Goal: Communication & Community: Share content

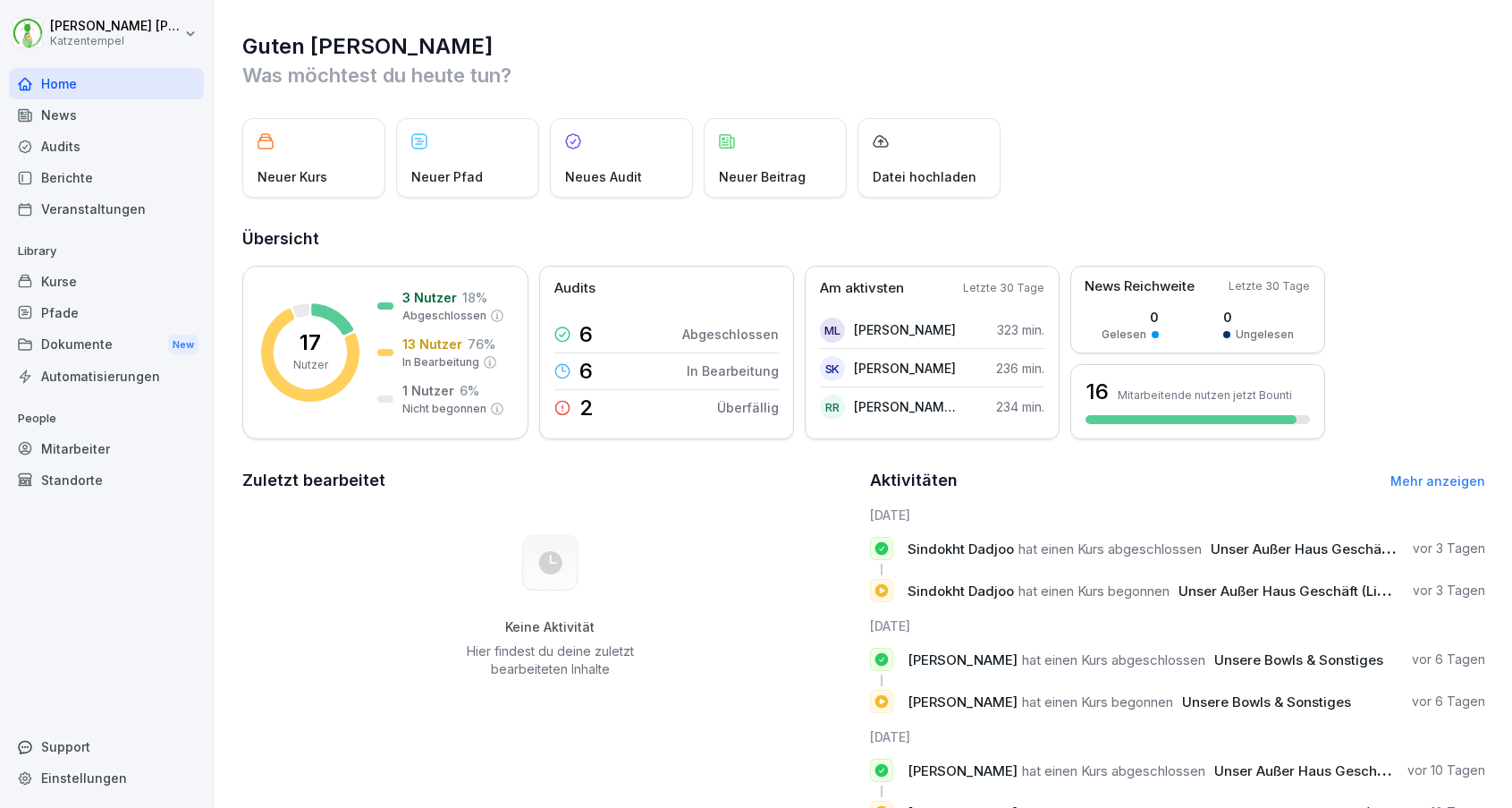
click at [115, 173] on div "Berichte" at bounding box center [106, 177] width 195 height 31
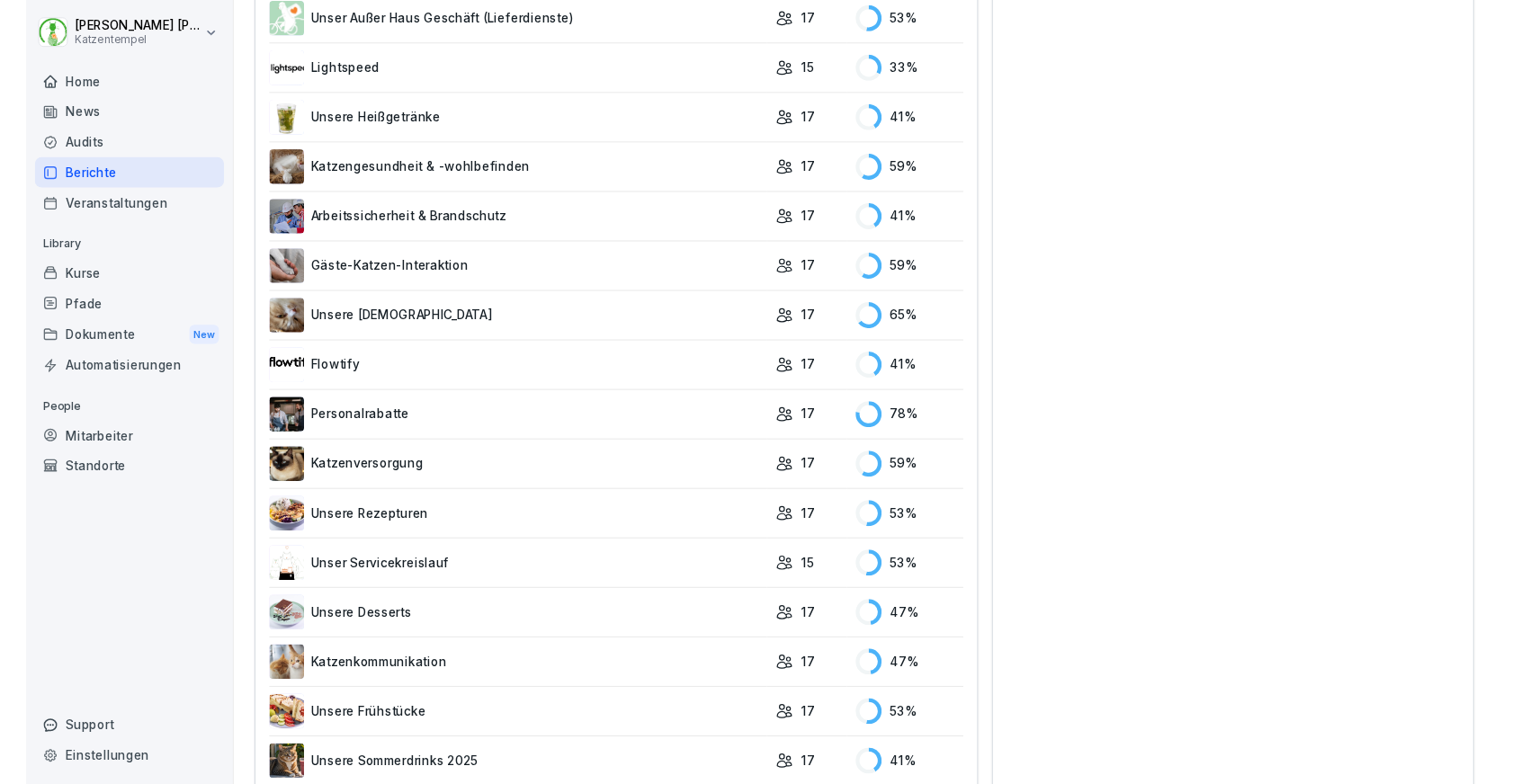
scroll to position [1292, 0]
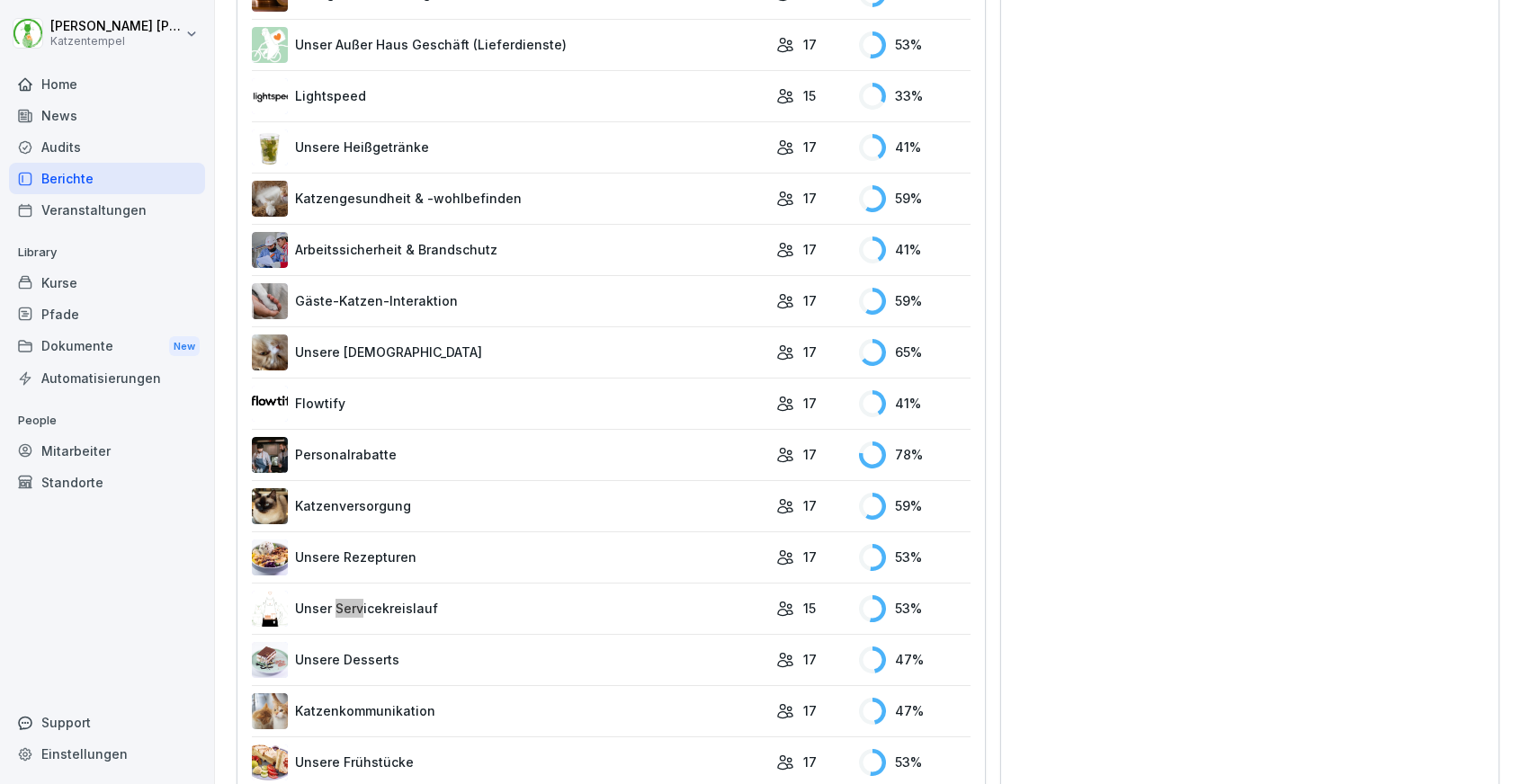
click at [641, 593] on link "Unser Servicekreislauf" at bounding box center [510, 609] width 515 height 36
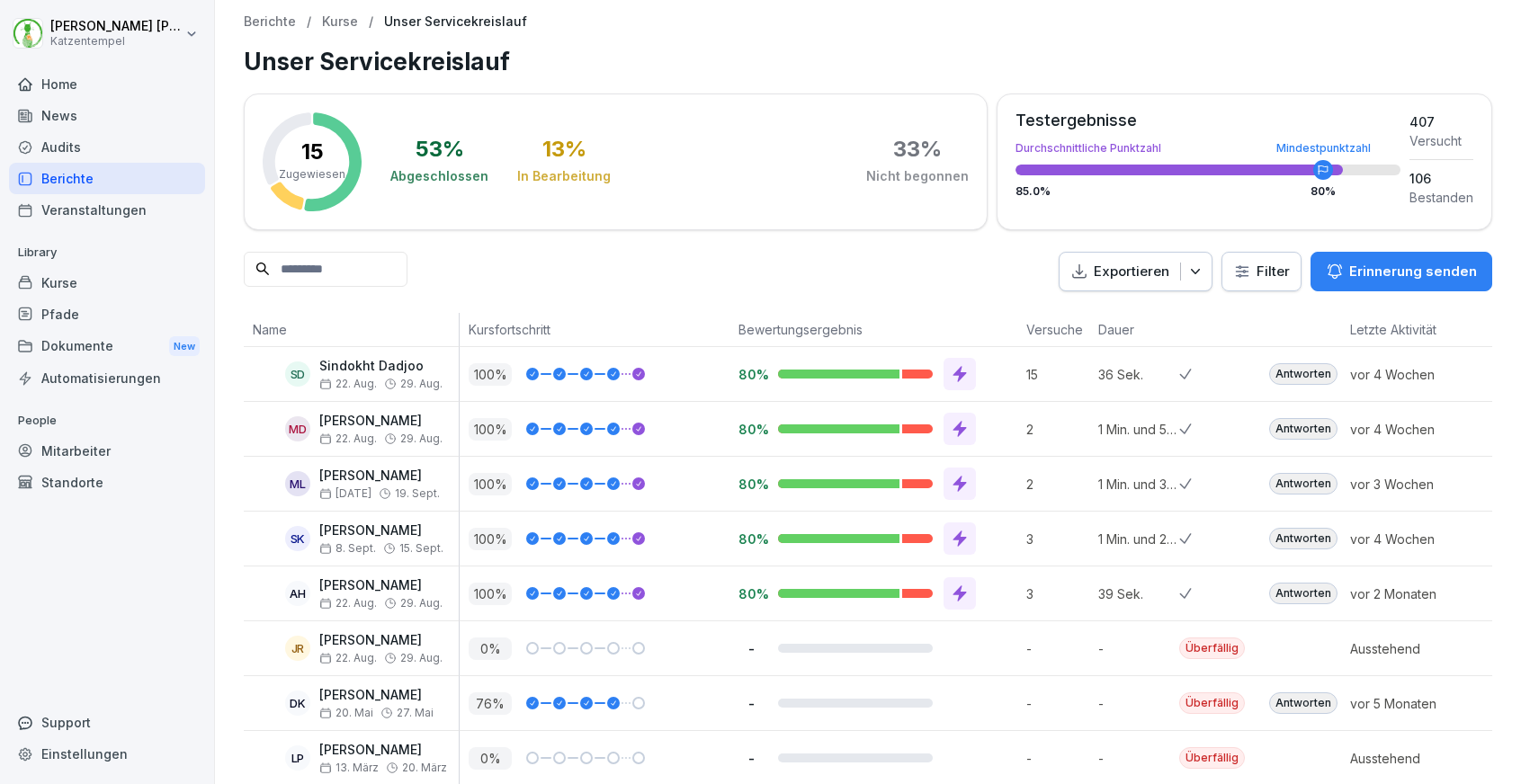
click at [1382, 268] on p "Erinnerung senden" at bounding box center [1412, 271] width 127 height 20
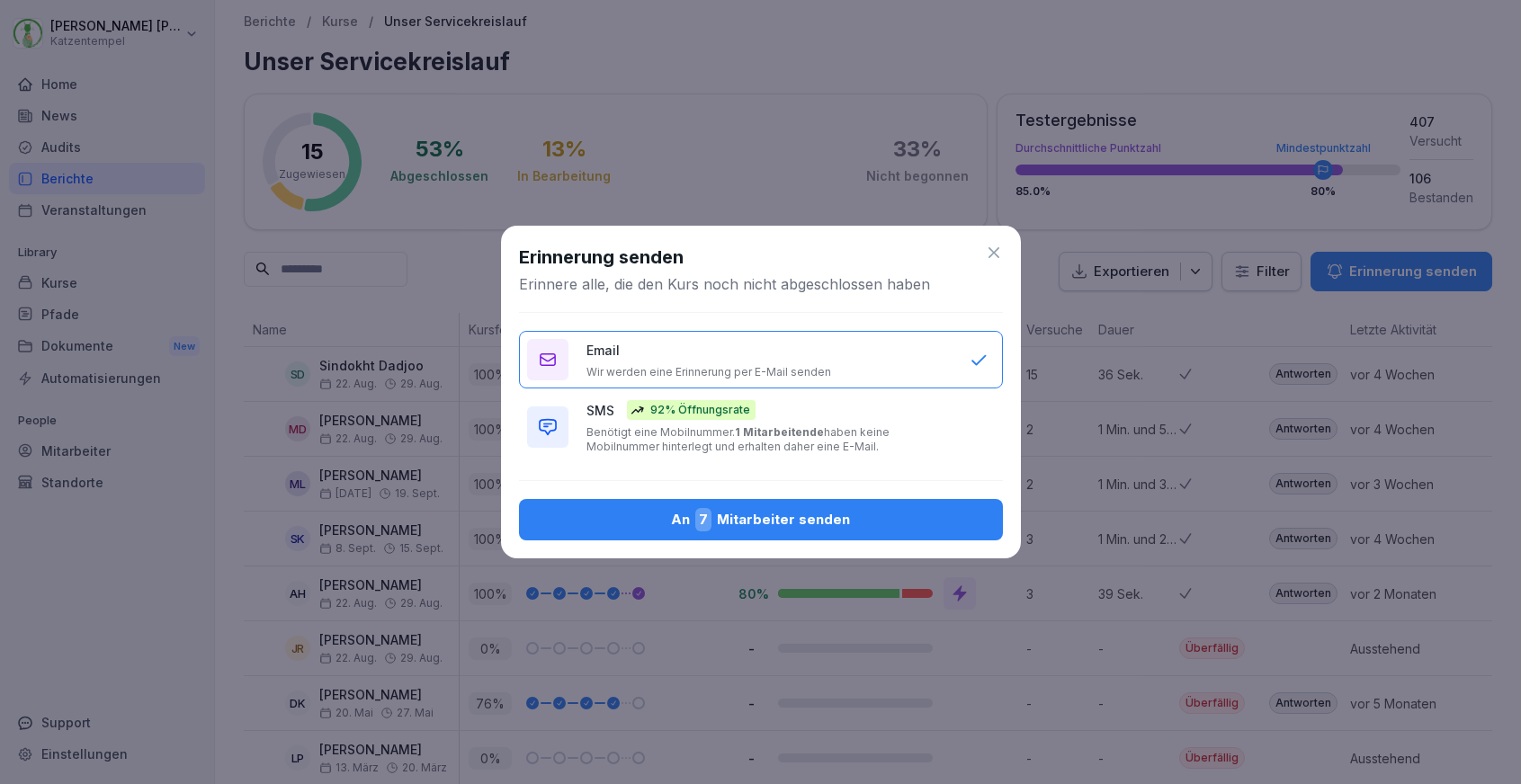
click at [878, 407] on div "SMS 92% Öffnungsrate Benötigt eine Mobilnummer. 1 Mitarbeitende haben keine Mob…" at bounding box center [768, 426] width 366 height 54
click at [814, 521] on div "An 7 Mitarbeiter senden" at bounding box center [760, 519] width 455 height 24
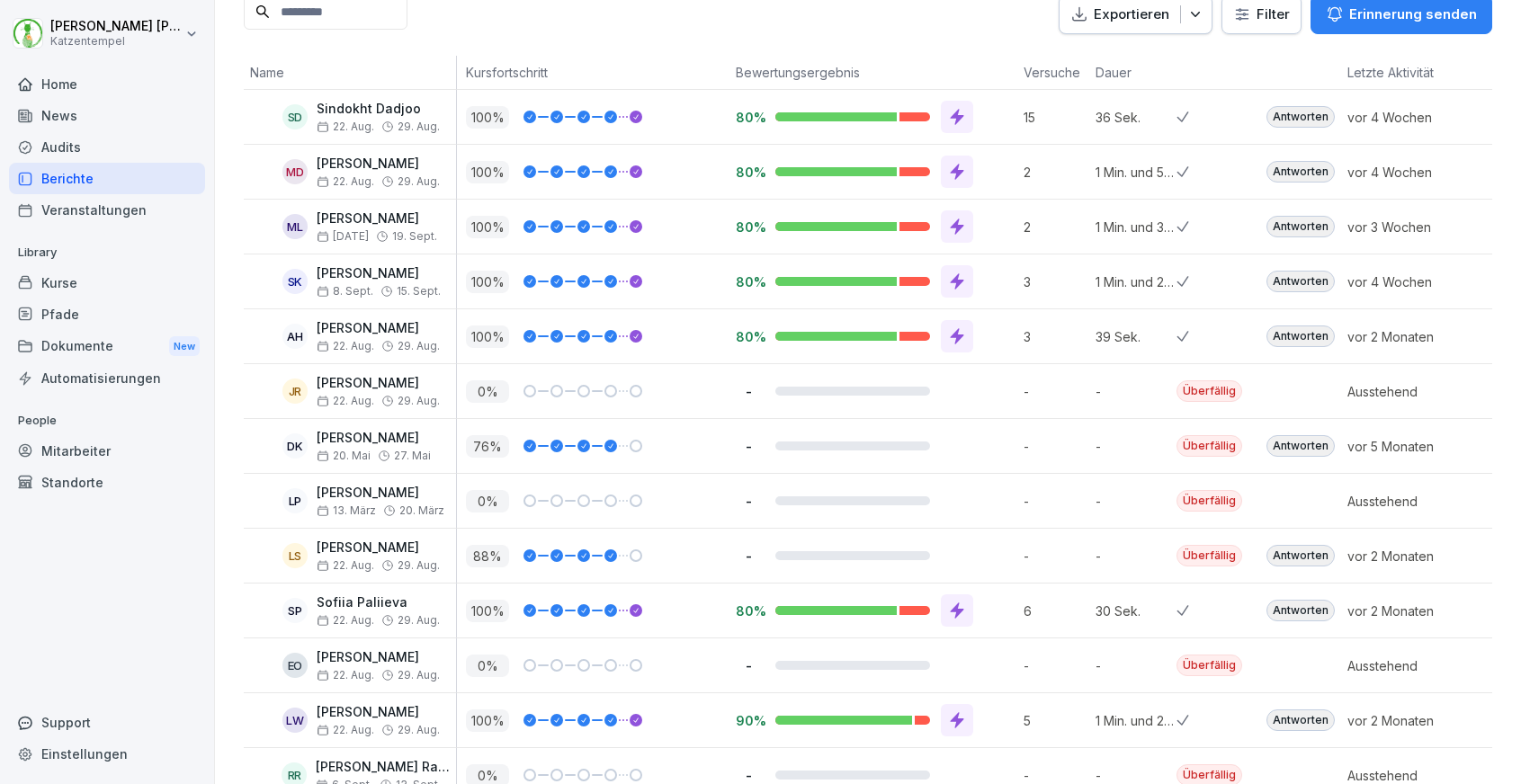
scroll to position [248, 0]
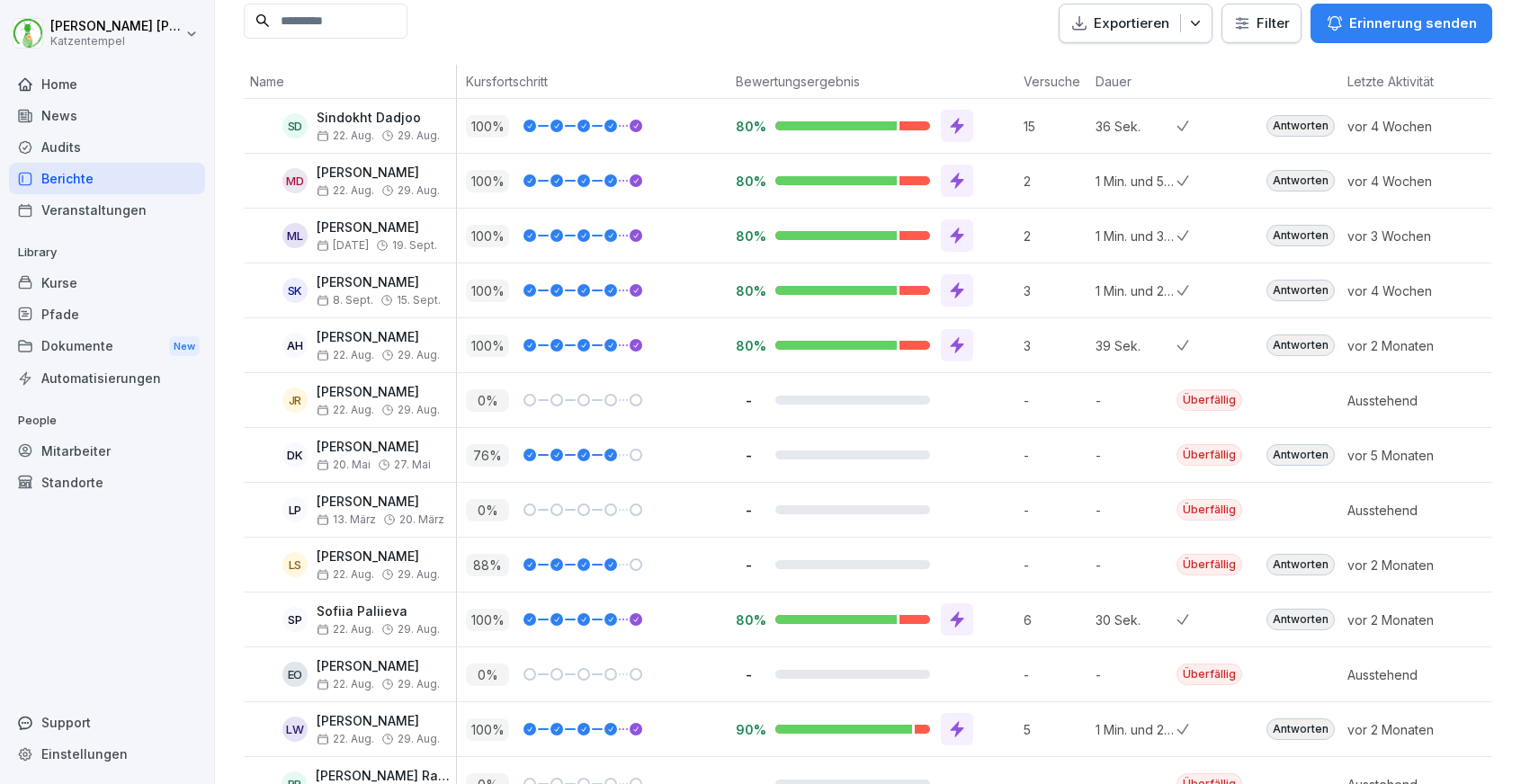
click at [112, 178] on div "Berichte" at bounding box center [107, 178] width 196 height 31
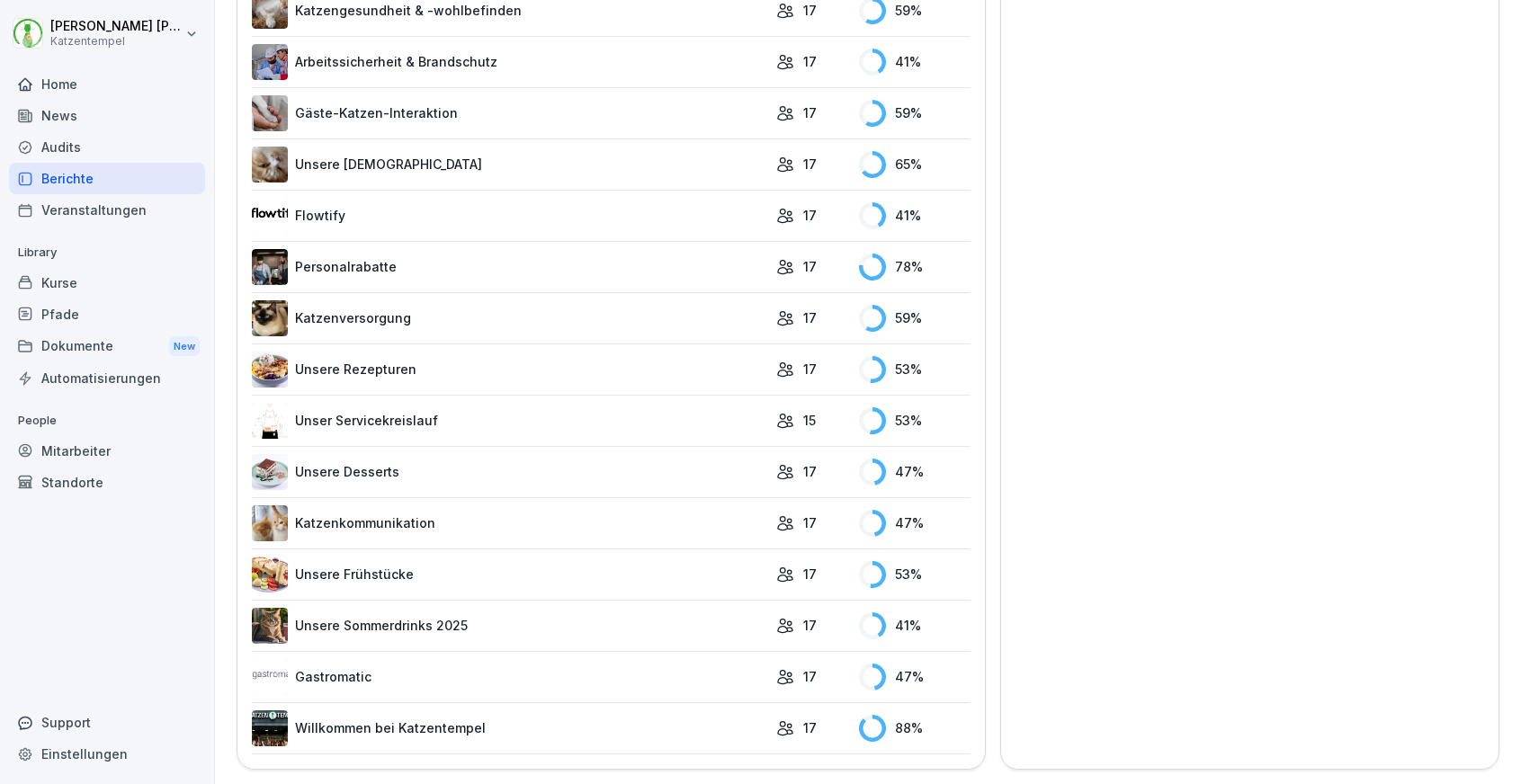
scroll to position [1478, 0]
click at [545, 526] on link "Katzenkommunikation" at bounding box center [510, 524] width 515 height 36
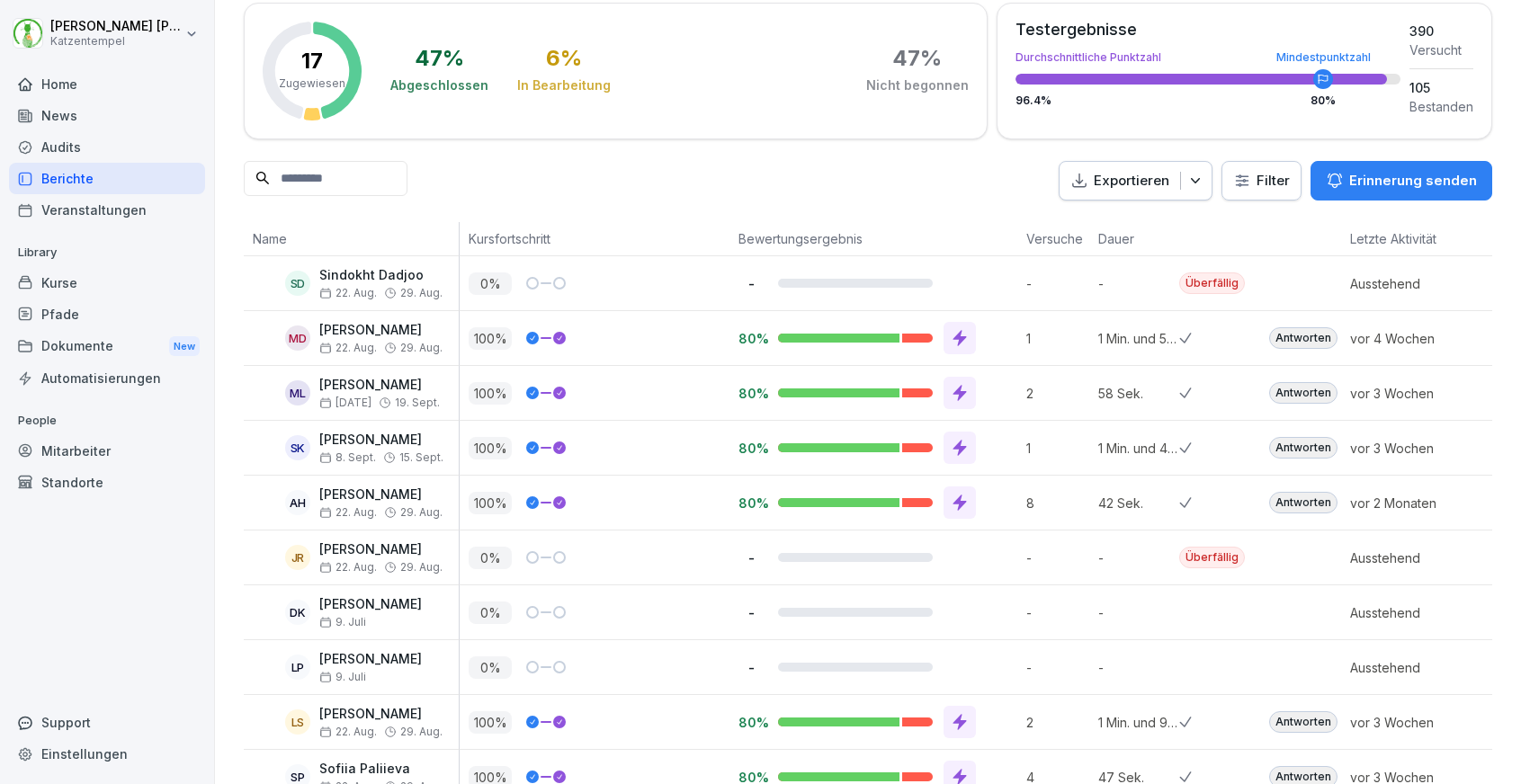
scroll to position [90, 0]
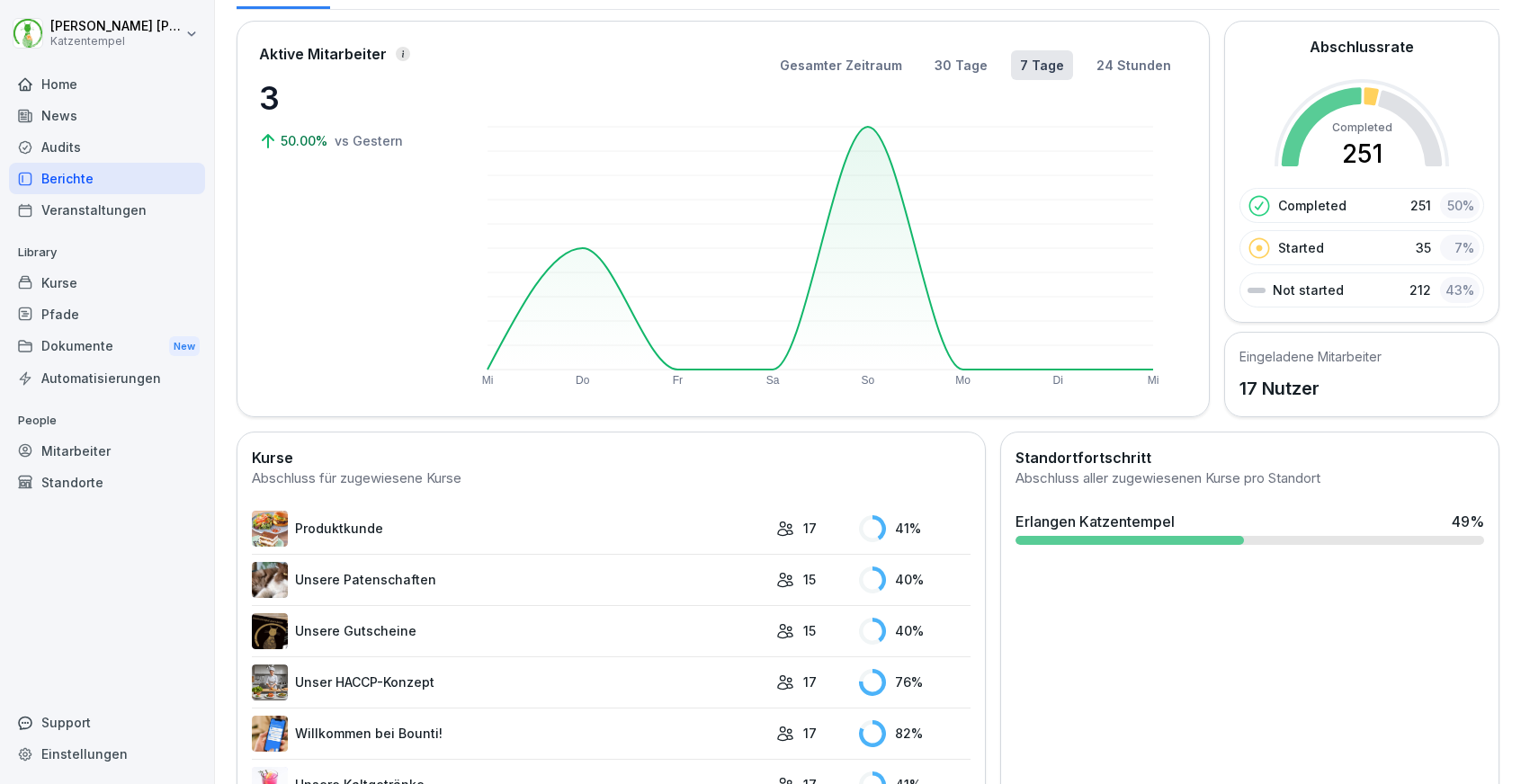
click at [556, 607] on td "Unsere Gutscheine" at bounding box center [510, 631] width 515 height 51
click at [560, 624] on link "Unsere Gutscheine" at bounding box center [510, 631] width 515 height 36
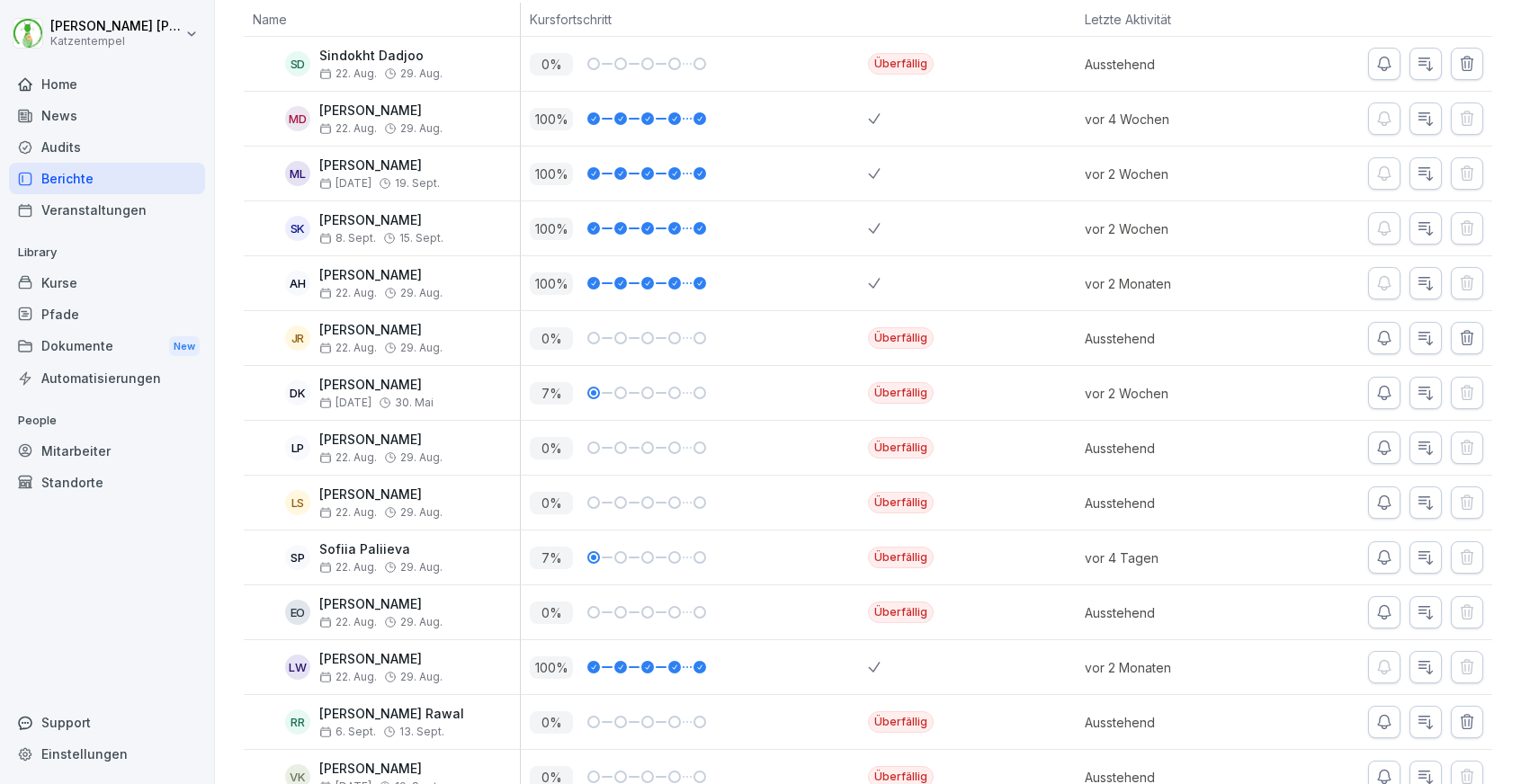
scroll to position [378, 0]
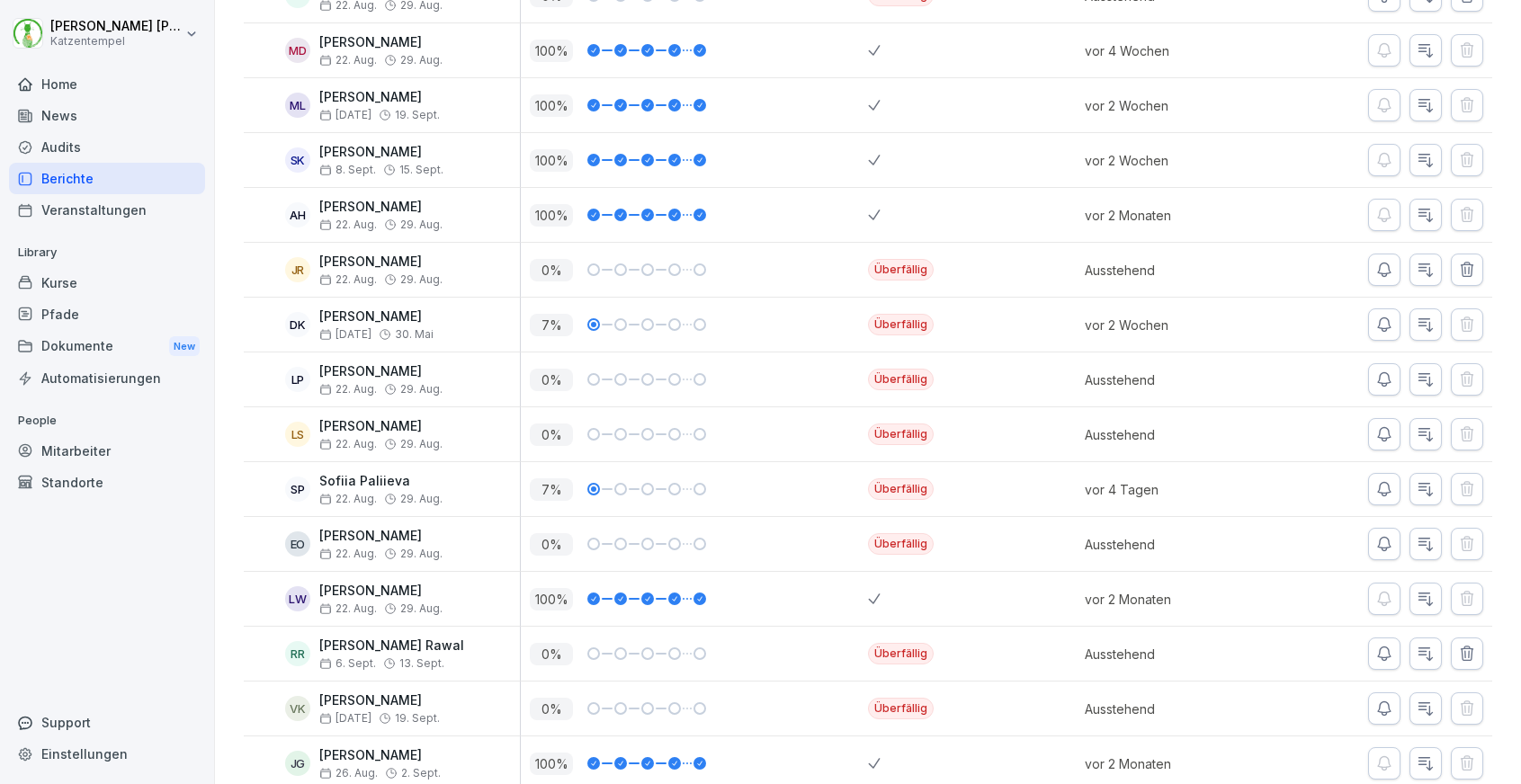
click at [1396, 438] on button "button" at bounding box center [1384, 434] width 32 height 32
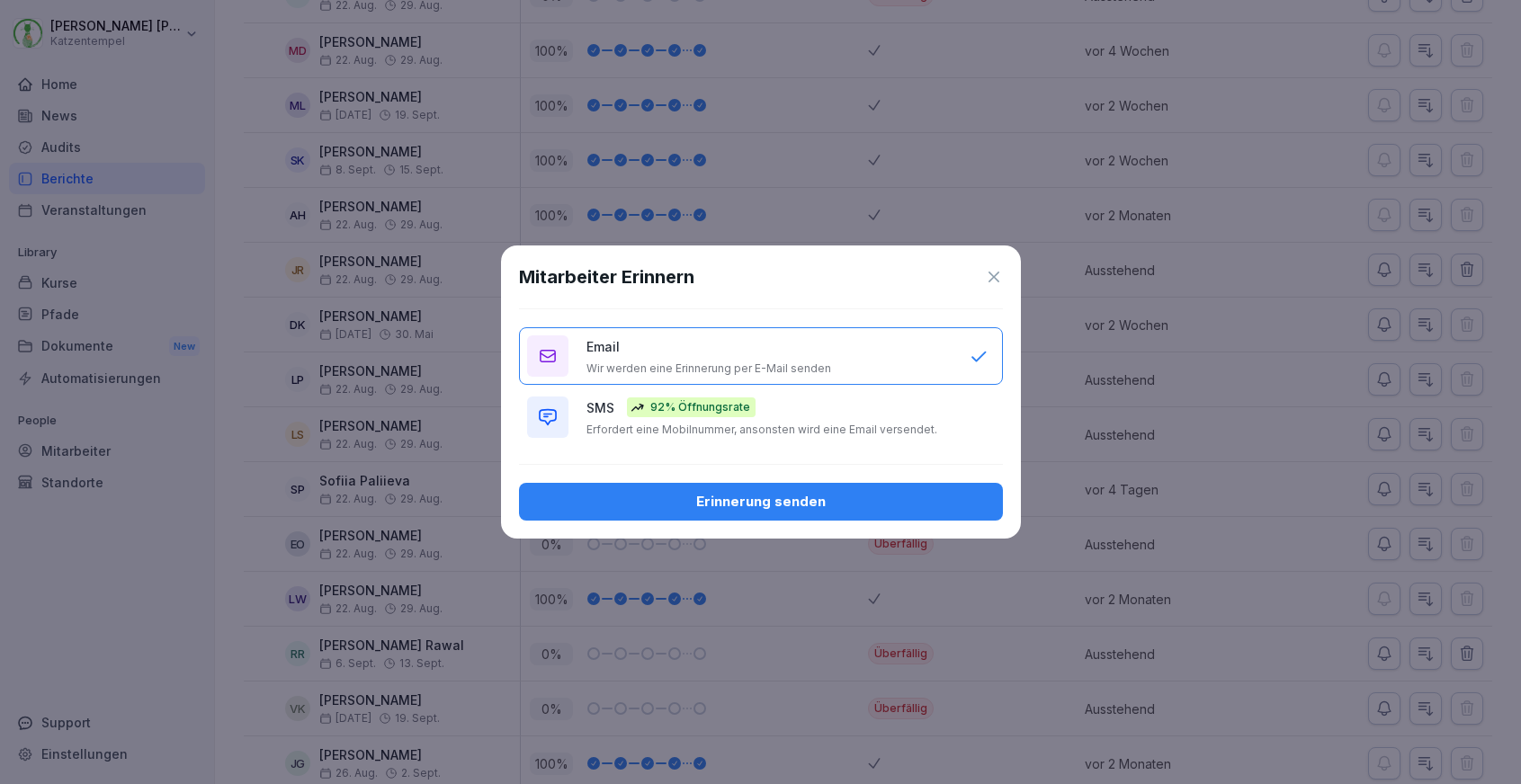
click at [911, 415] on div "SMS 92% Öffnungsrate Erfordert eine Mobilnummer, ansonsten wird eine Email vers…" at bounding box center [768, 417] width 366 height 39
type button "SMS"
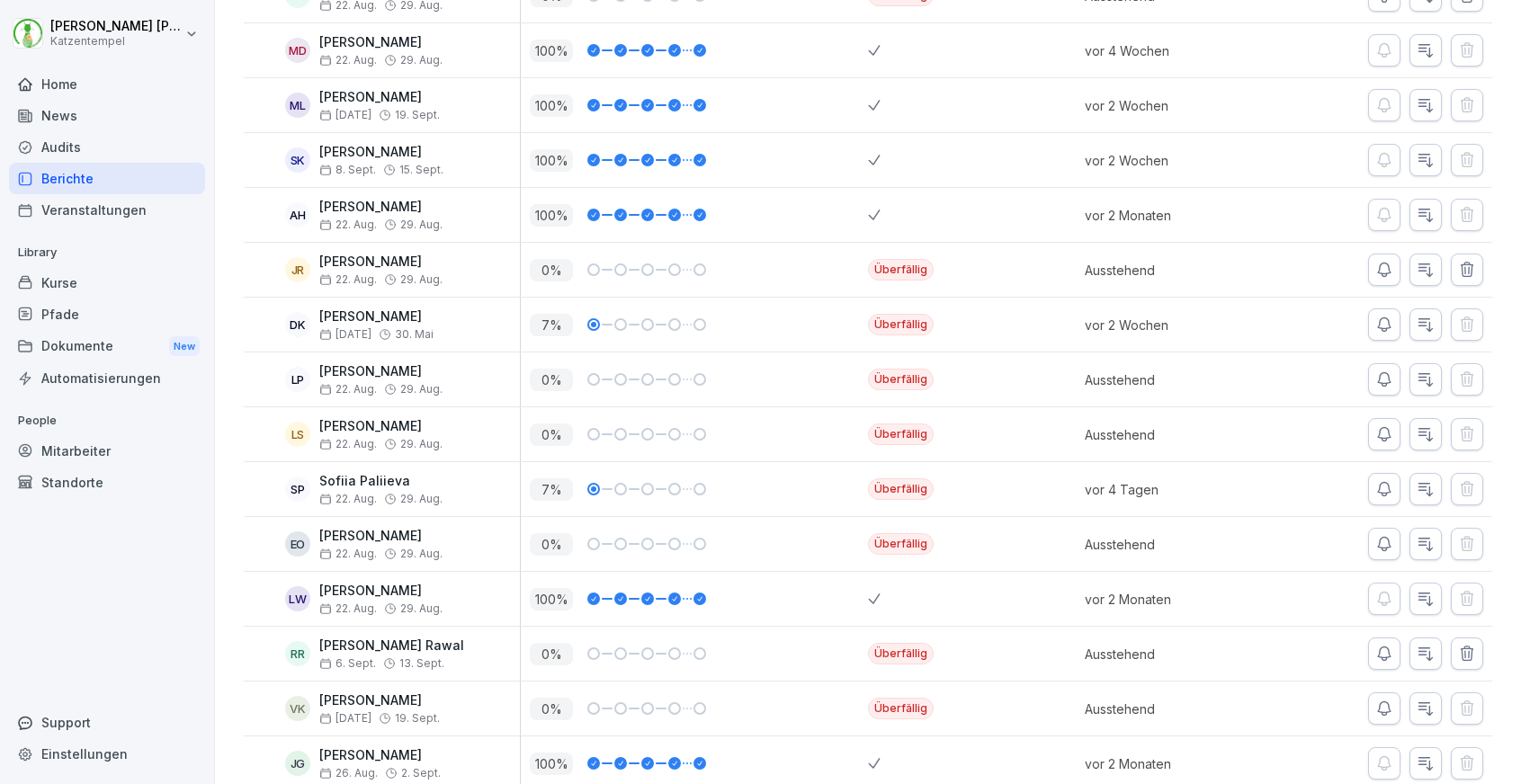
click at [83, 452] on div "Mitarbeiter" at bounding box center [107, 451] width 196 height 31
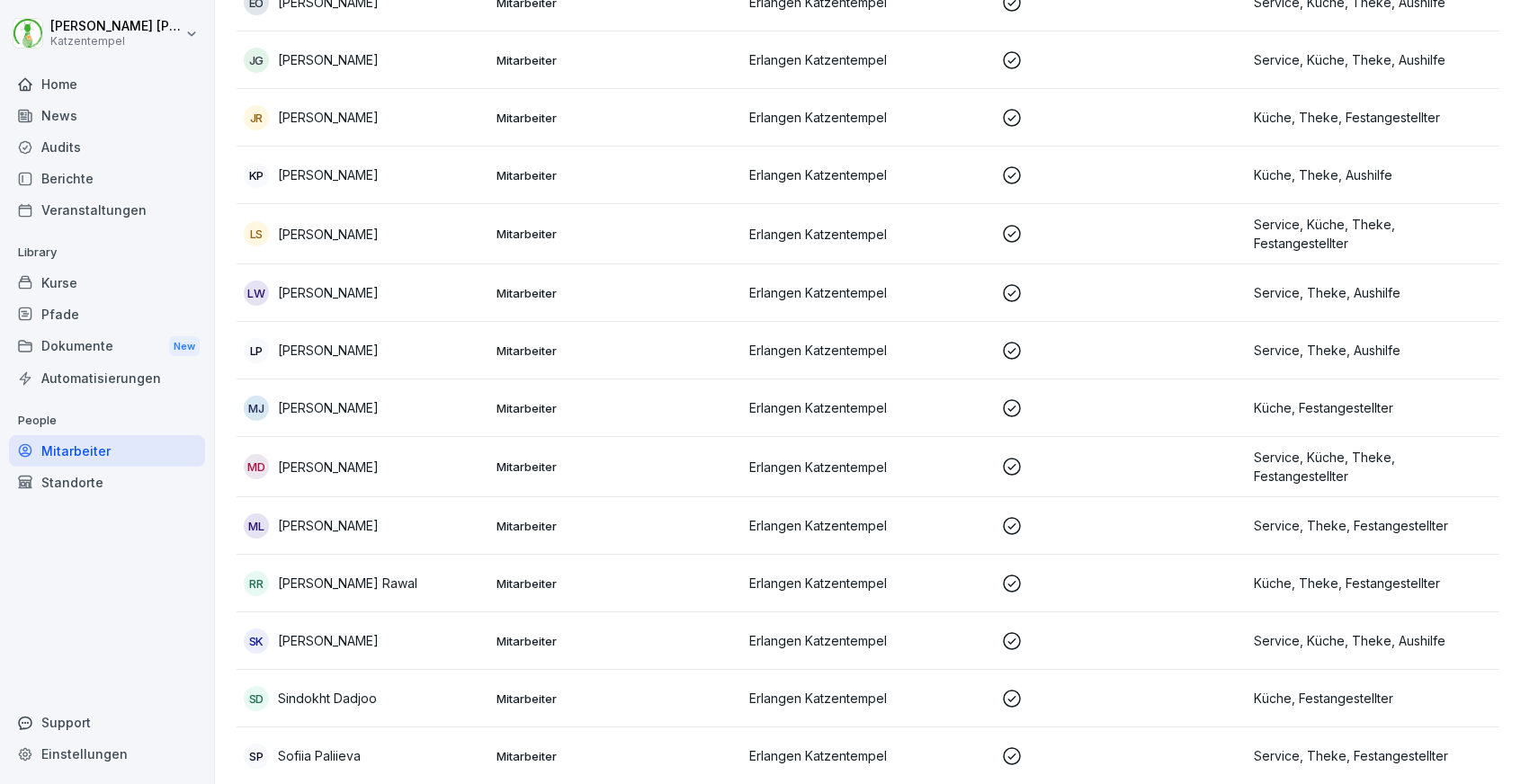
scroll to position [18, 0]
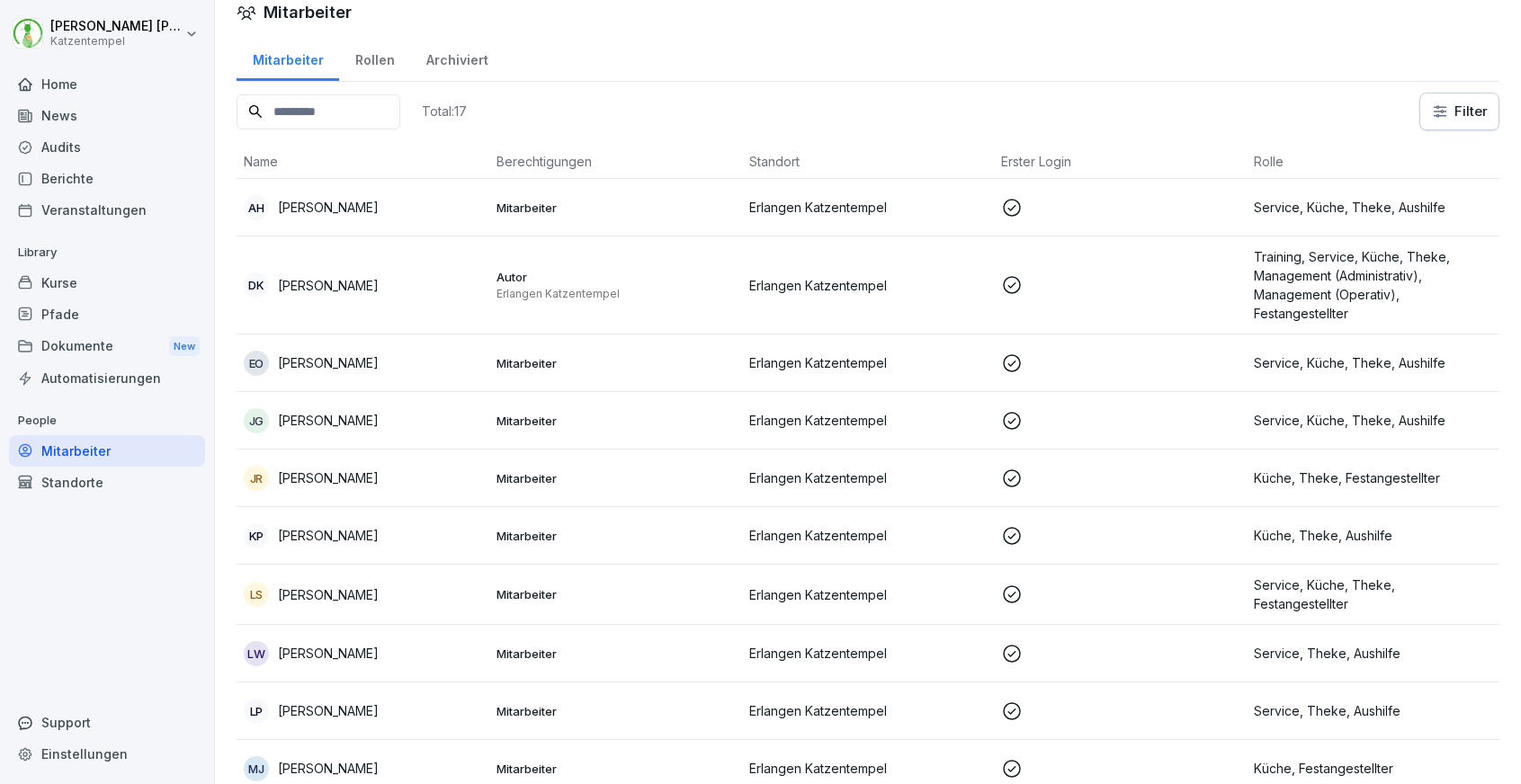
click at [614, 296] on p "Erlangen Katzentempel" at bounding box center [615, 294] width 238 height 15
click at [585, 595] on p "Mitarbeiter" at bounding box center [615, 594] width 238 height 17
click at [164, 178] on div "Berichte" at bounding box center [107, 178] width 196 height 31
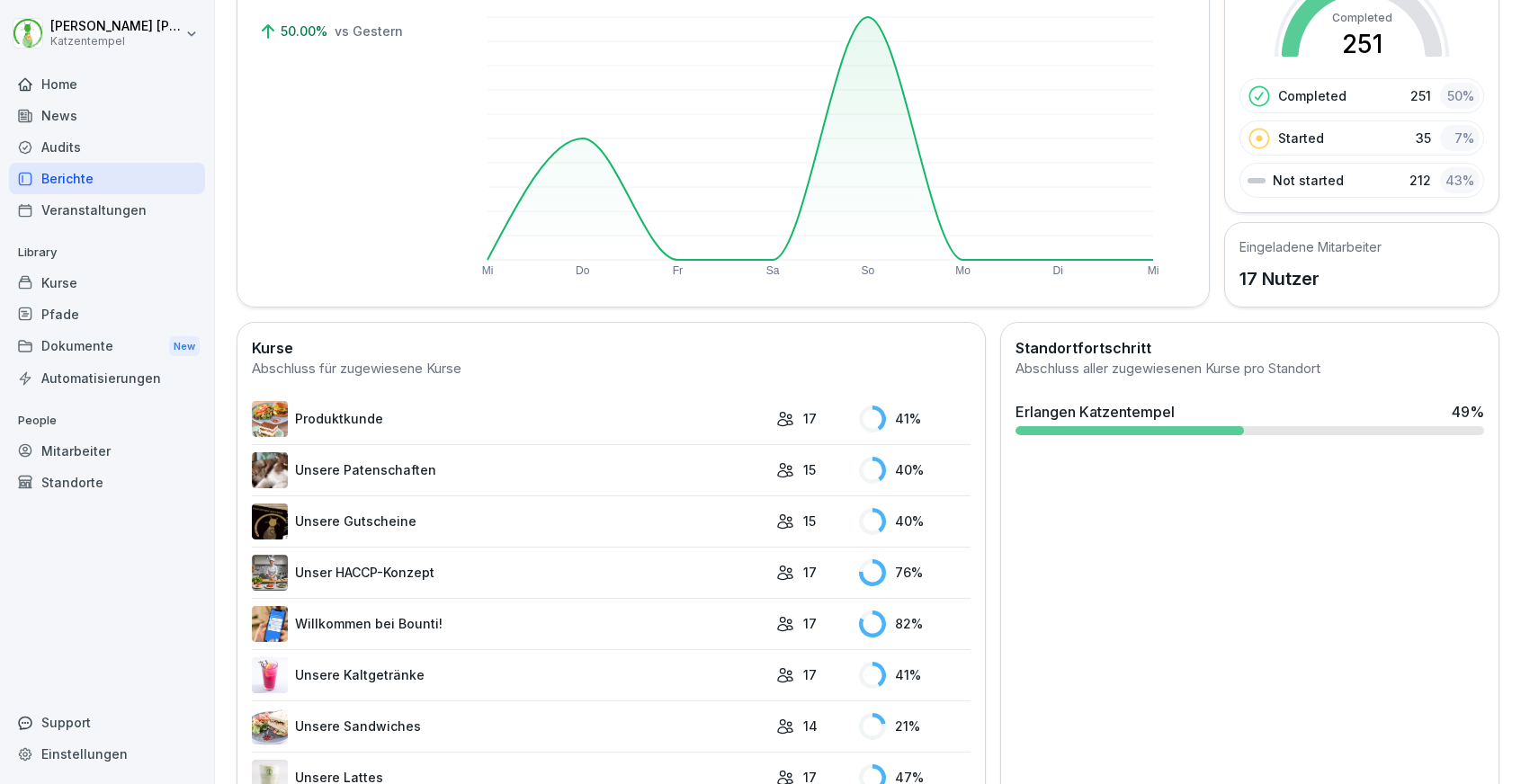
scroll to position [639, 0]
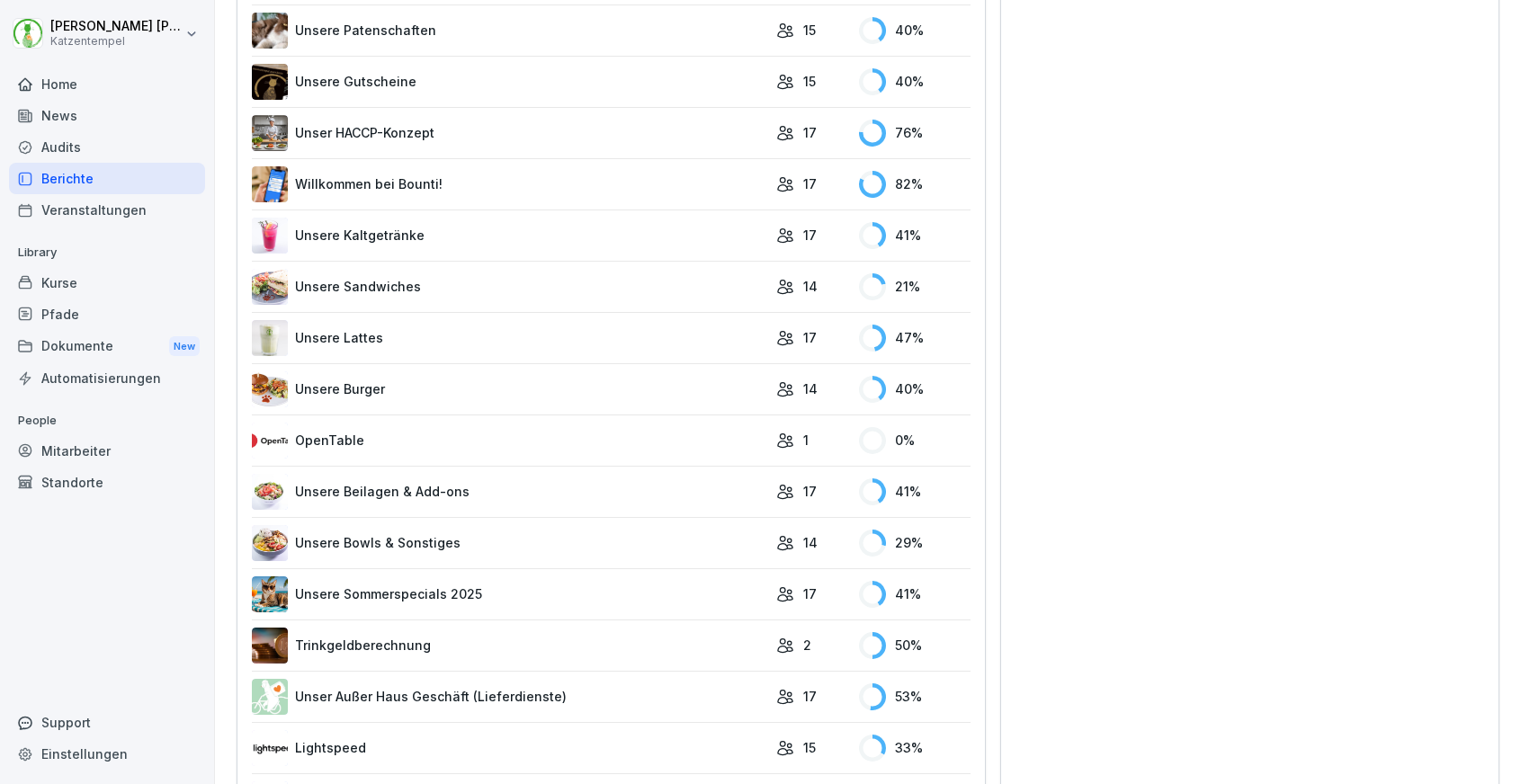
click at [756, 88] on link "Unsere Gutscheine" at bounding box center [510, 81] width 515 height 36
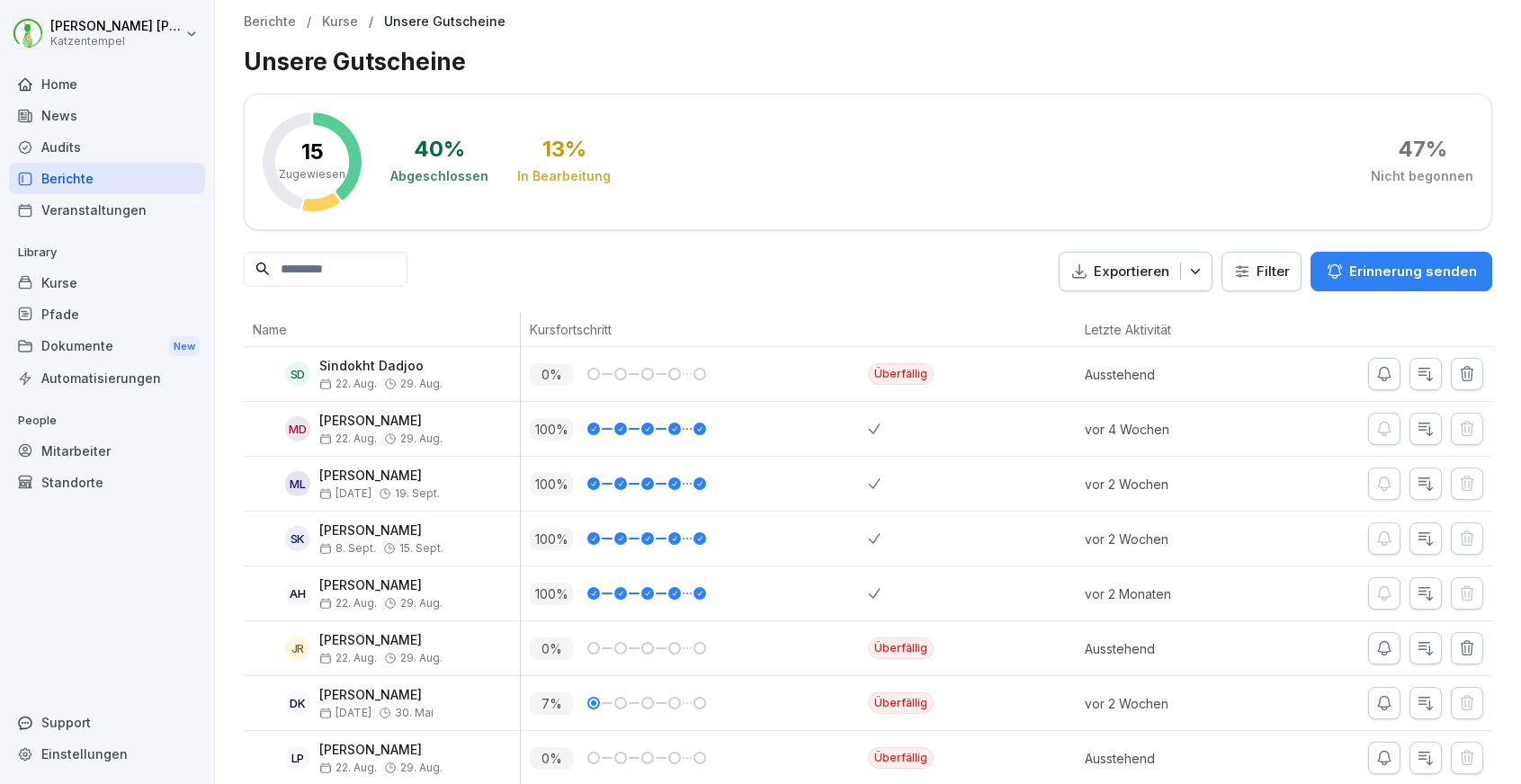
click at [1430, 264] on p "Erinnerung senden" at bounding box center [1412, 271] width 127 height 20
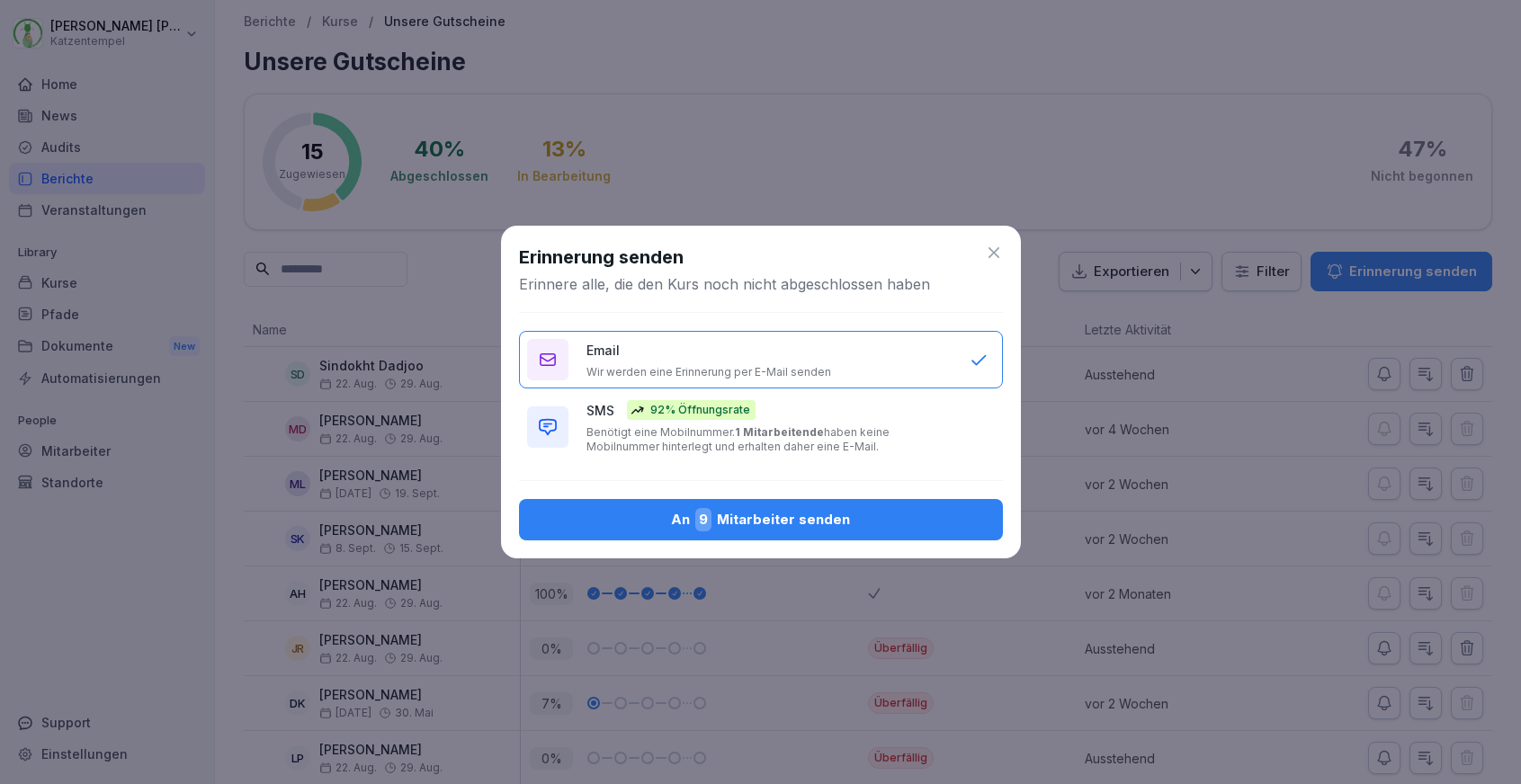
click at [872, 442] on p "Benötigt eine Mobilnummer. 1 Mitarbeitende haben keine Mobilnummer hinterlegt u…" at bounding box center [768, 439] width 366 height 28
click at [823, 523] on div "An 9 Mitarbeiter senden" at bounding box center [760, 519] width 455 height 24
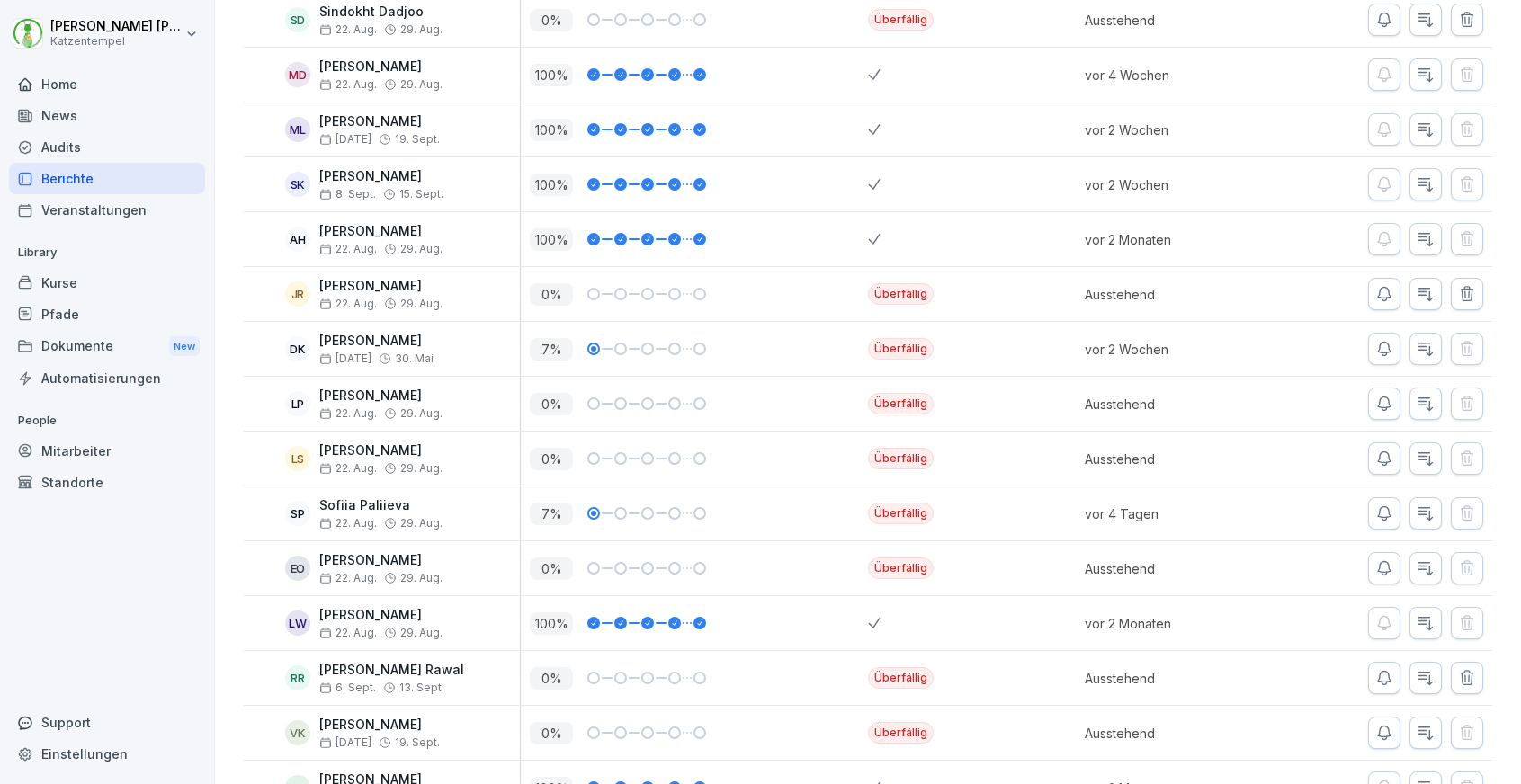
scroll to position [399, 0]
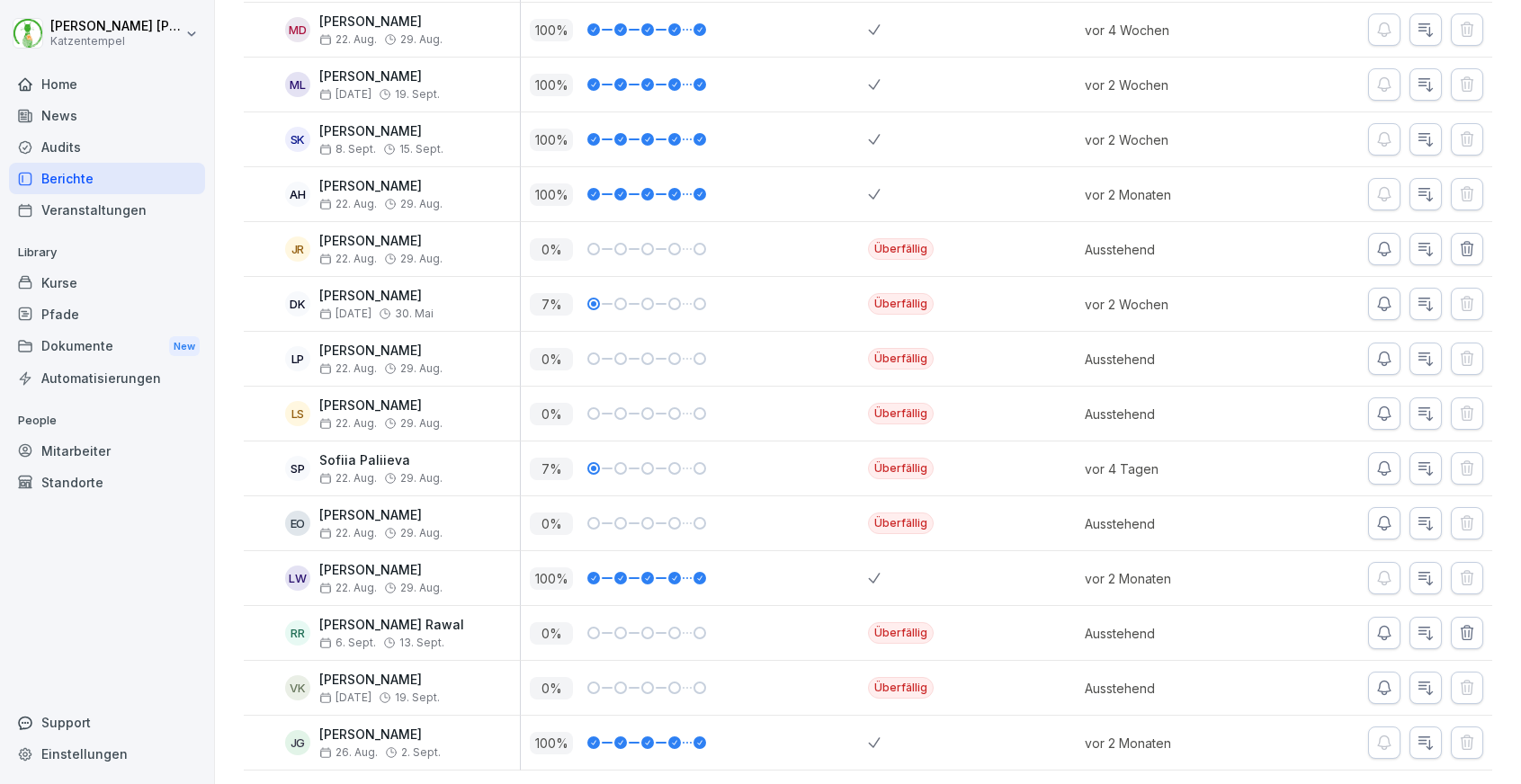
click at [93, 181] on div "Berichte" at bounding box center [107, 178] width 196 height 31
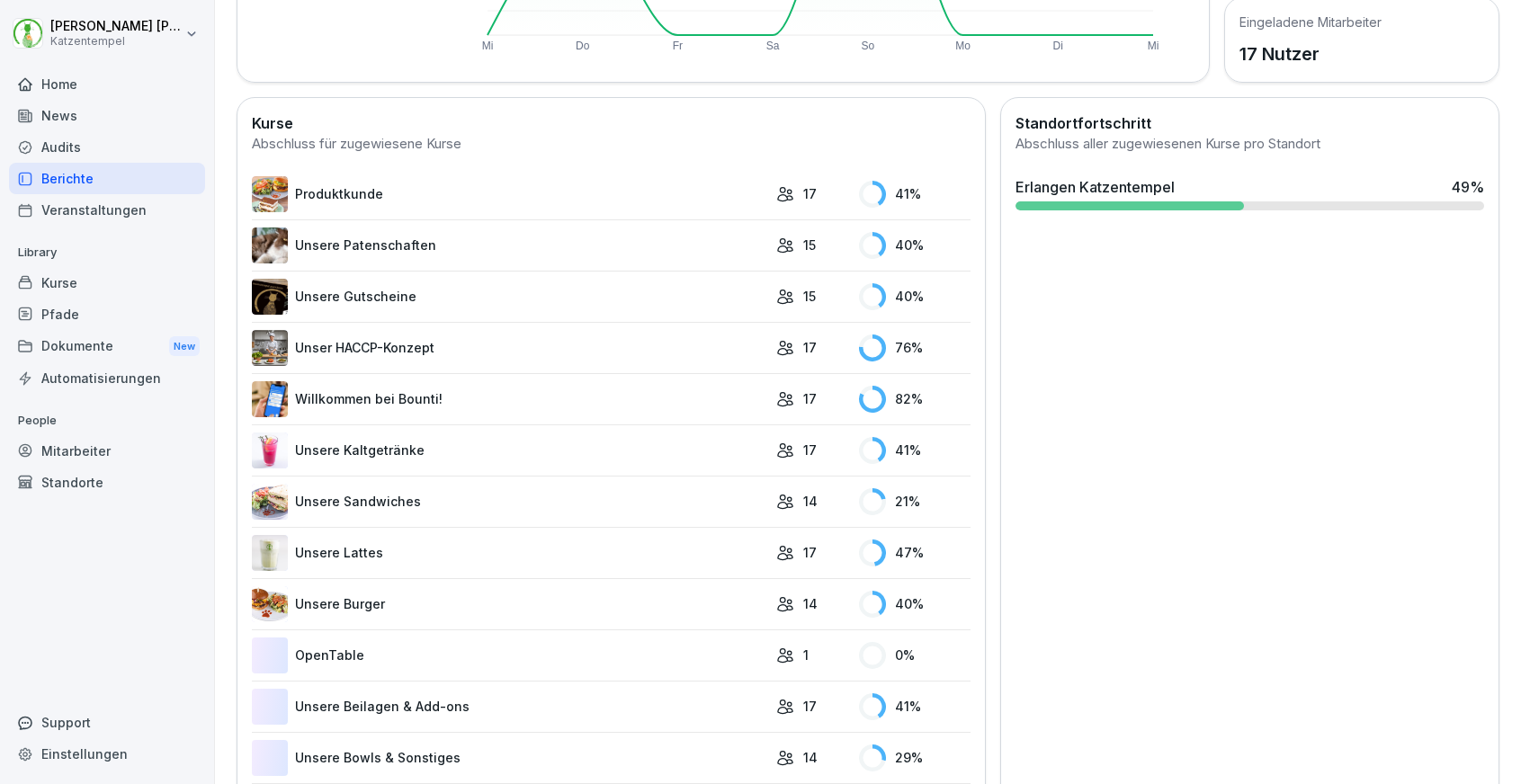
scroll to position [615, 0]
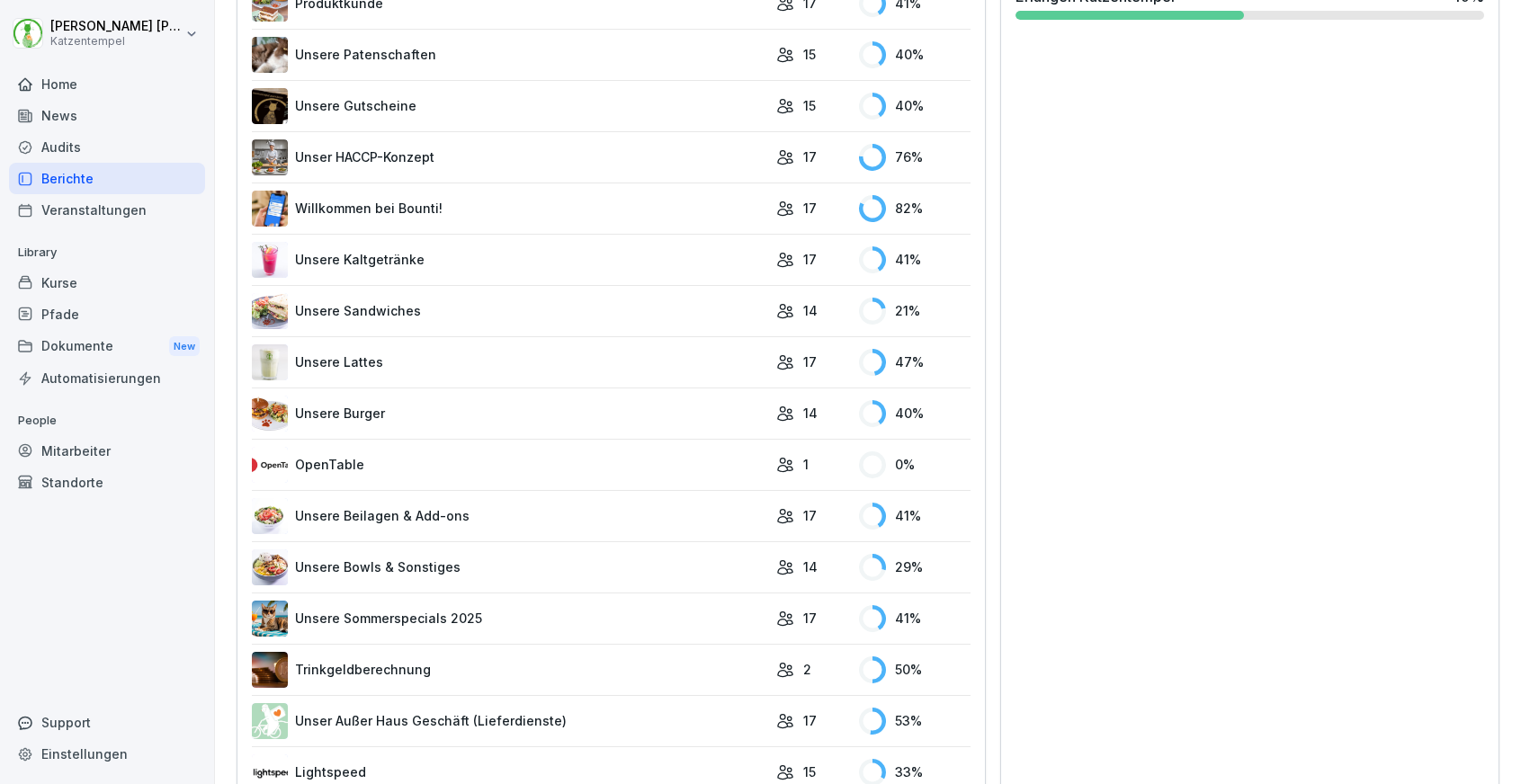
click at [670, 318] on link "Unsere Sandwiches" at bounding box center [510, 311] width 515 height 36
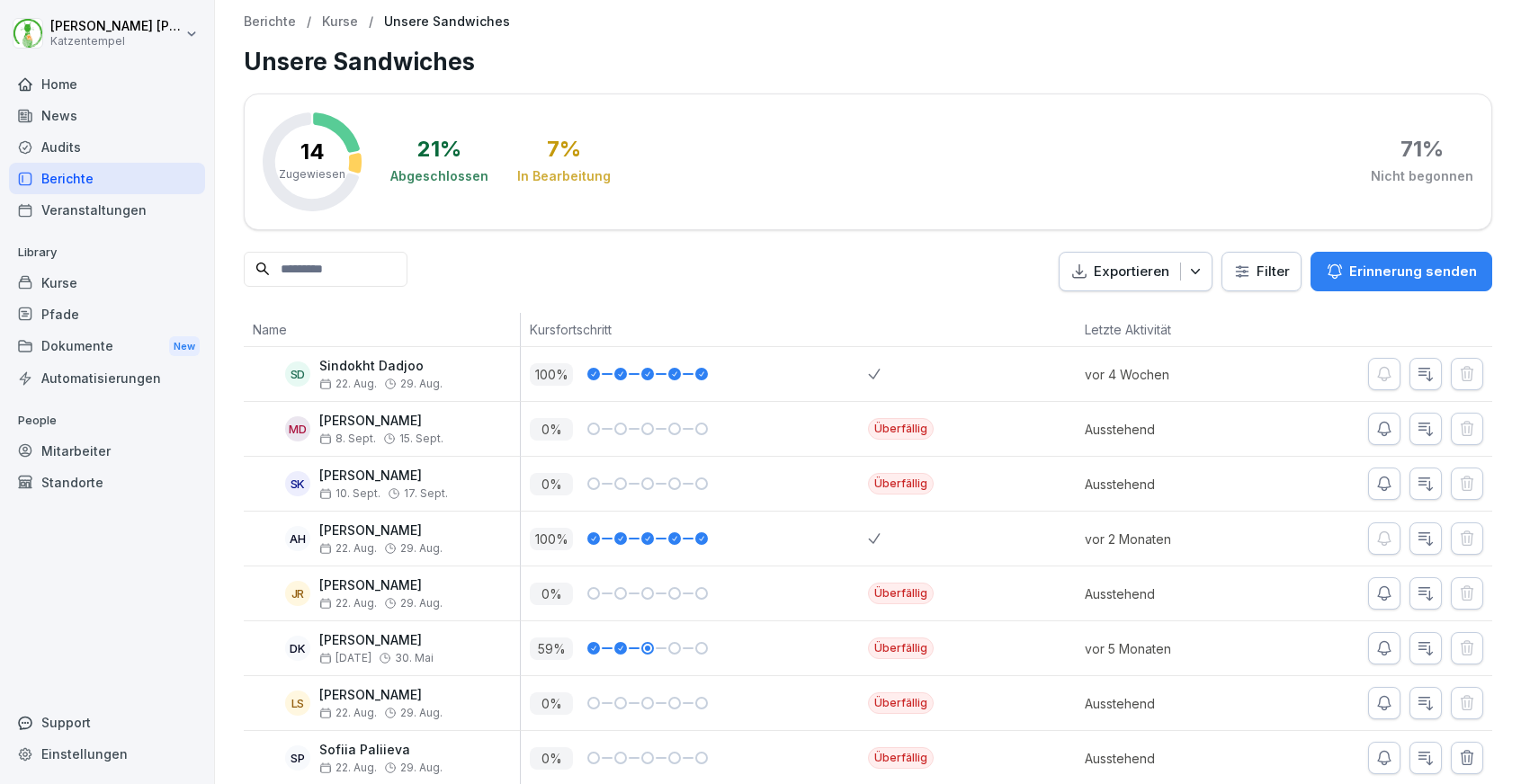
click at [1391, 270] on p "Erinnerung senden" at bounding box center [1412, 271] width 127 height 20
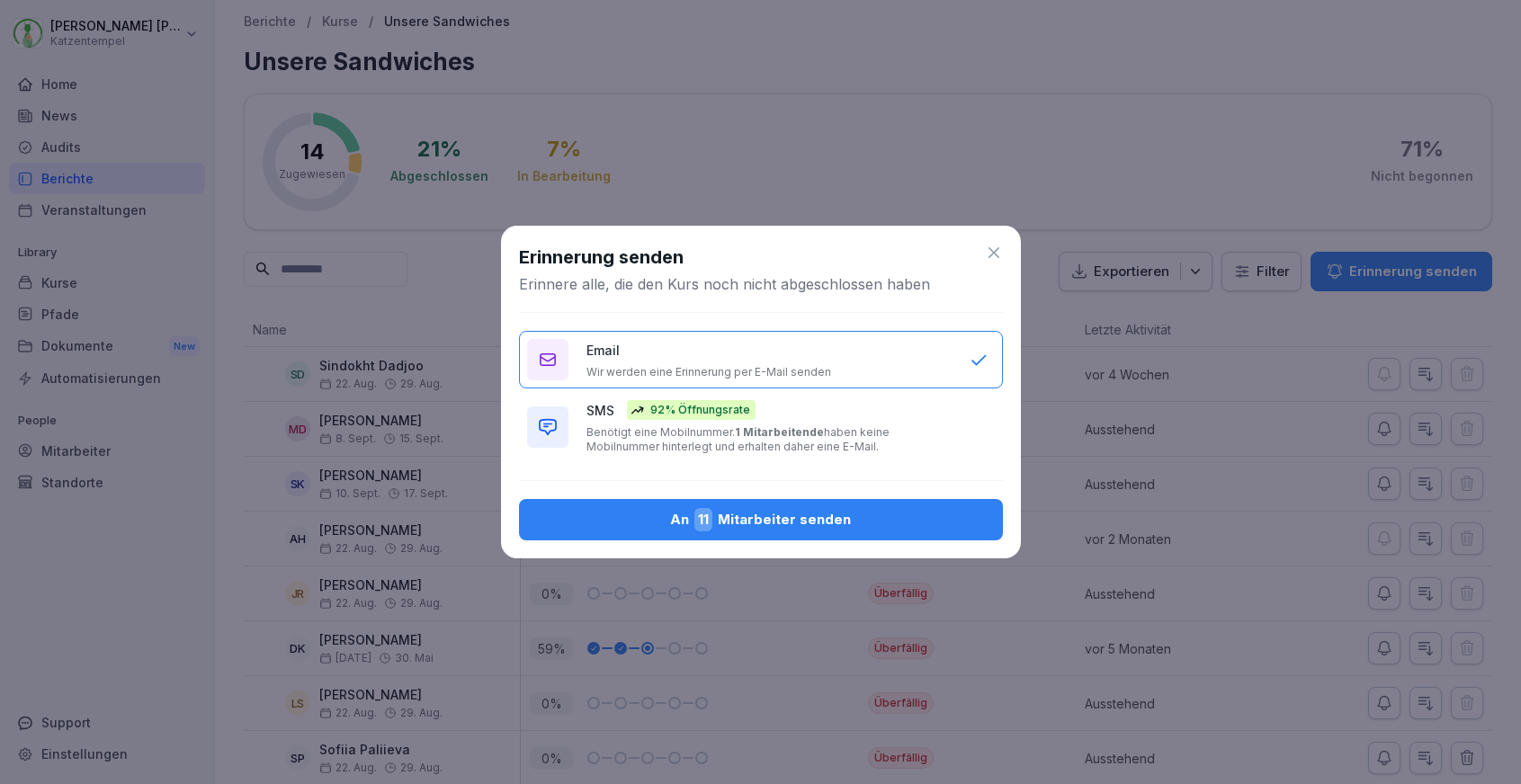
click at [934, 420] on div "SMS 92% Öffnungsrate Benötigt eine Mobilnummer. 1 Mitarbeitende haben keine Mob…" at bounding box center [768, 426] width 366 height 54
click at [879, 503] on button "An 11 Mitarbeiter senden" at bounding box center [760, 519] width 484 height 41
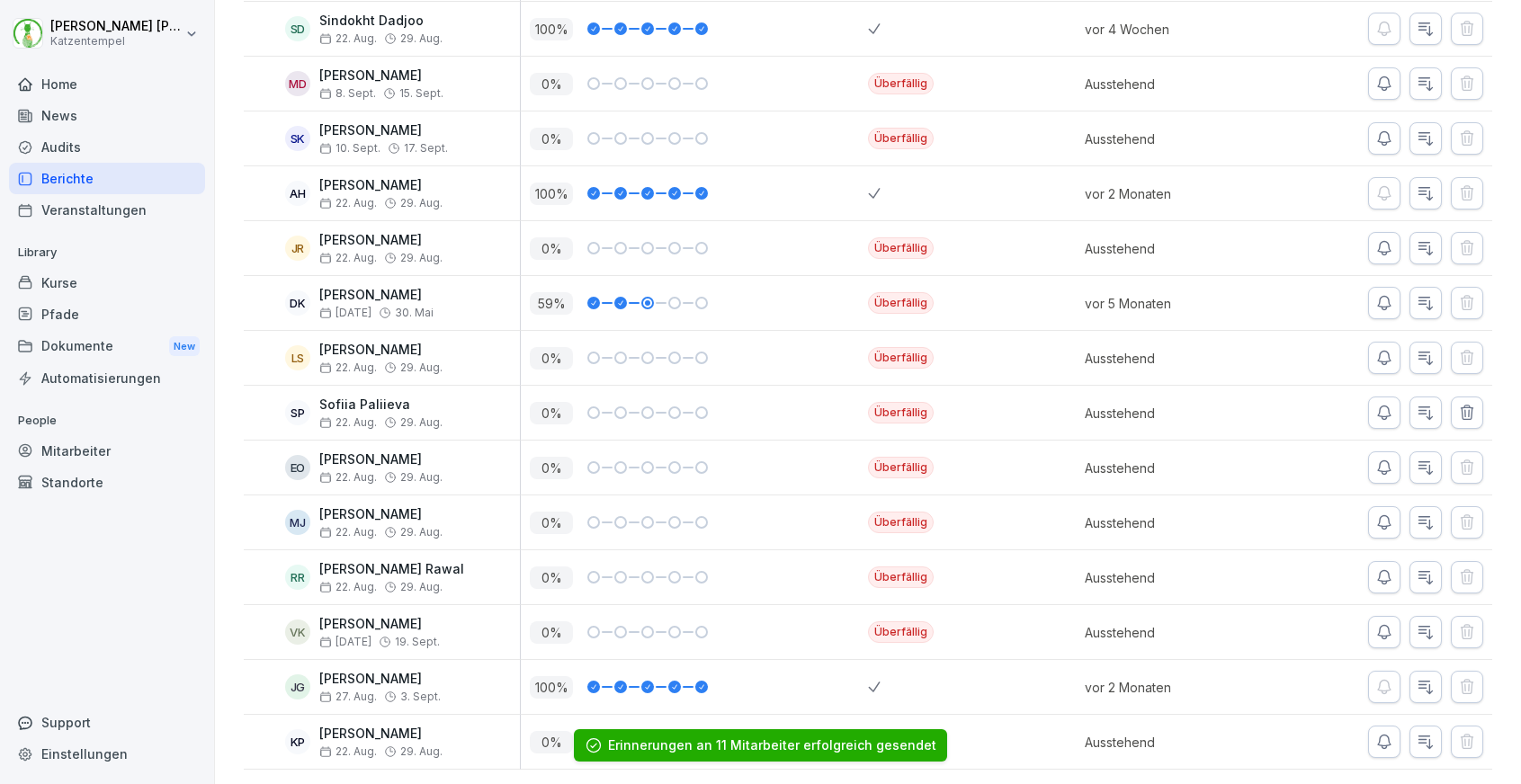
scroll to position [344, 0]
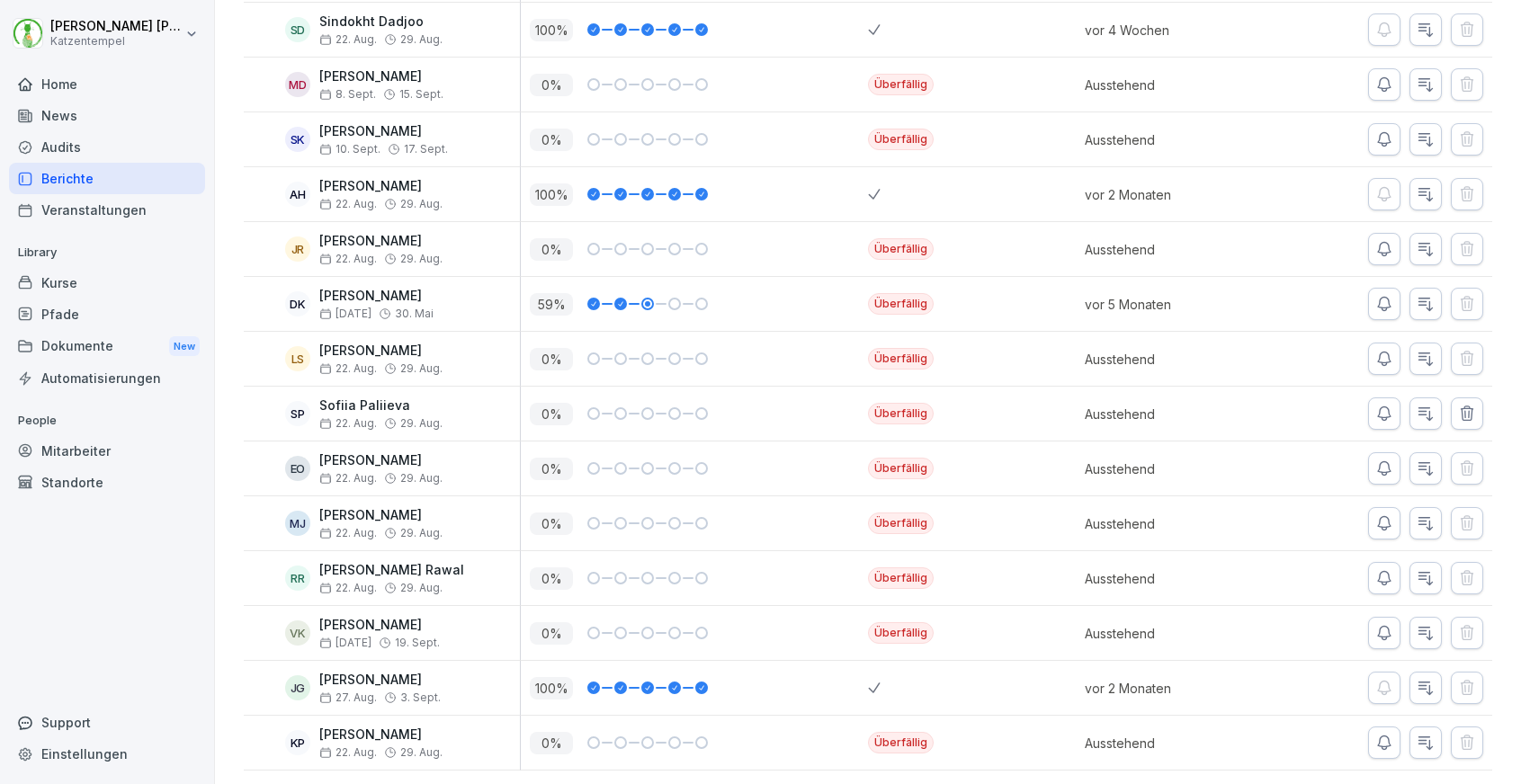
click at [1380, 365] on icon "button" at bounding box center [1384, 359] width 18 height 18
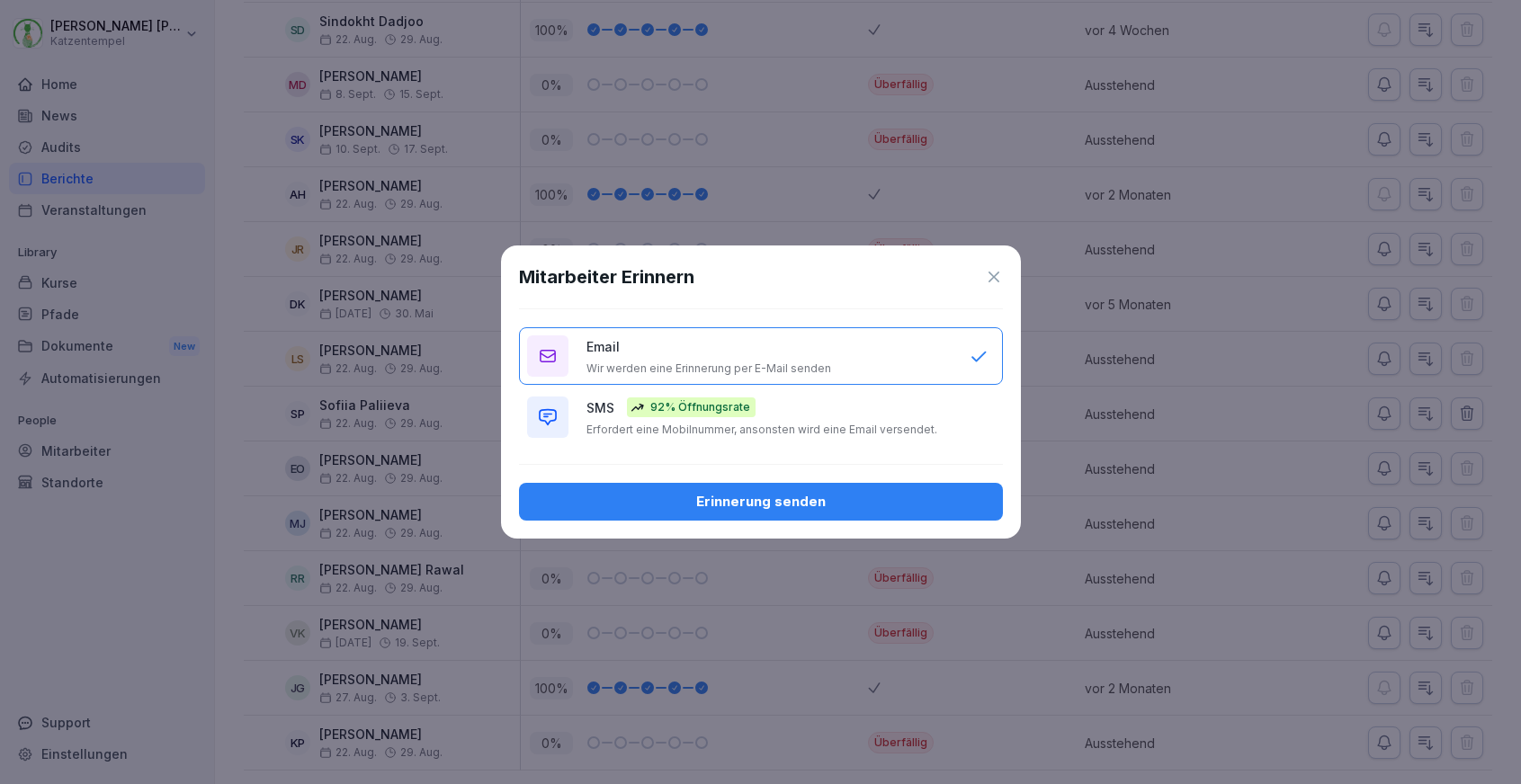
click at [933, 428] on div "SMS 92% Öffnungsrate Erfordert eine Mobilnummer, ansonsten wird eine Email vers…" at bounding box center [768, 417] width 366 height 39
click at [873, 501] on div "Erinnerung senden" at bounding box center [760, 502] width 455 height 20
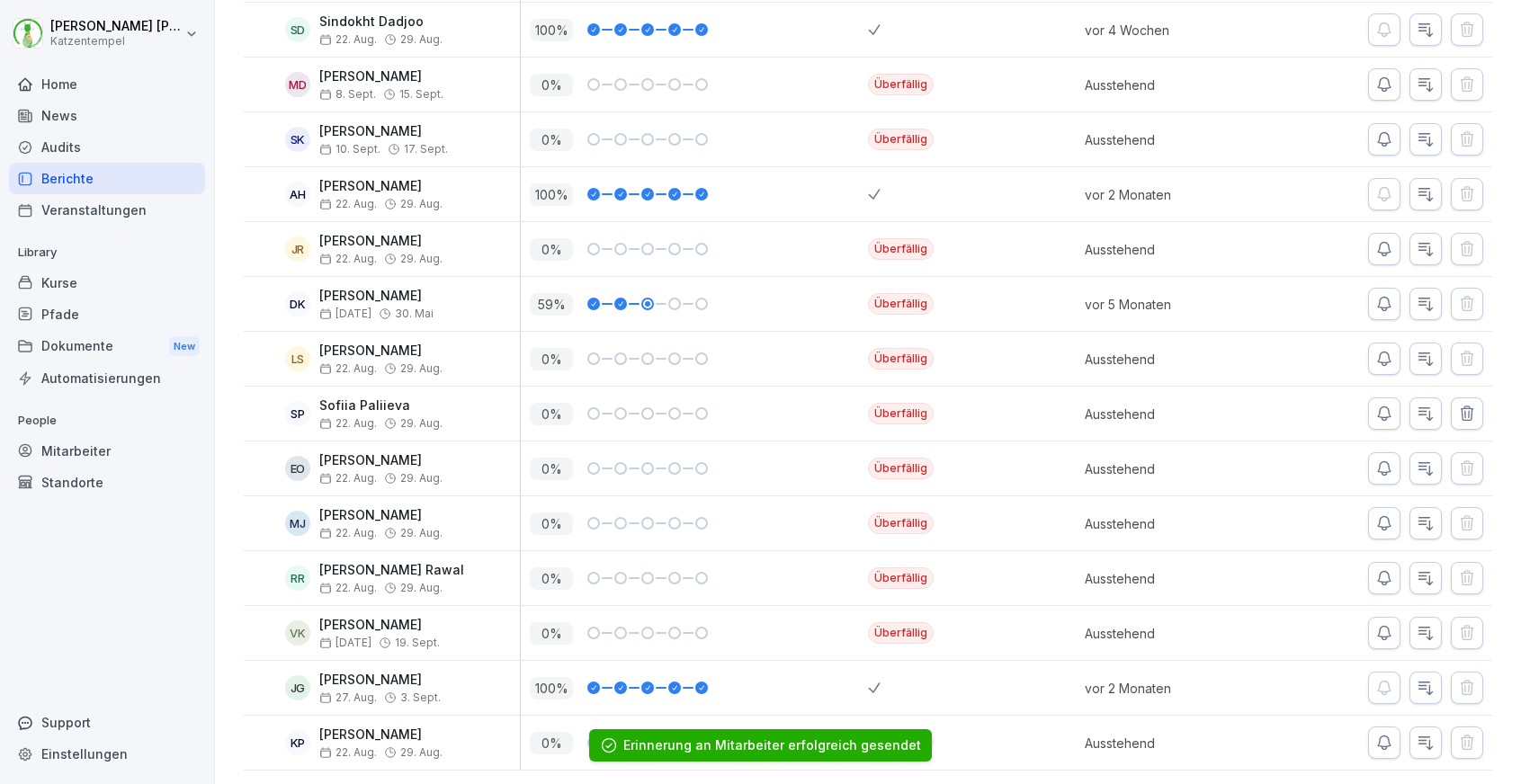
click at [147, 180] on div "Berichte" at bounding box center [107, 178] width 196 height 31
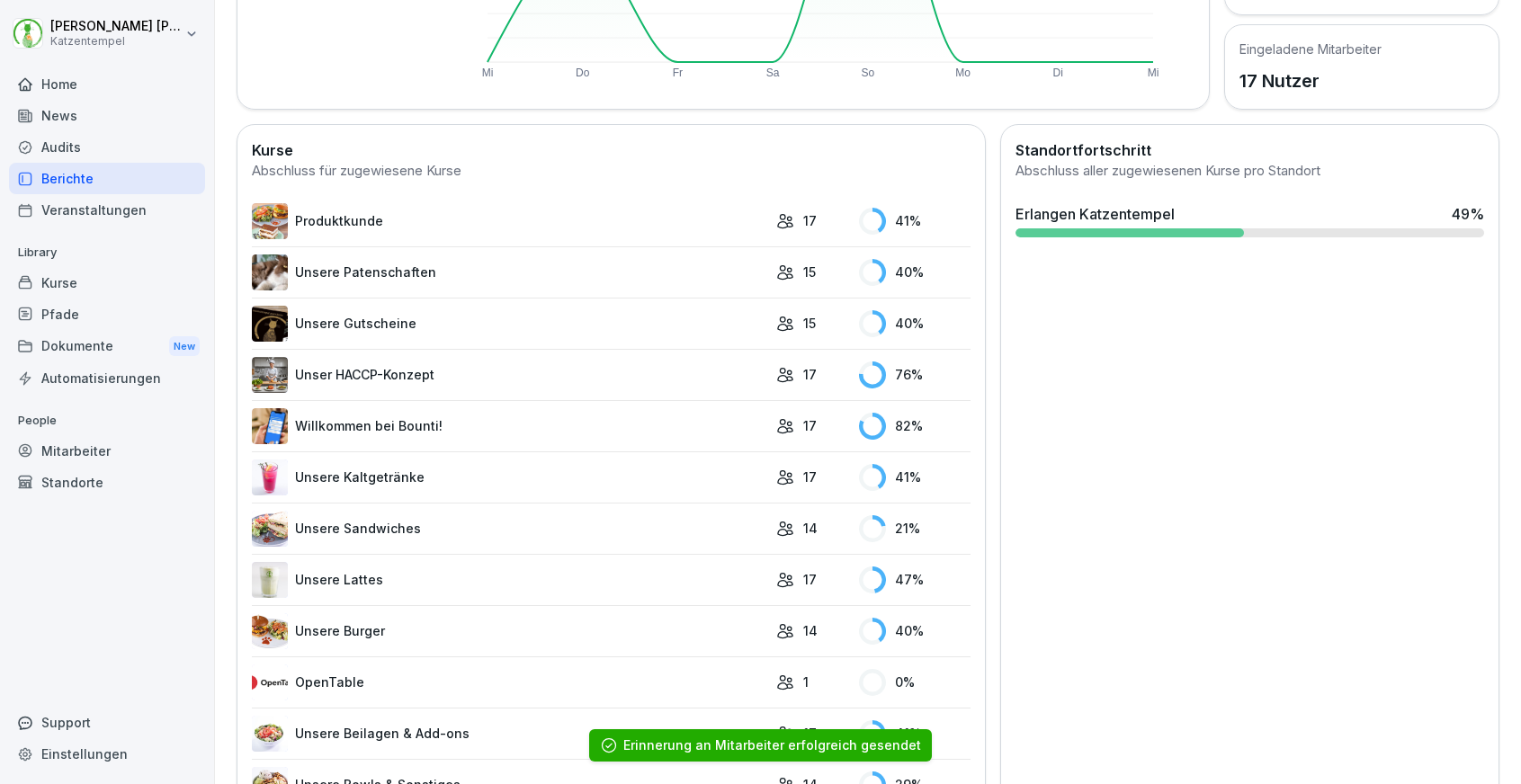
scroll to position [511, 0]
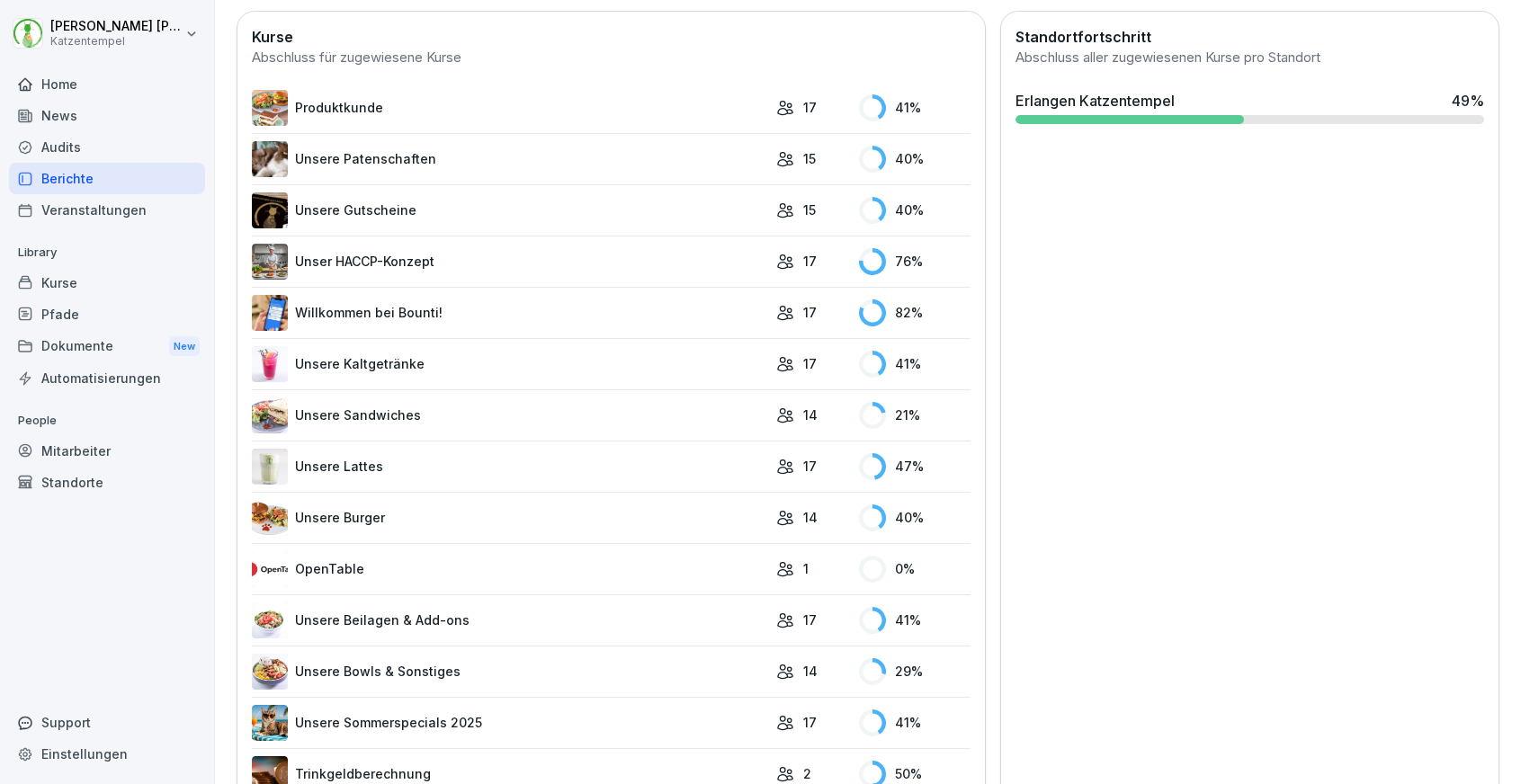
click at [604, 663] on link "Unsere Bowls & Sonstiges" at bounding box center [510, 671] width 515 height 36
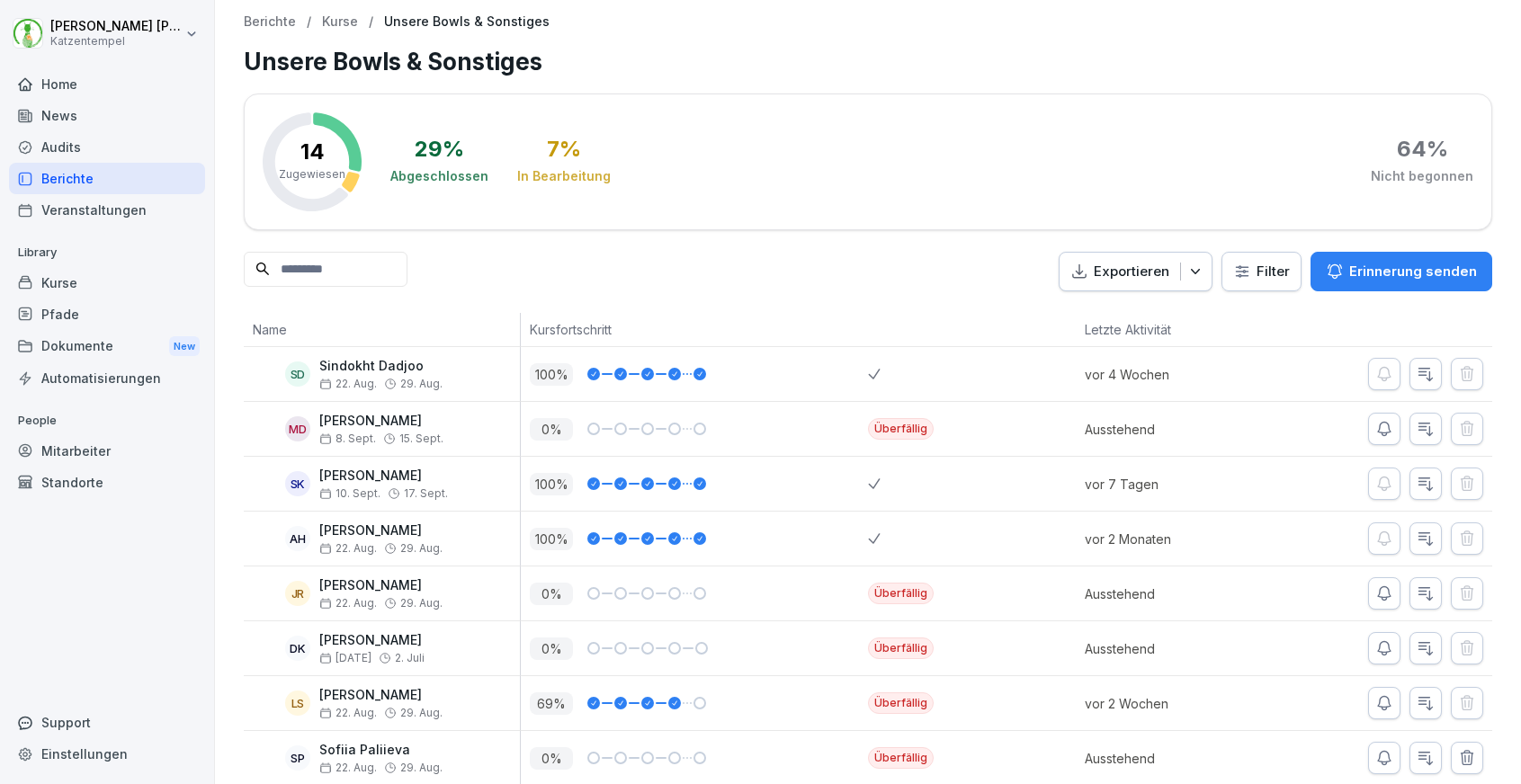
click at [1393, 705] on button "button" at bounding box center [1384, 703] width 32 height 32
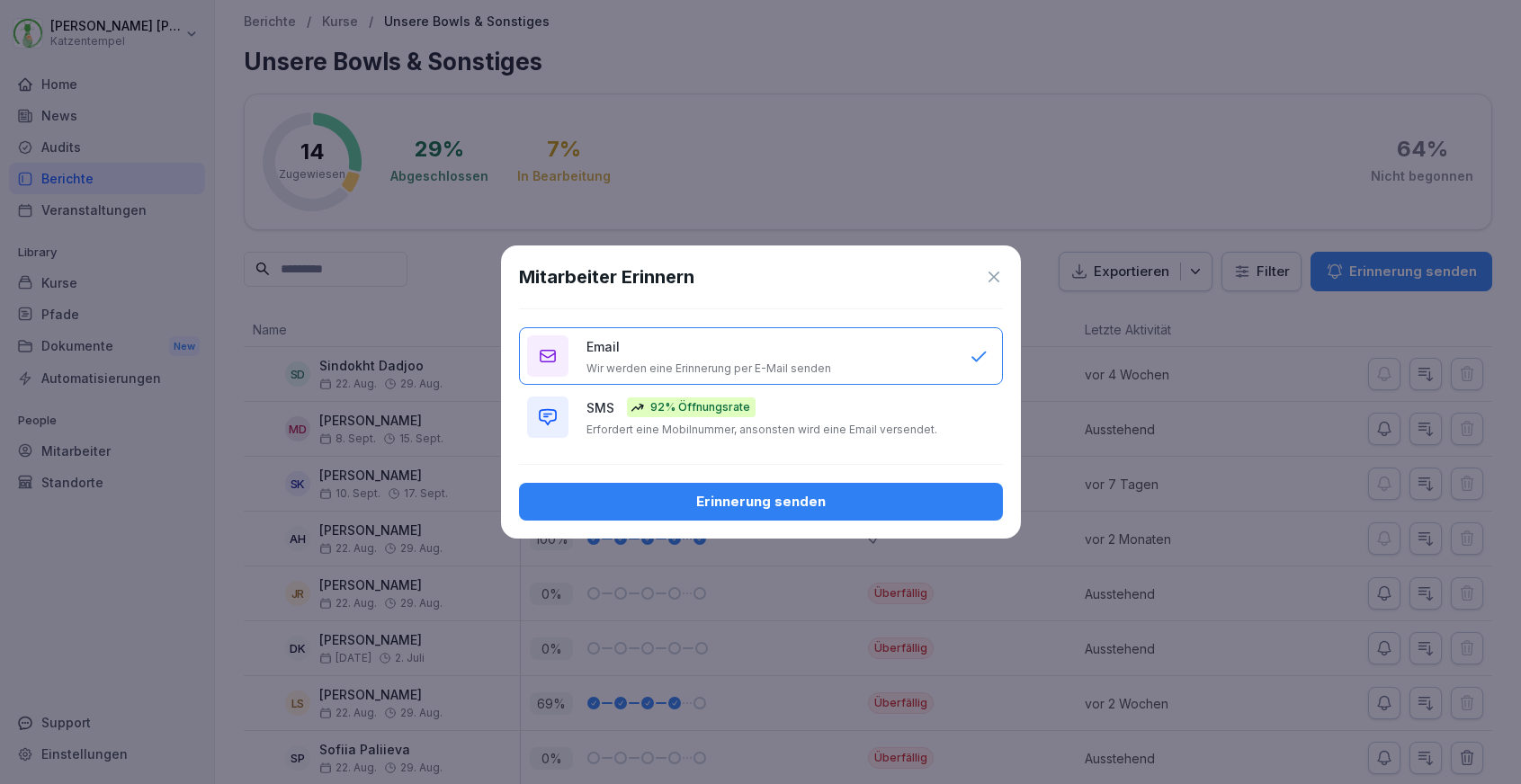
click at [806, 422] on p "Erfordert eine Mobilnummer, ansonsten wird eine Email versendet." at bounding box center [761, 429] width 351 height 15
click at [782, 506] on div "Erinnerung senden" at bounding box center [760, 502] width 455 height 20
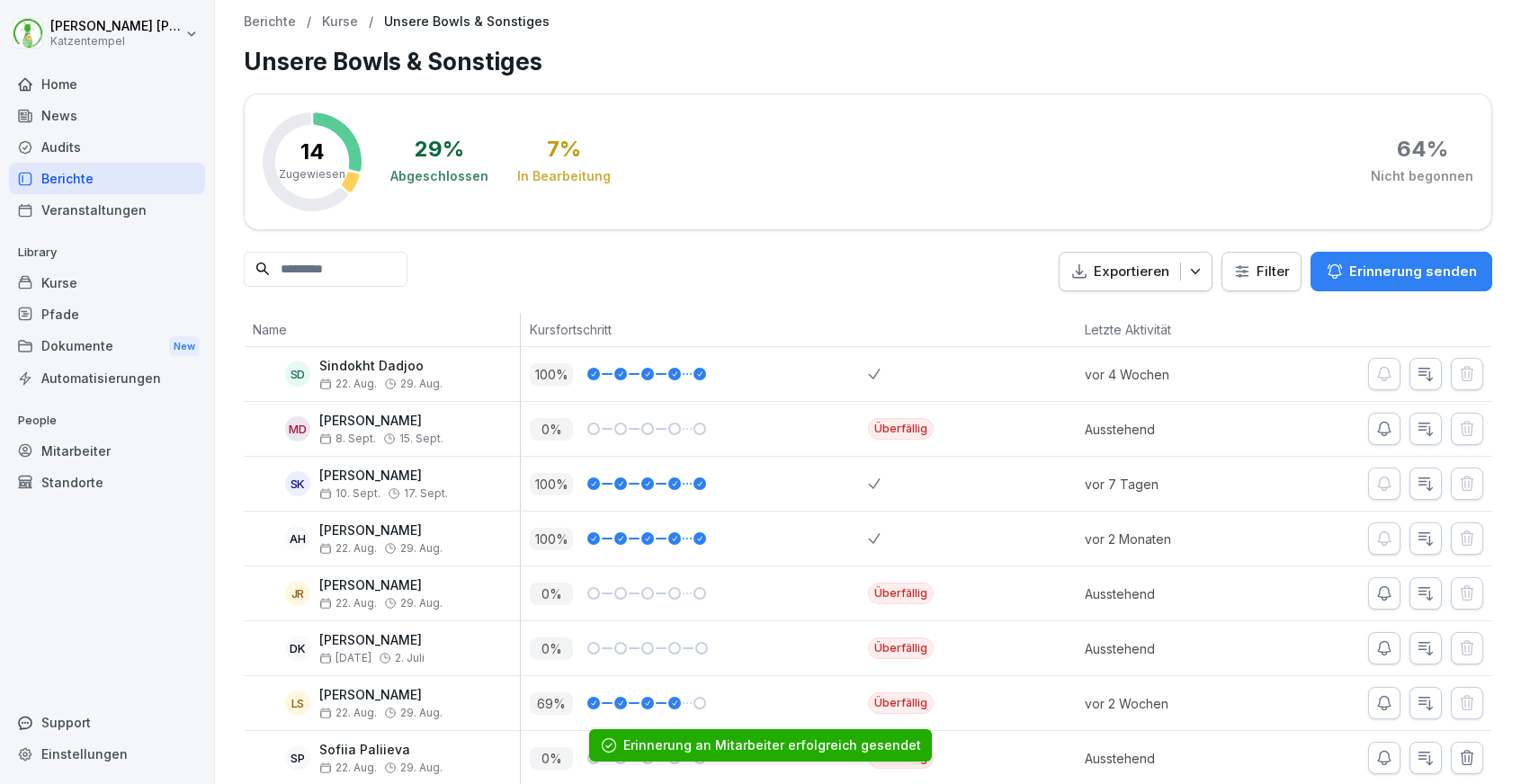
click at [170, 183] on div "Berichte" at bounding box center [107, 178] width 196 height 31
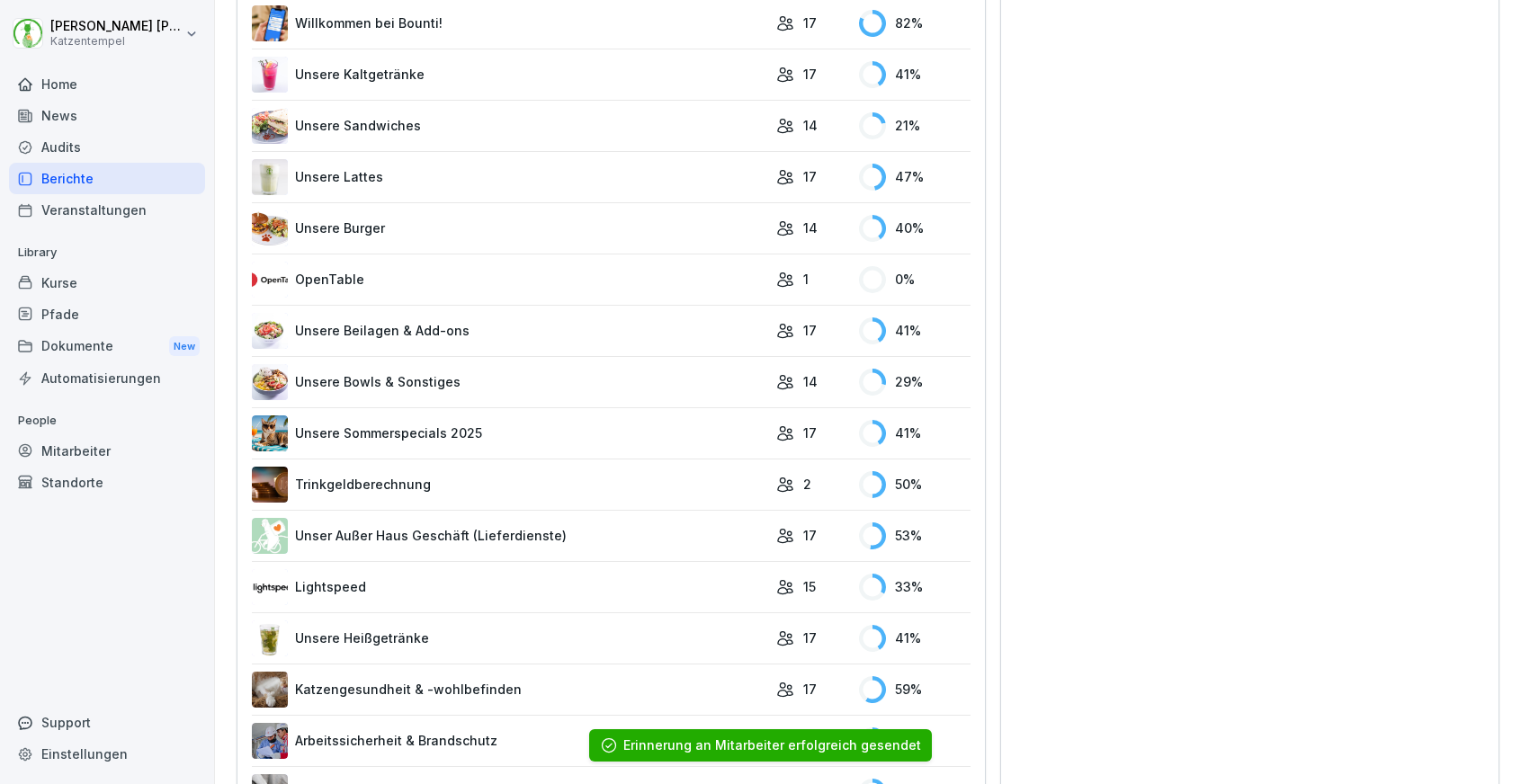
scroll to position [842, 0]
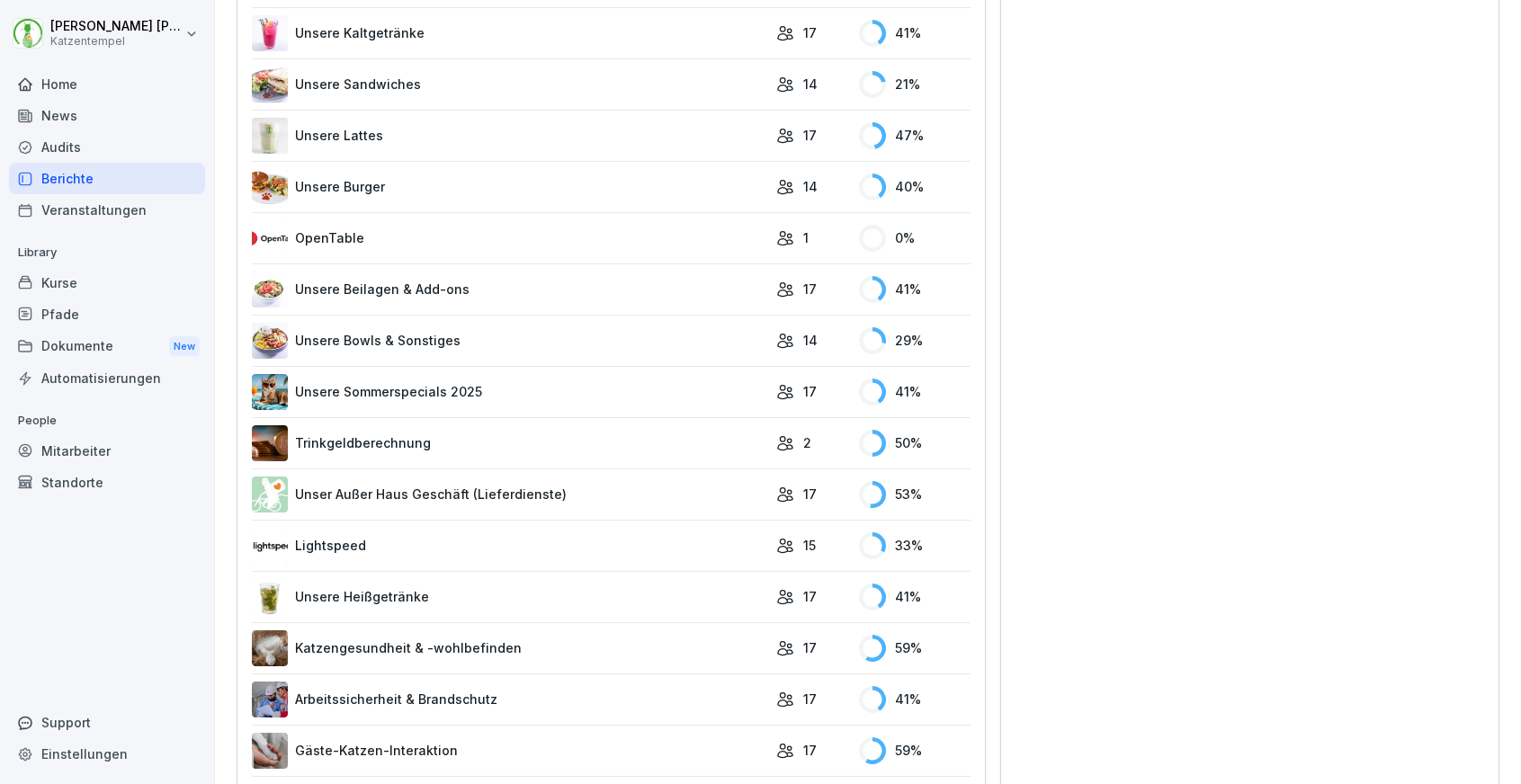
click at [569, 392] on link "Unsere Sommerspecials 2025" at bounding box center [510, 392] width 515 height 36
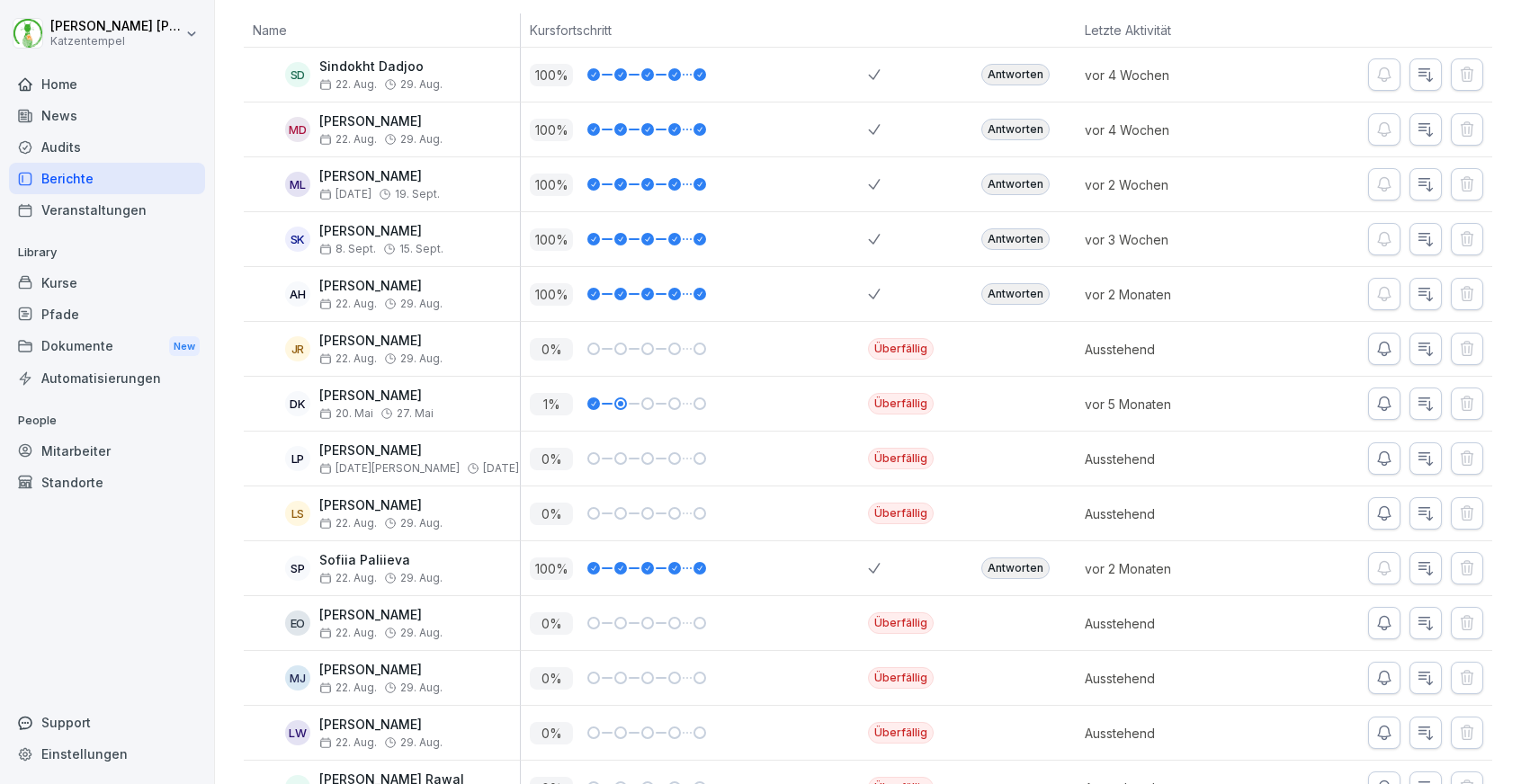
scroll to position [300, 0]
click at [1386, 517] on icon "button" at bounding box center [1384, 514] width 13 height 14
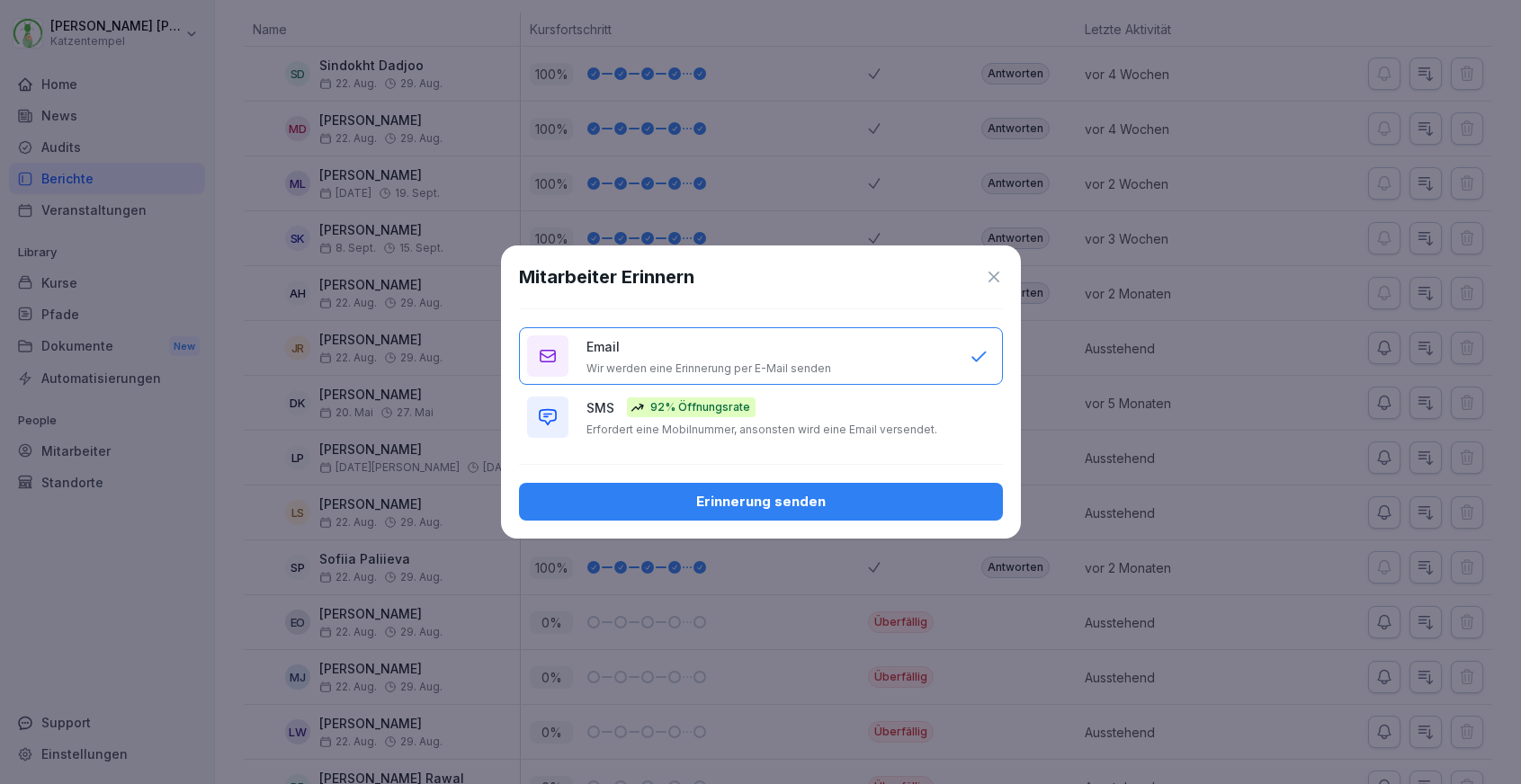
click at [892, 397] on button "SMS 92% Öffnungsrate Erfordert eine Mobilnummer, ansonsten wird eine Email vers…" at bounding box center [760, 416] width 484 height 58
click at [800, 511] on div "Erinnerung senden" at bounding box center [760, 502] width 455 height 20
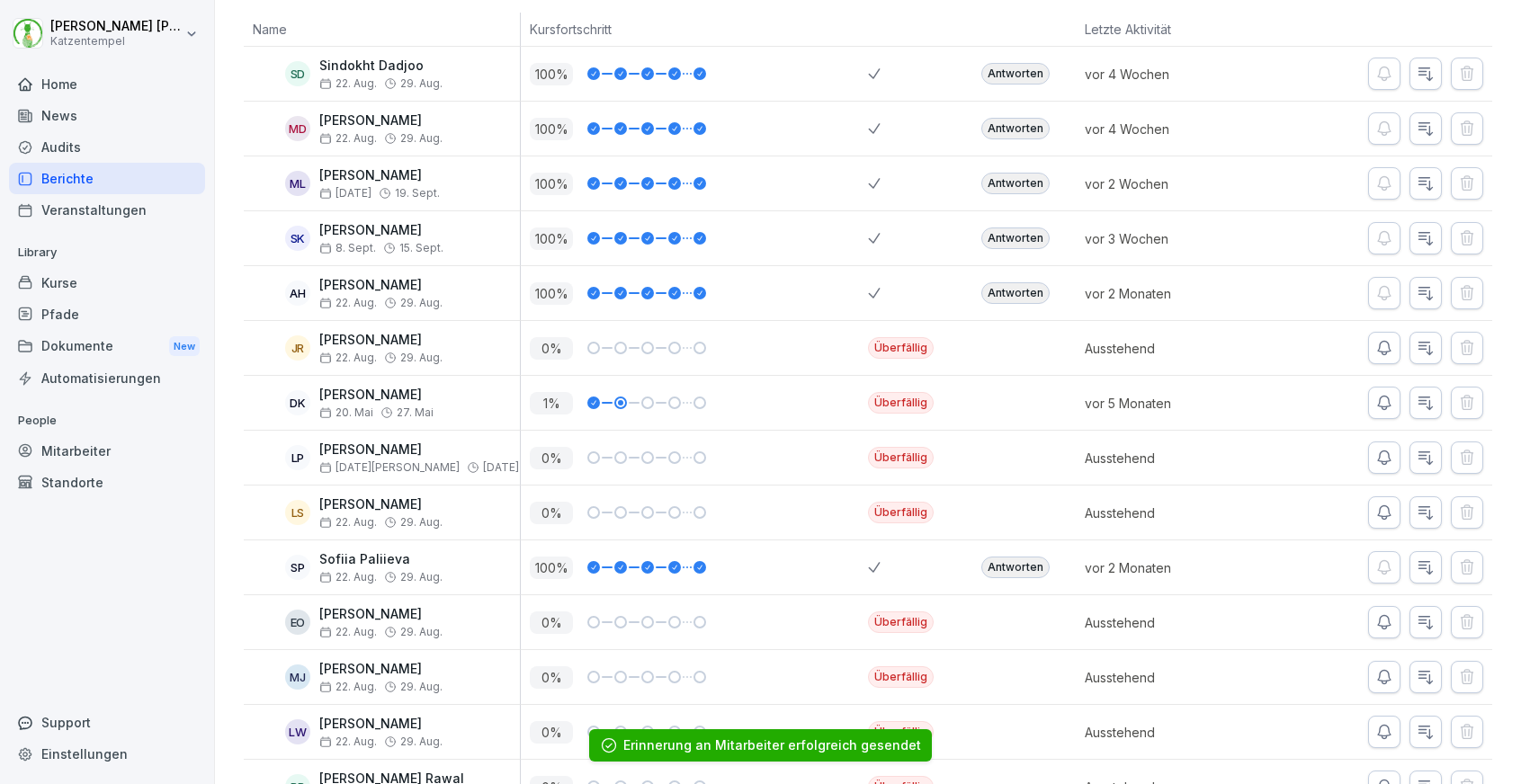
click at [123, 176] on div "Berichte" at bounding box center [107, 178] width 196 height 31
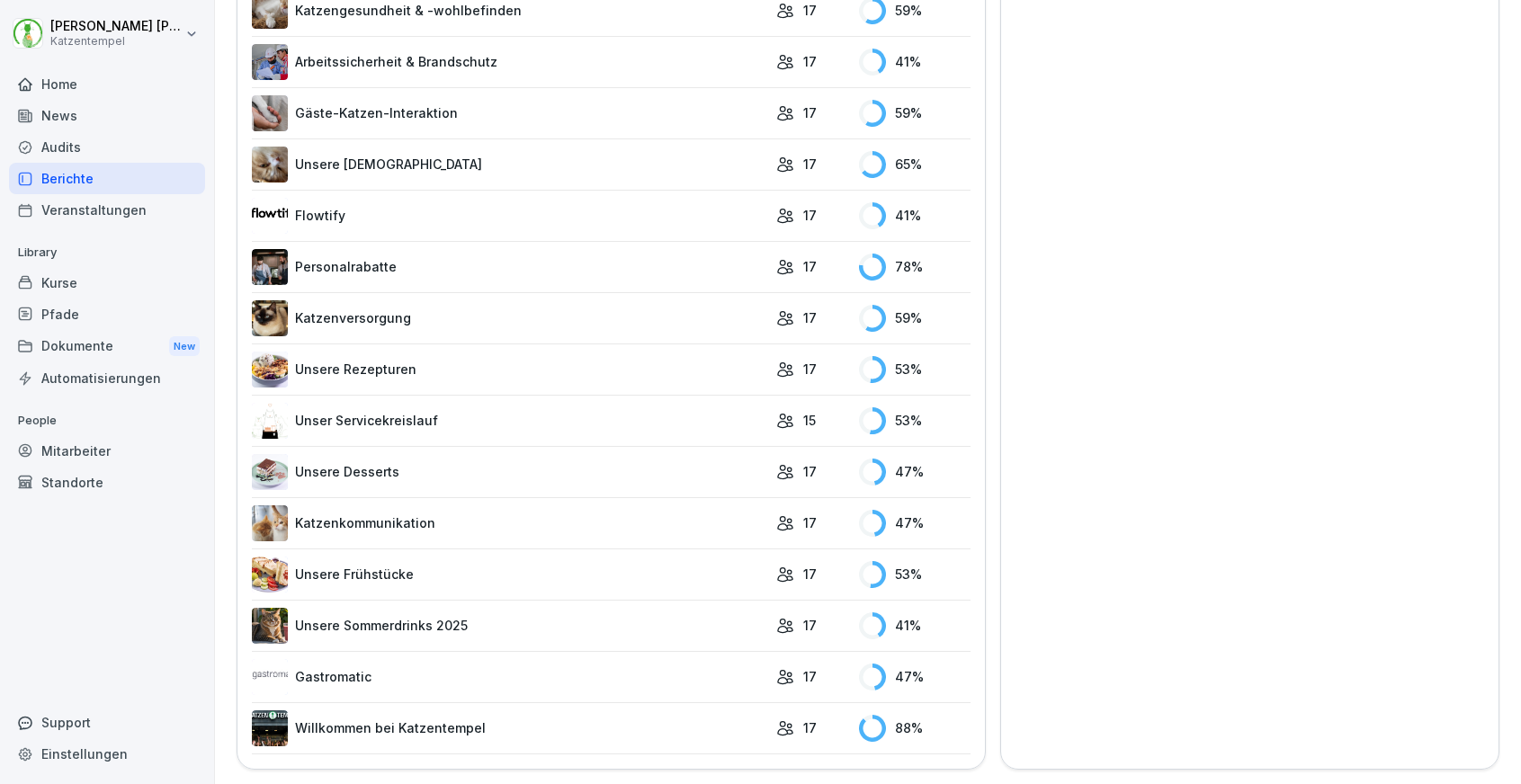
scroll to position [1478, 0]
click at [560, 486] on link "Unsere Desserts" at bounding box center [510, 472] width 515 height 36
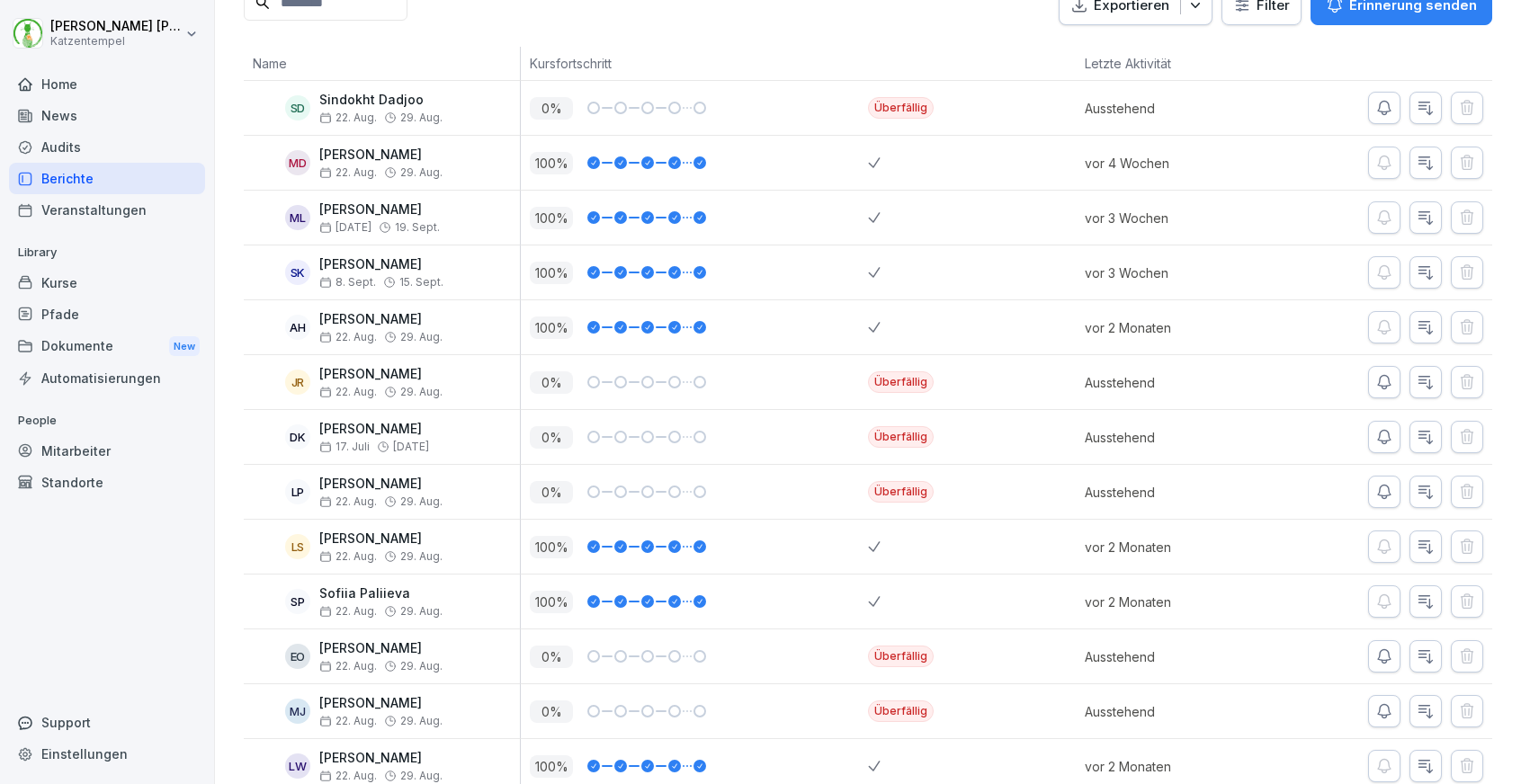
scroll to position [509, 0]
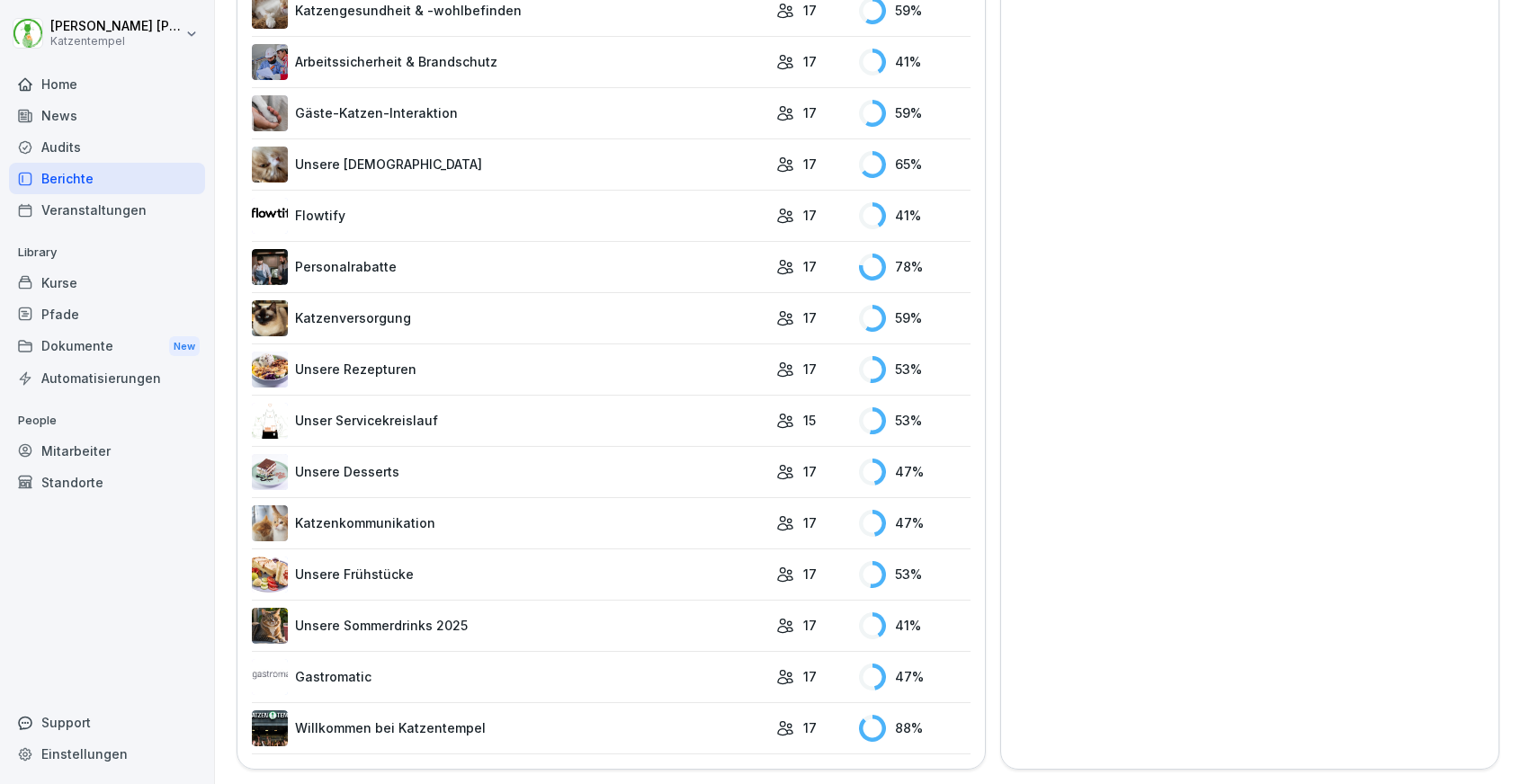
scroll to position [1478, 0]
click at [485, 578] on link "Unsere Frühstücke" at bounding box center [510, 575] width 515 height 36
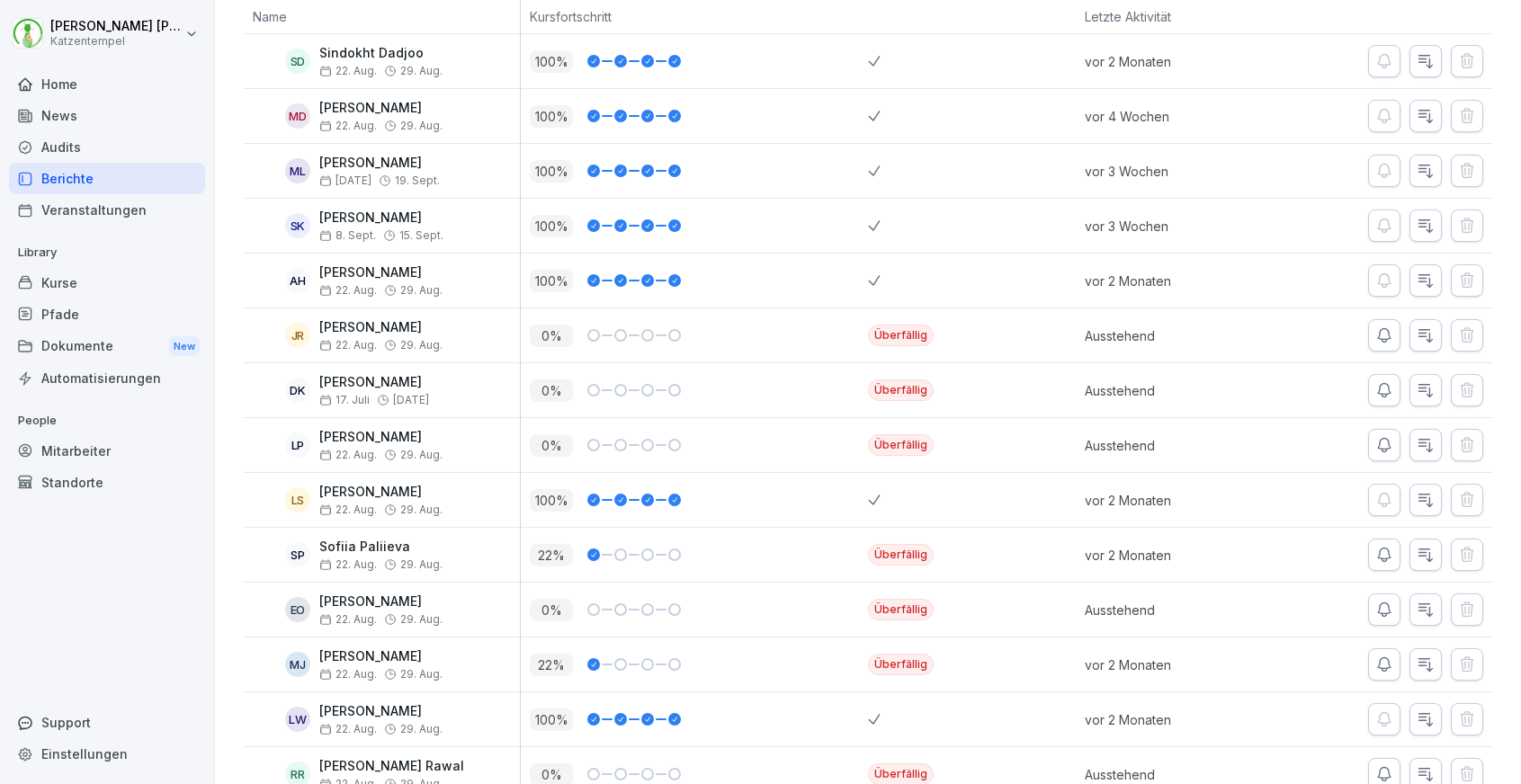
scroll to position [327, 0]
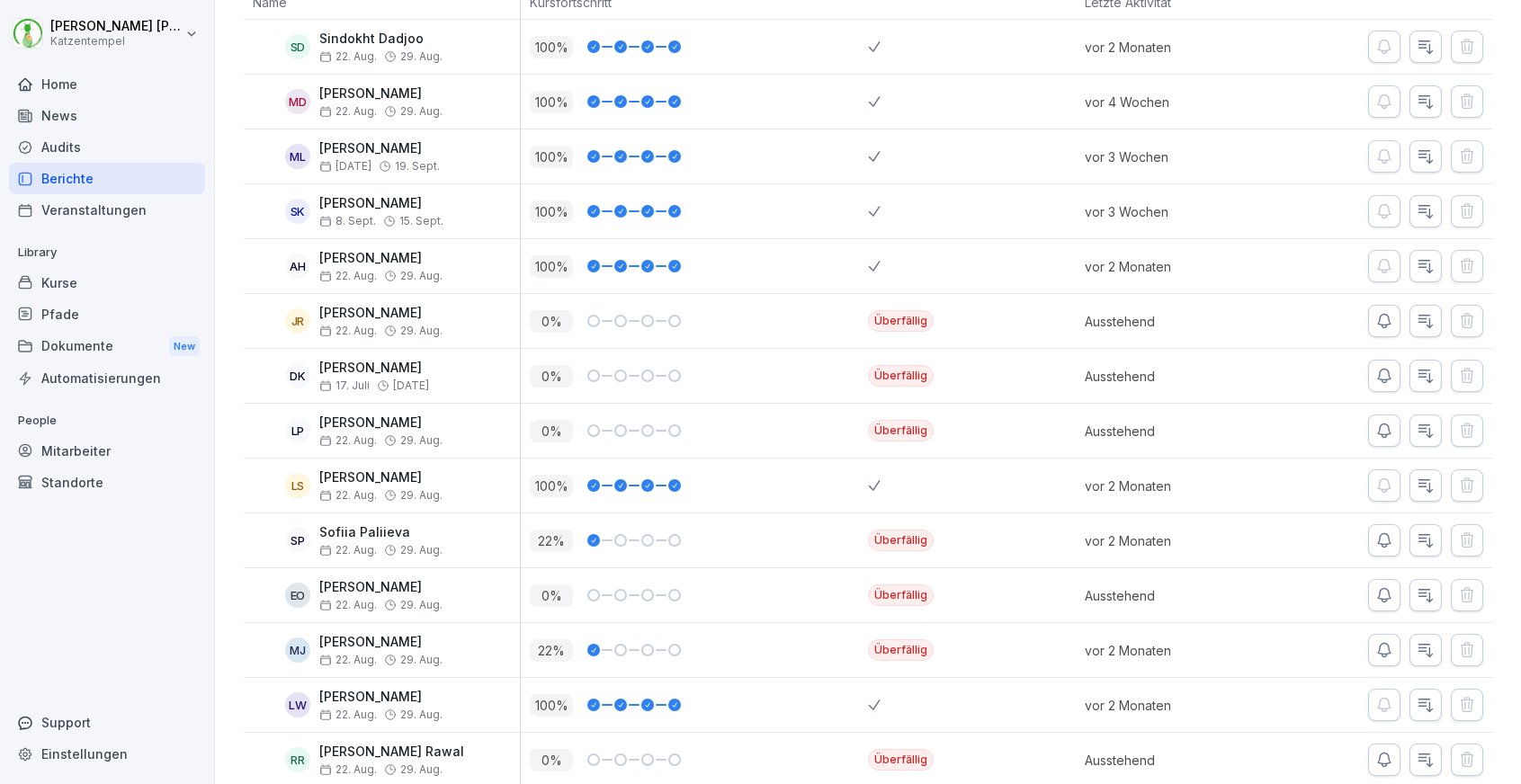
click at [104, 174] on div "Berichte" at bounding box center [107, 178] width 196 height 31
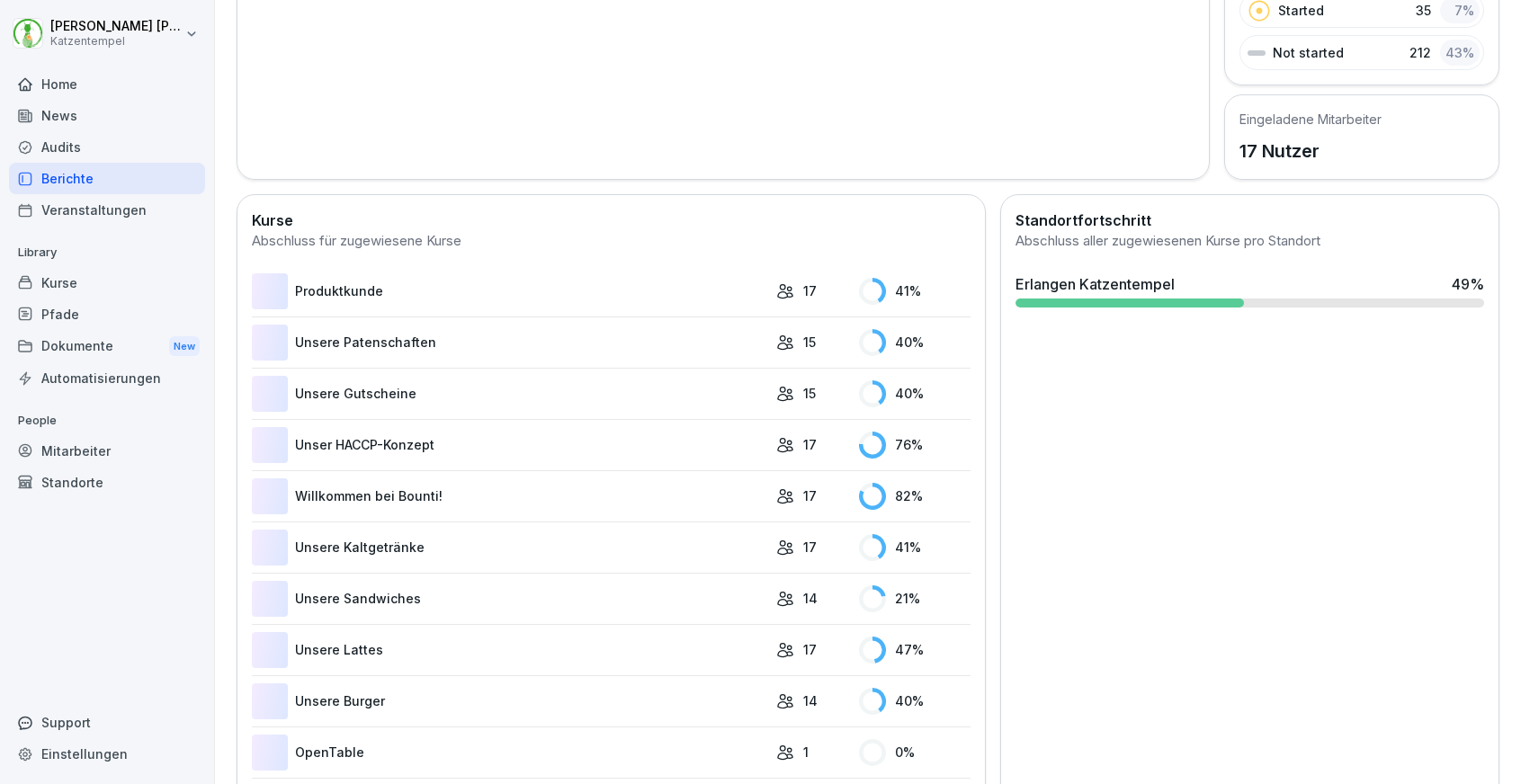
scroll to position [111, 0]
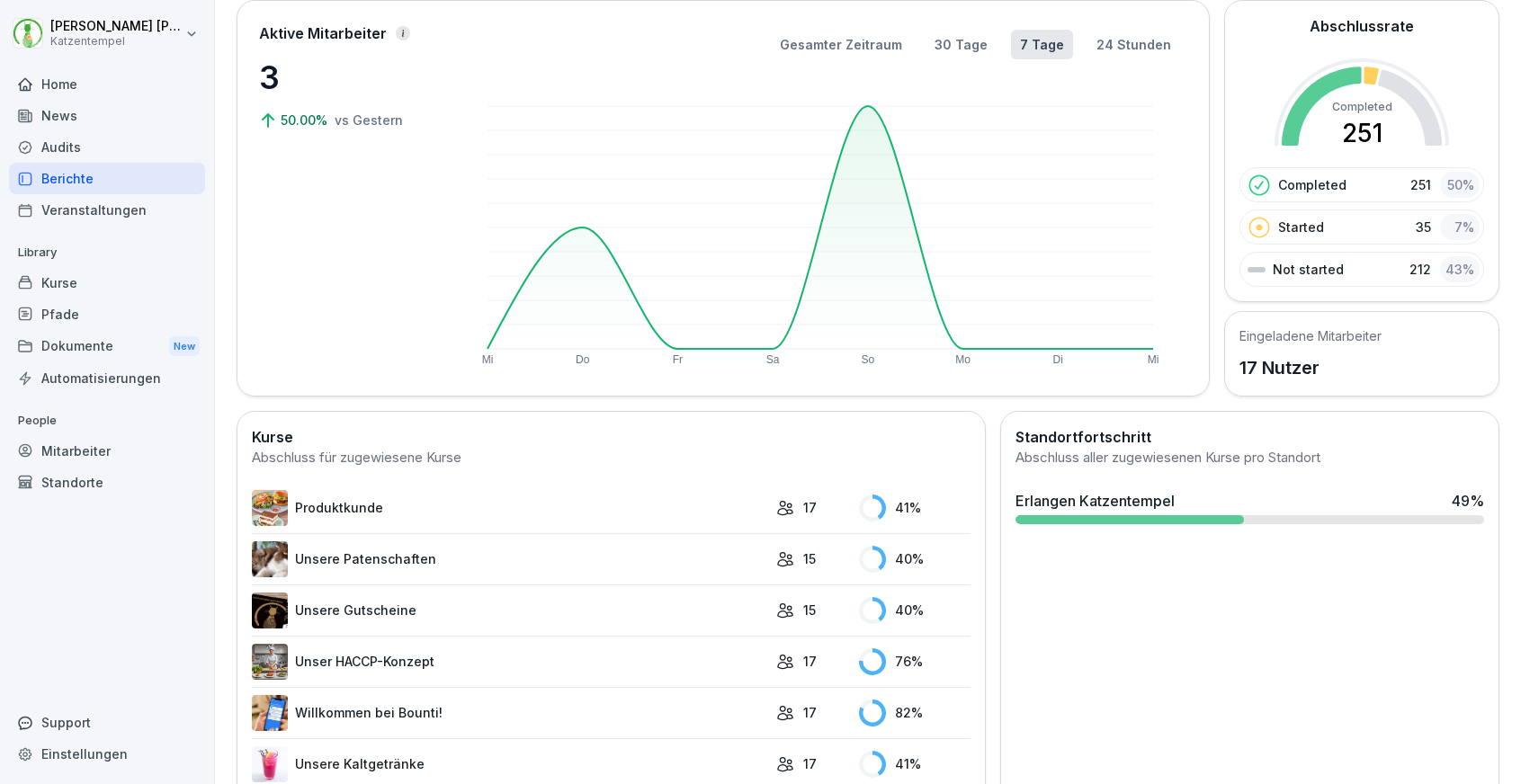
click at [627, 496] on link "Produktkunde" at bounding box center [510, 508] width 515 height 36
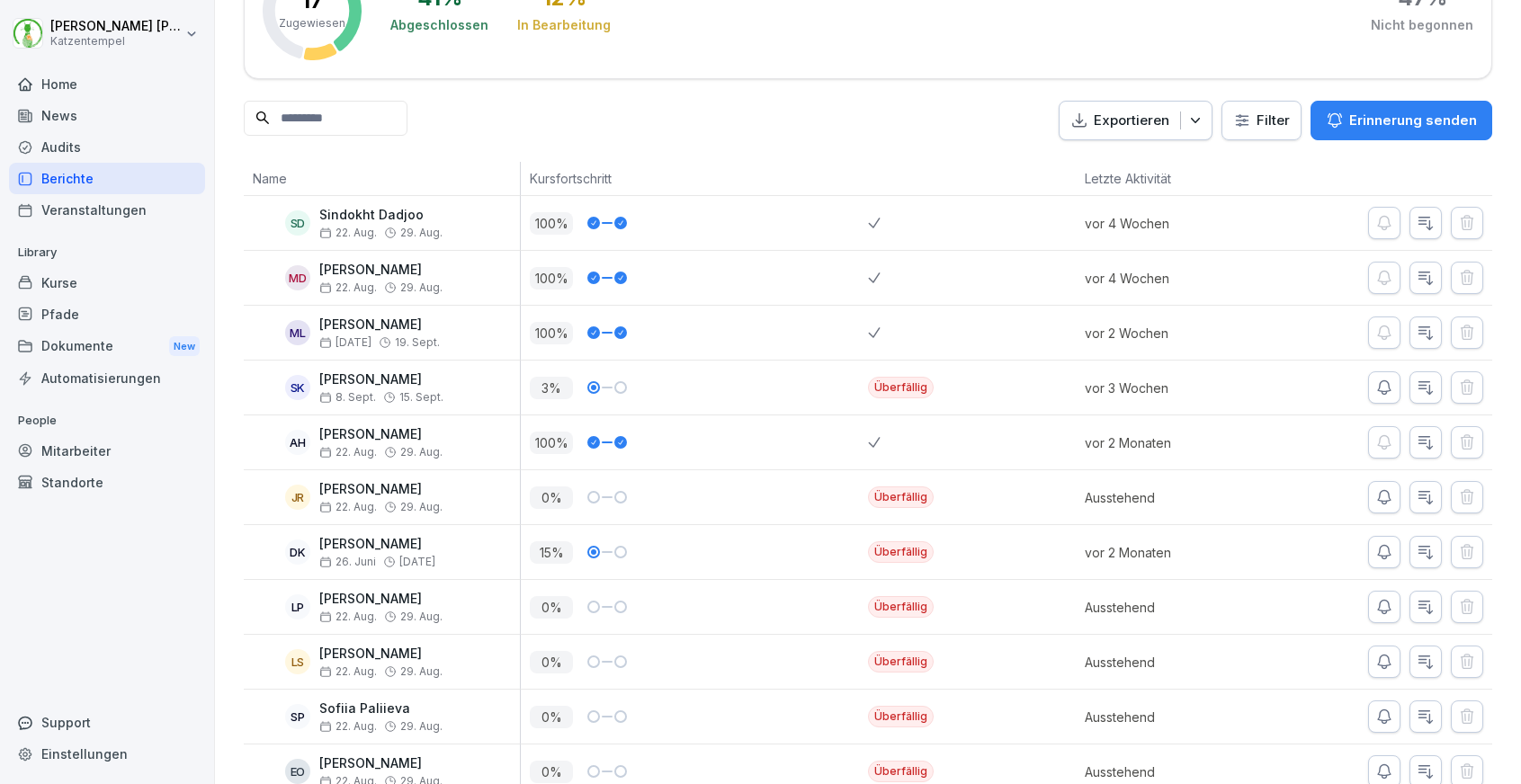
scroll to position [158, 0]
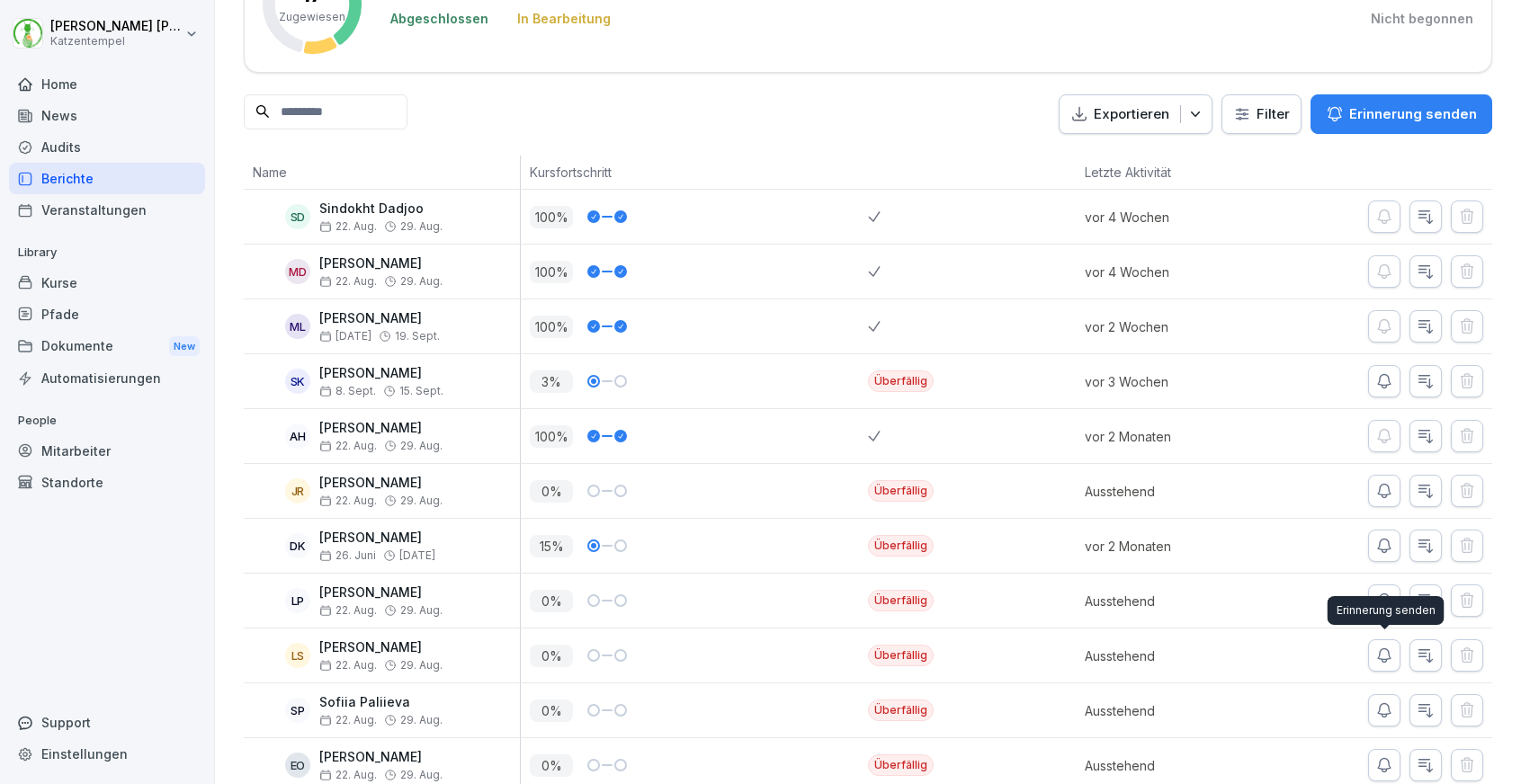
click at [1380, 657] on icon "button" at bounding box center [1384, 656] width 18 height 18
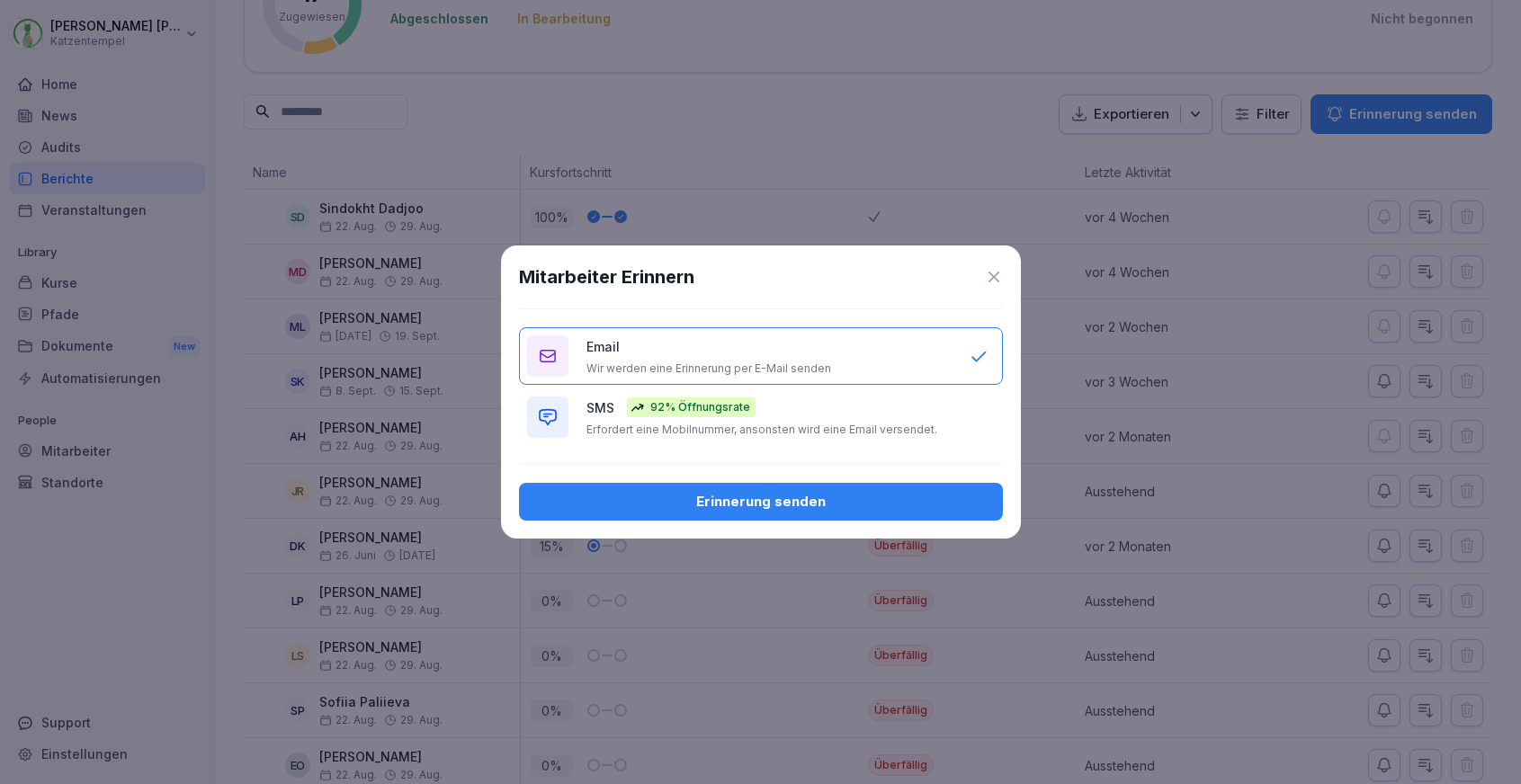
click at [960, 430] on button "SMS 92% Öffnungsrate Erfordert eine Mobilnummer, ansonsten wird eine Email vers…" at bounding box center [760, 416] width 484 height 58
click at [919, 512] on button "Erinnerung senden" at bounding box center [760, 502] width 484 height 38
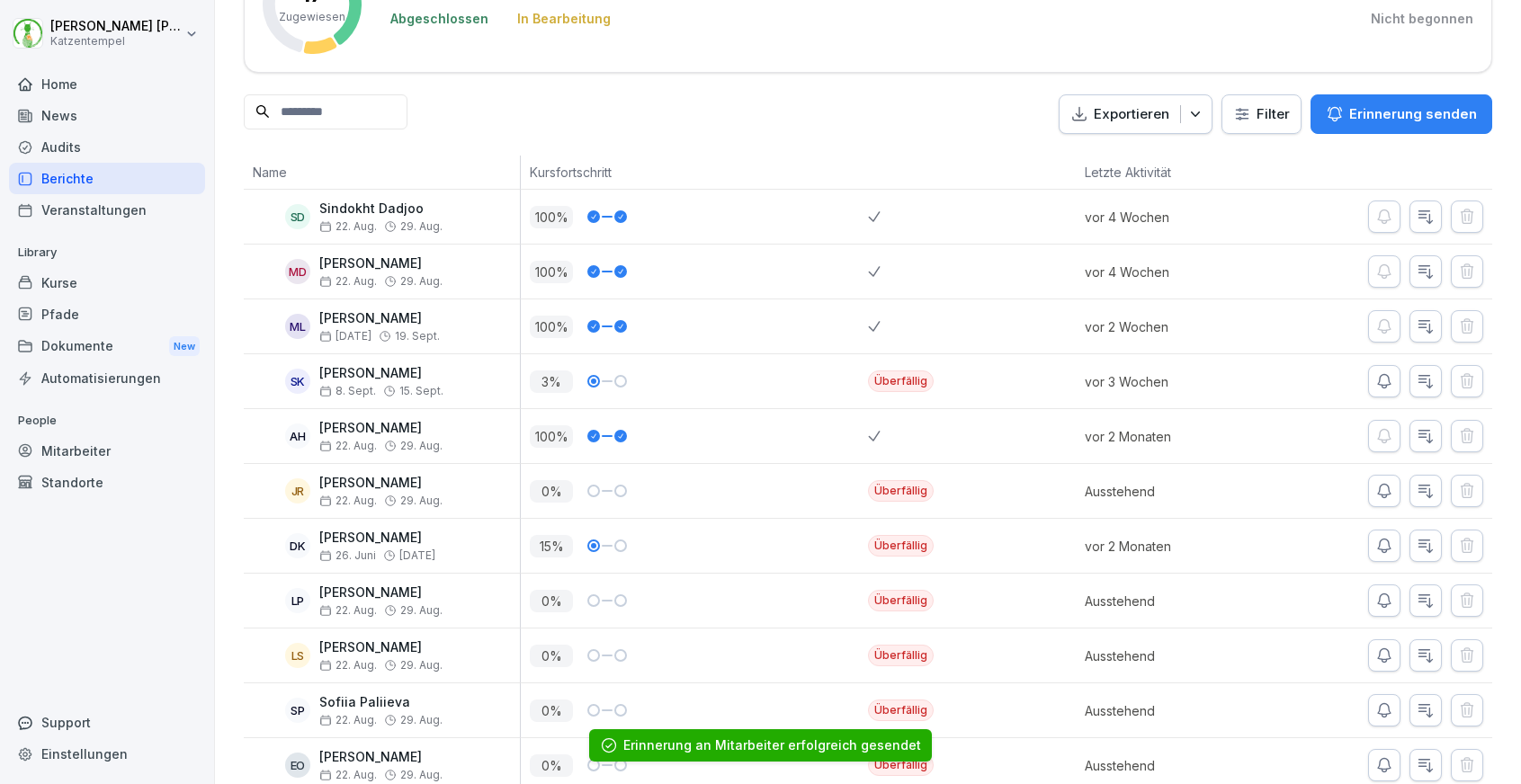
click at [1385, 375] on icon "button" at bounding box center [1384, 382] width 13 height 14
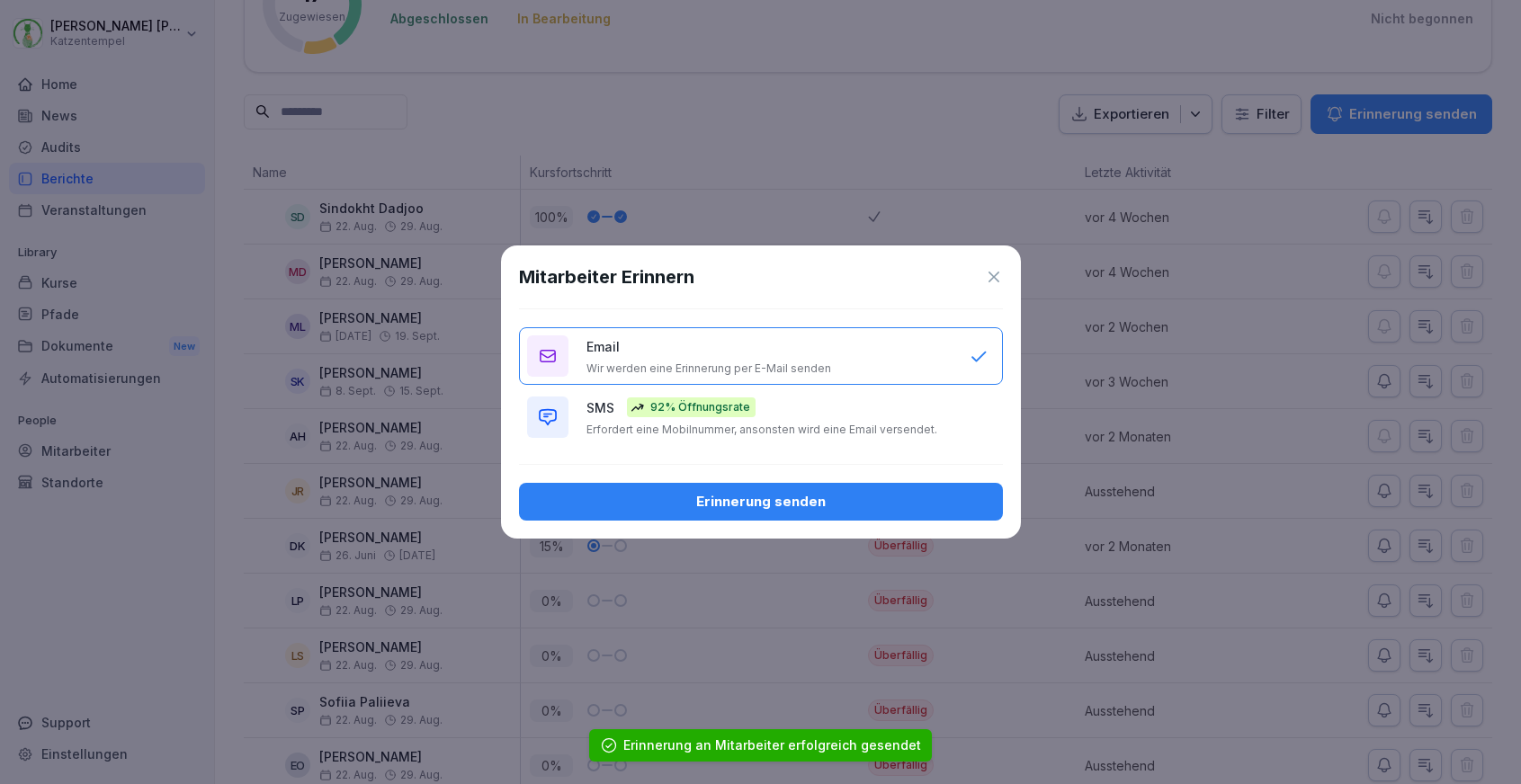
click at [926, 420] on div "SMS 92% Öffnungsrate Erfordert eine Mobilnummer, ansonsten wird eine Email vers…" at bounding box center [768, 417] width 366 height 39
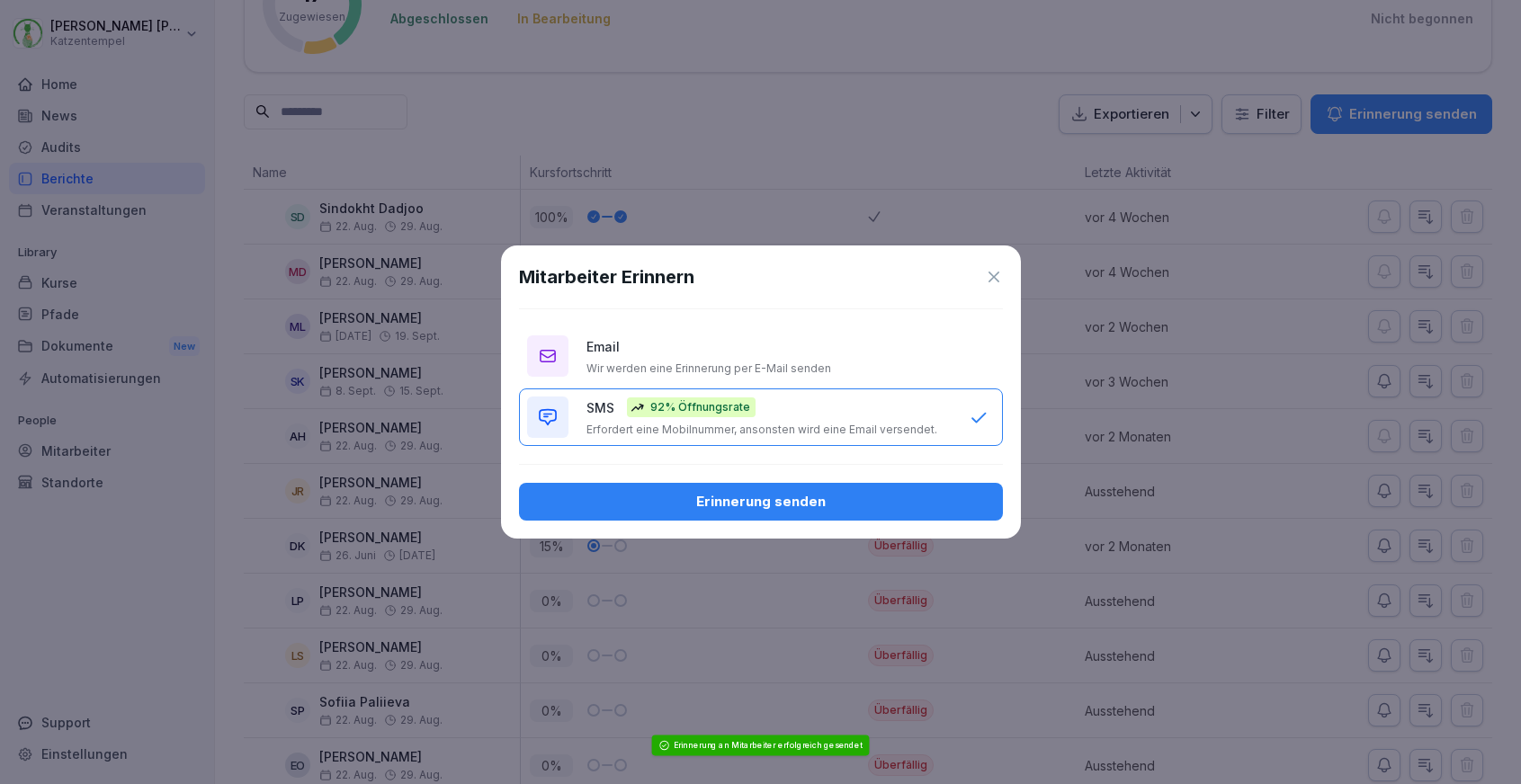
click at [878, 495] on div "Erinnerung senden" at bounding box center [760, 502] width 455 height 20
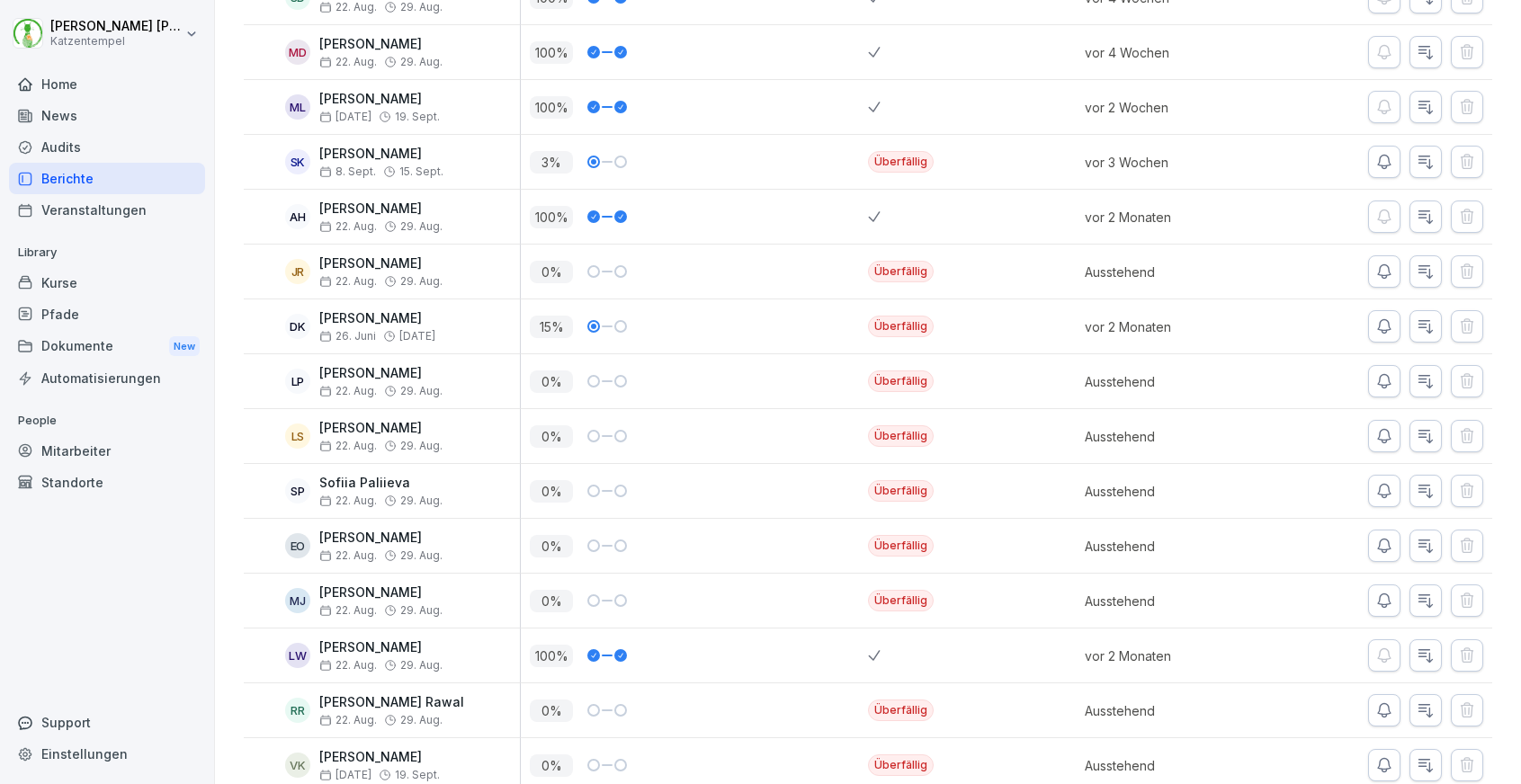
scroll to position [417, 0]
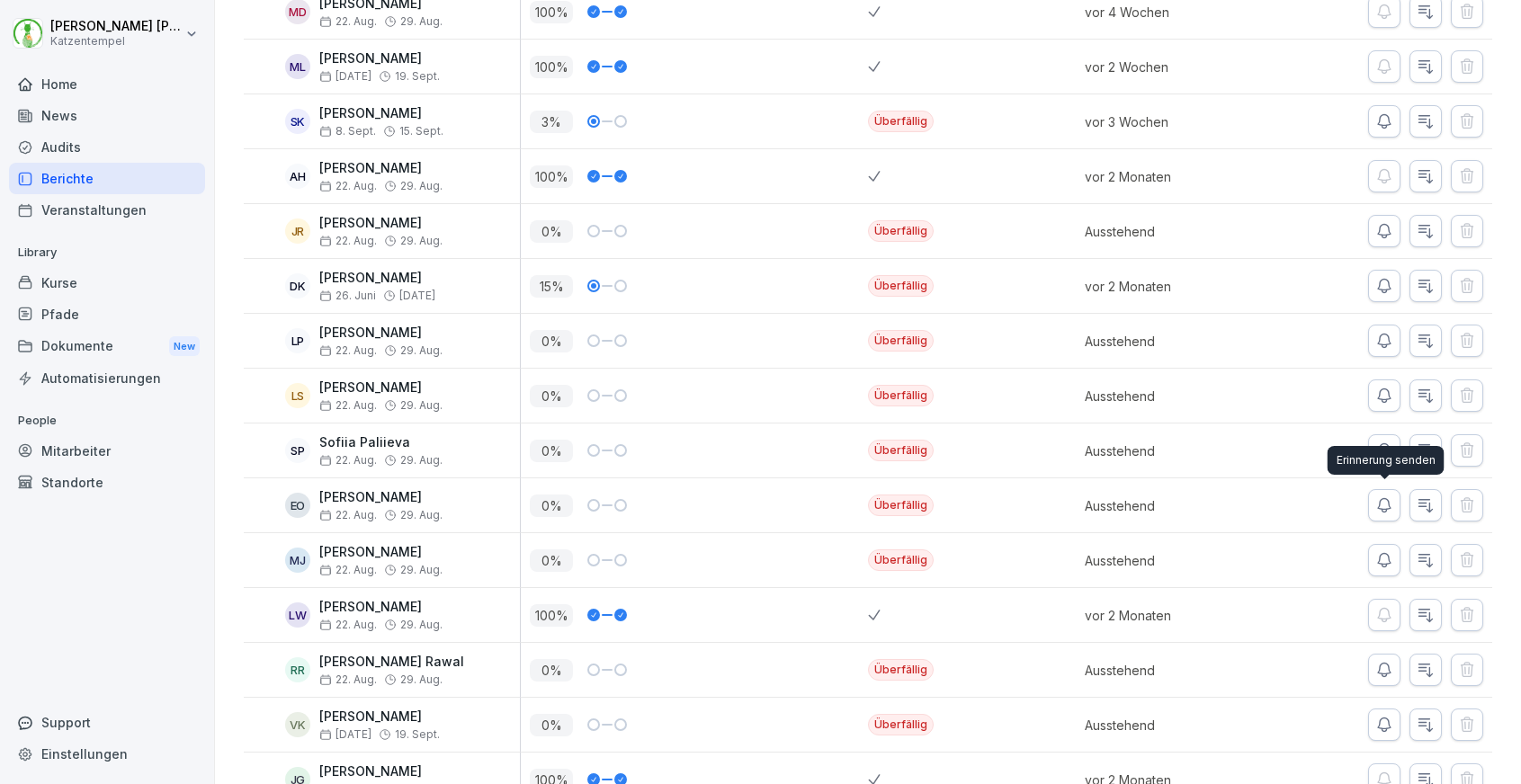
click at [1386, 460] on div "Erinnerung senden Erinnerung senden" at bounding box center [1385, 460] width 117 height 28
click at [1384, 448] on div "Erinnerung senden Erinnerung senden" at bounding box center [1385, 460] width 117 height 28
click at [1394, 448] on button "button" at bounding box center [1384, 450] width 32 height 32
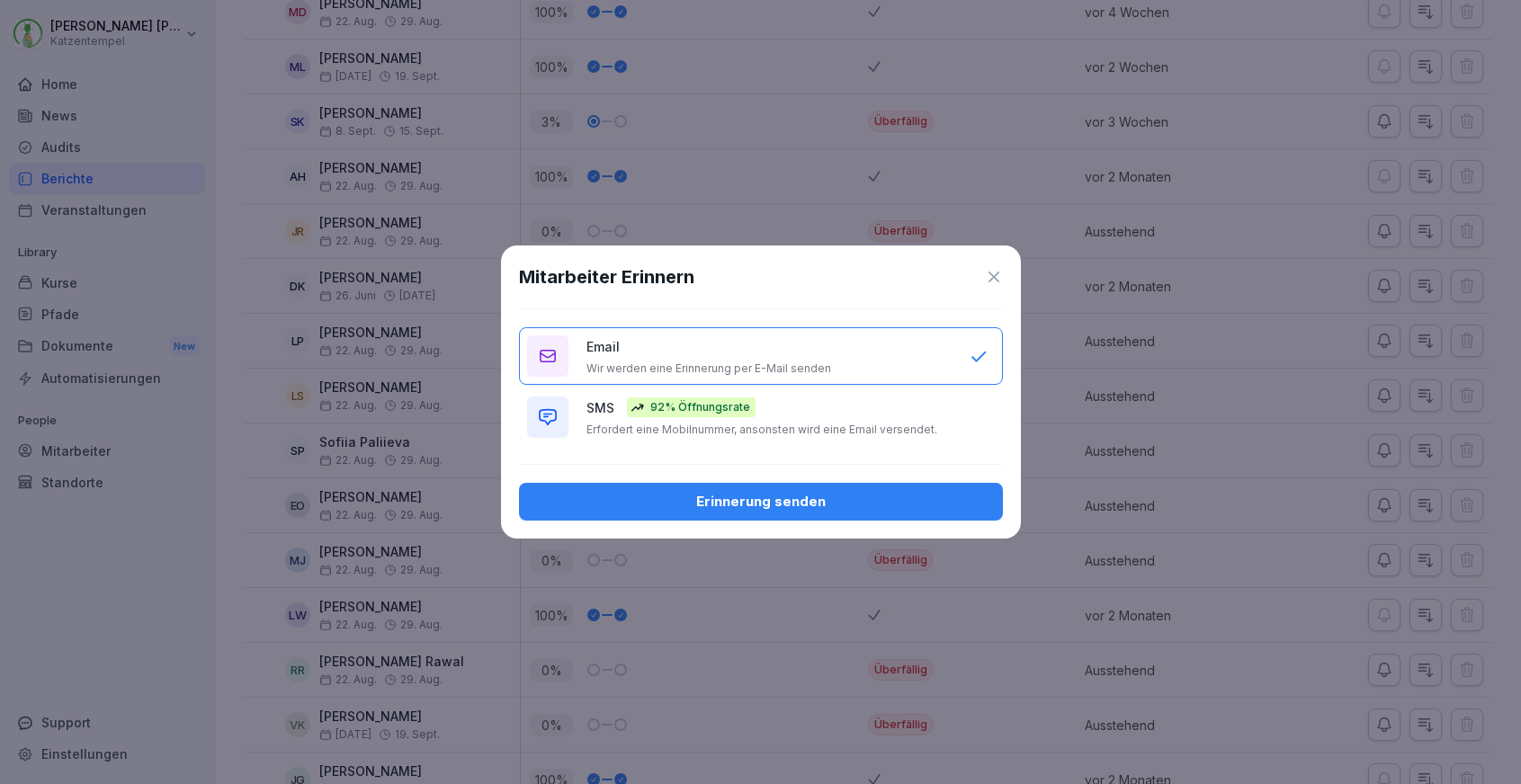
click at [922, 431] on p "Erfordert eine Mobilnummer, ansonsten wird eine Email versendet." at bounding box center [761, 429] width 351 height 15
click at [921, 485] on button "Erinnerung senden" at bounding box center [760, 502] width 484 height 38
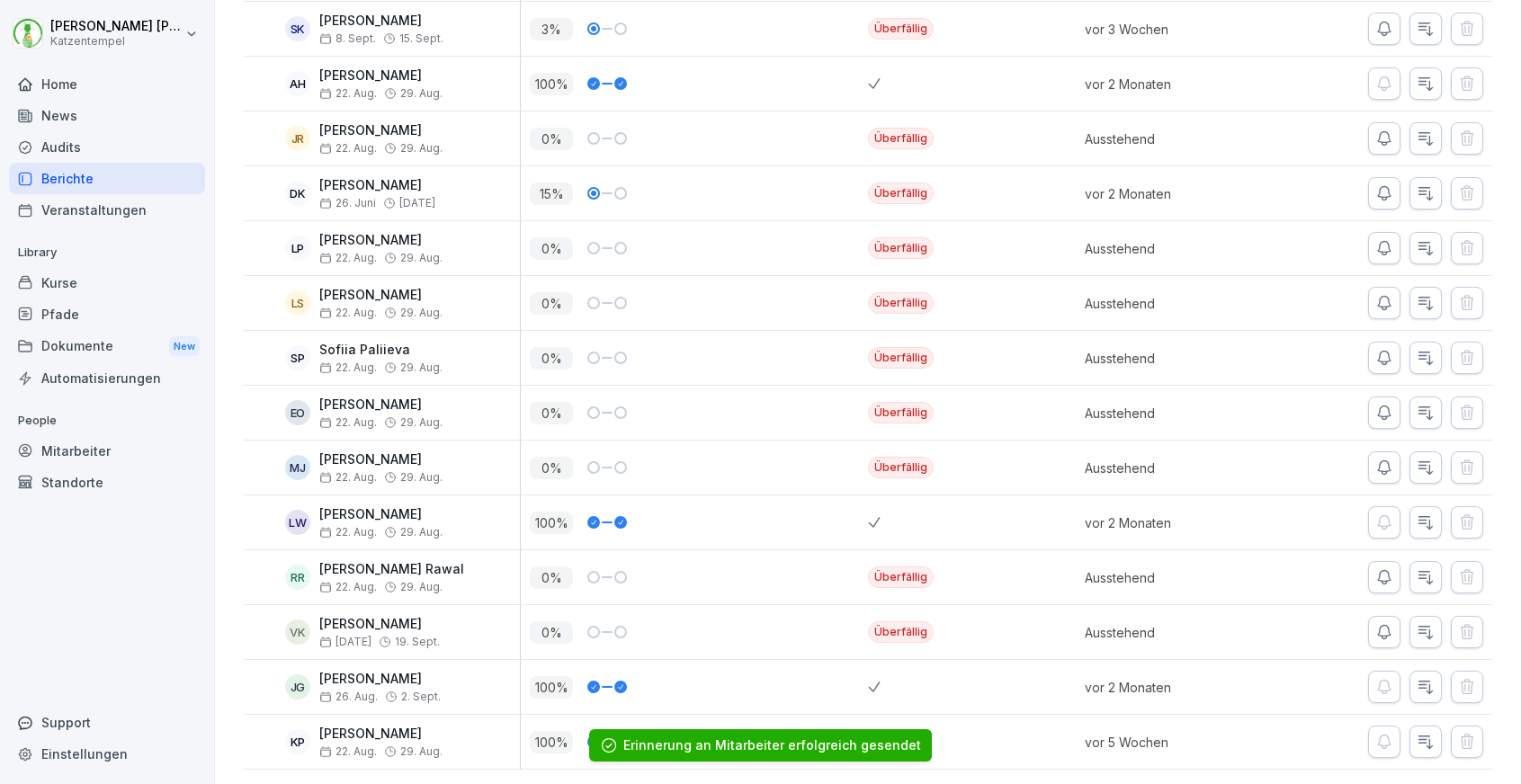
scroll to position [509, 0]
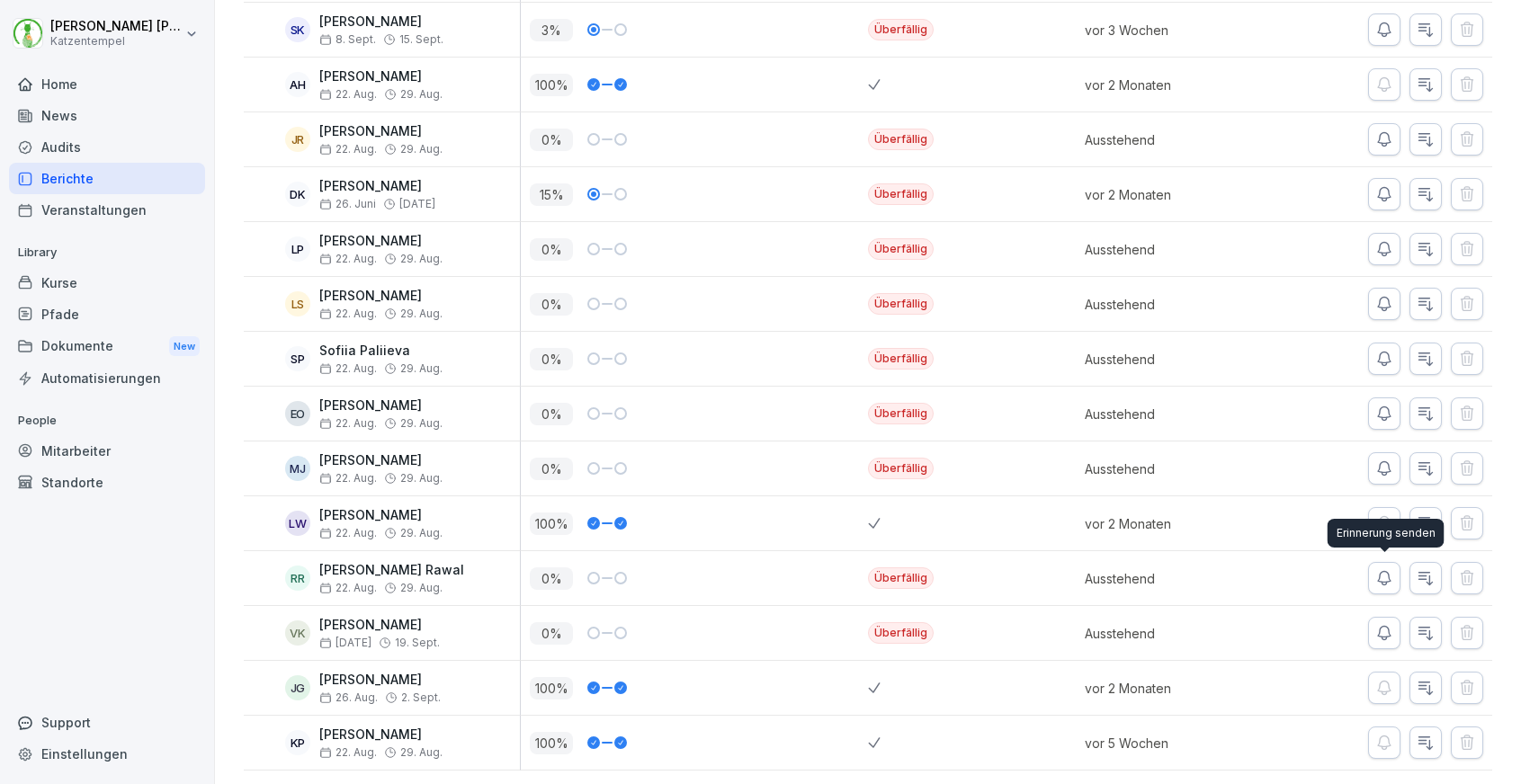
click at [1388, 571] on icon "button" at bounding box center [1384, 578] width 18 height 18
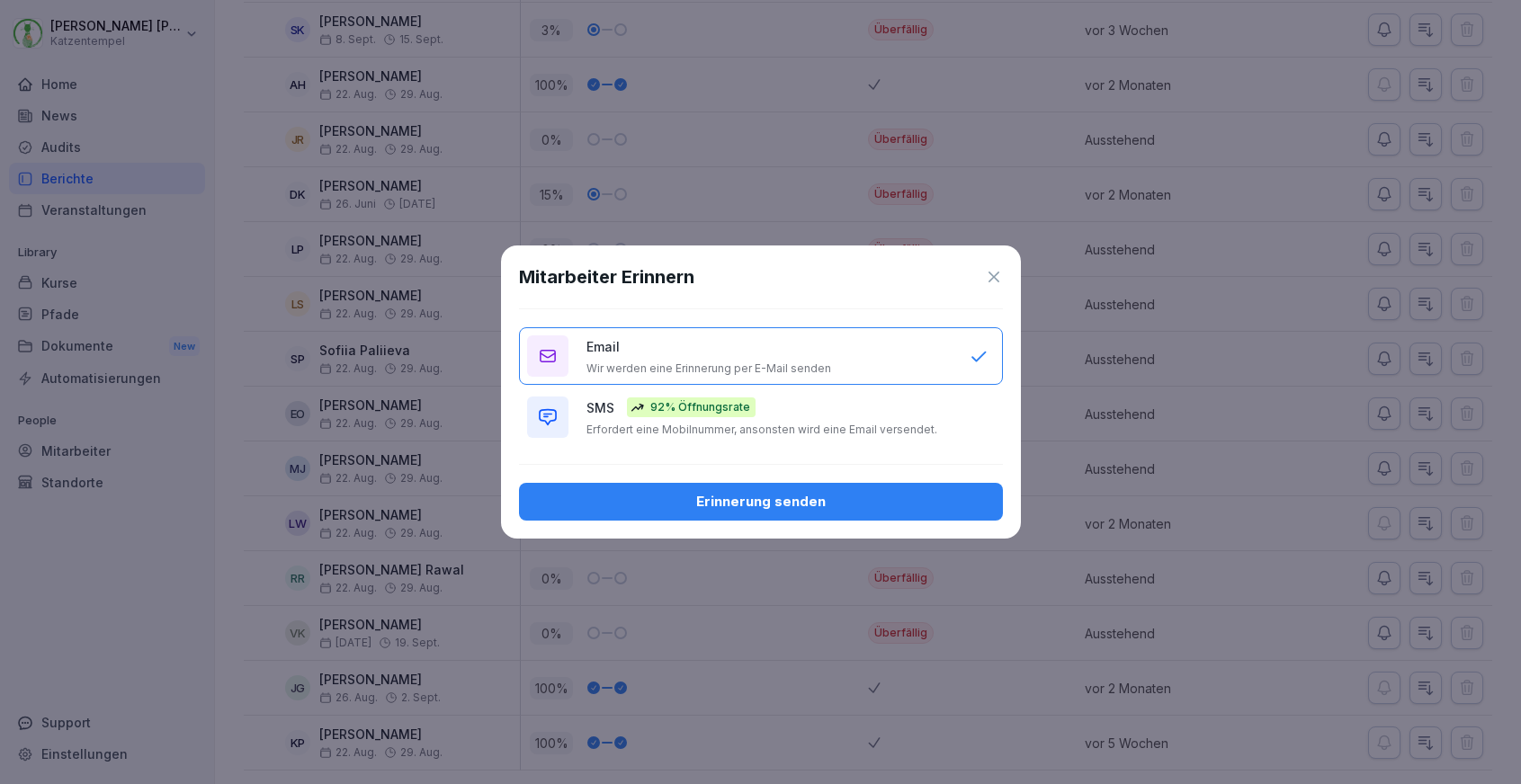
click at [888, 409] on div "SMS 92% Öffnungsrate Erfordert eine Mobilnummer, ansonsten wird eine Email vers…" at bounding box center [768, 417] width 366 height 39
click at [879, 497] on div "Erinnerung senden" at bounding box center [760, 502] width 455 height 20
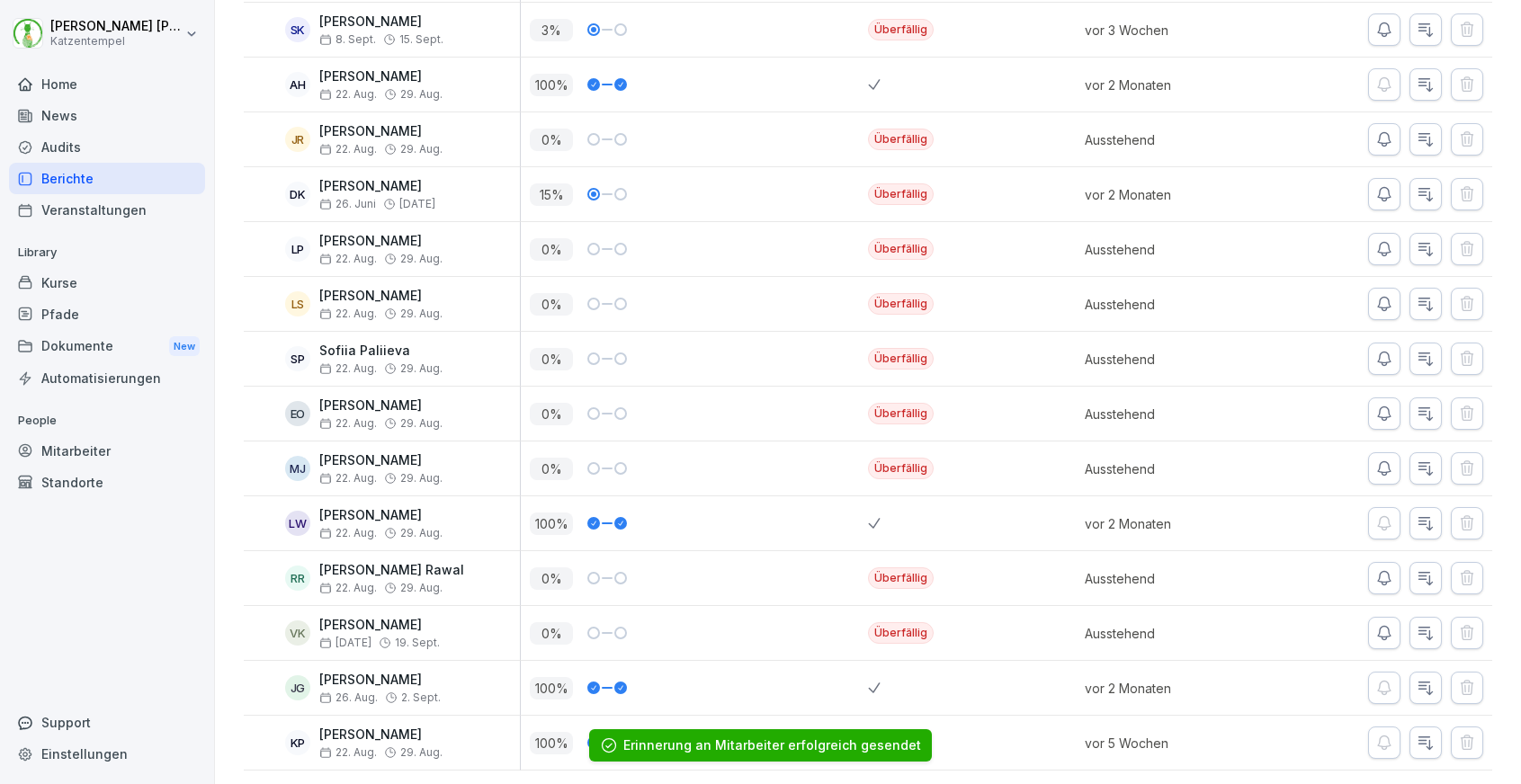
click at [141, 183] on div "Berichte" at bounding box center [107, 178] width 196 height 31
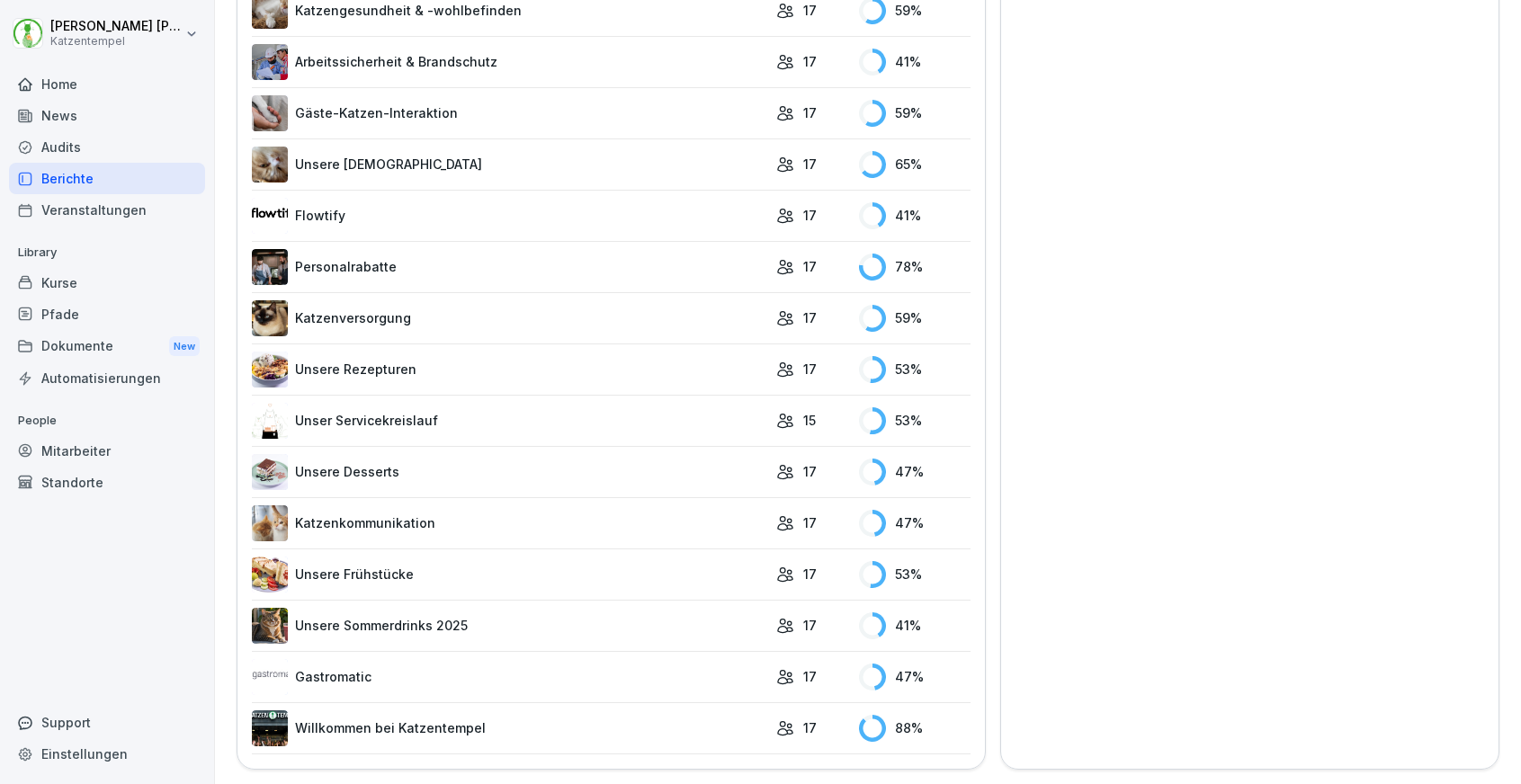
scroll to position [1478, 0]
click at [576, 672] on link "Gastromatic" at bounding box center [510, 678] width 515 height 36
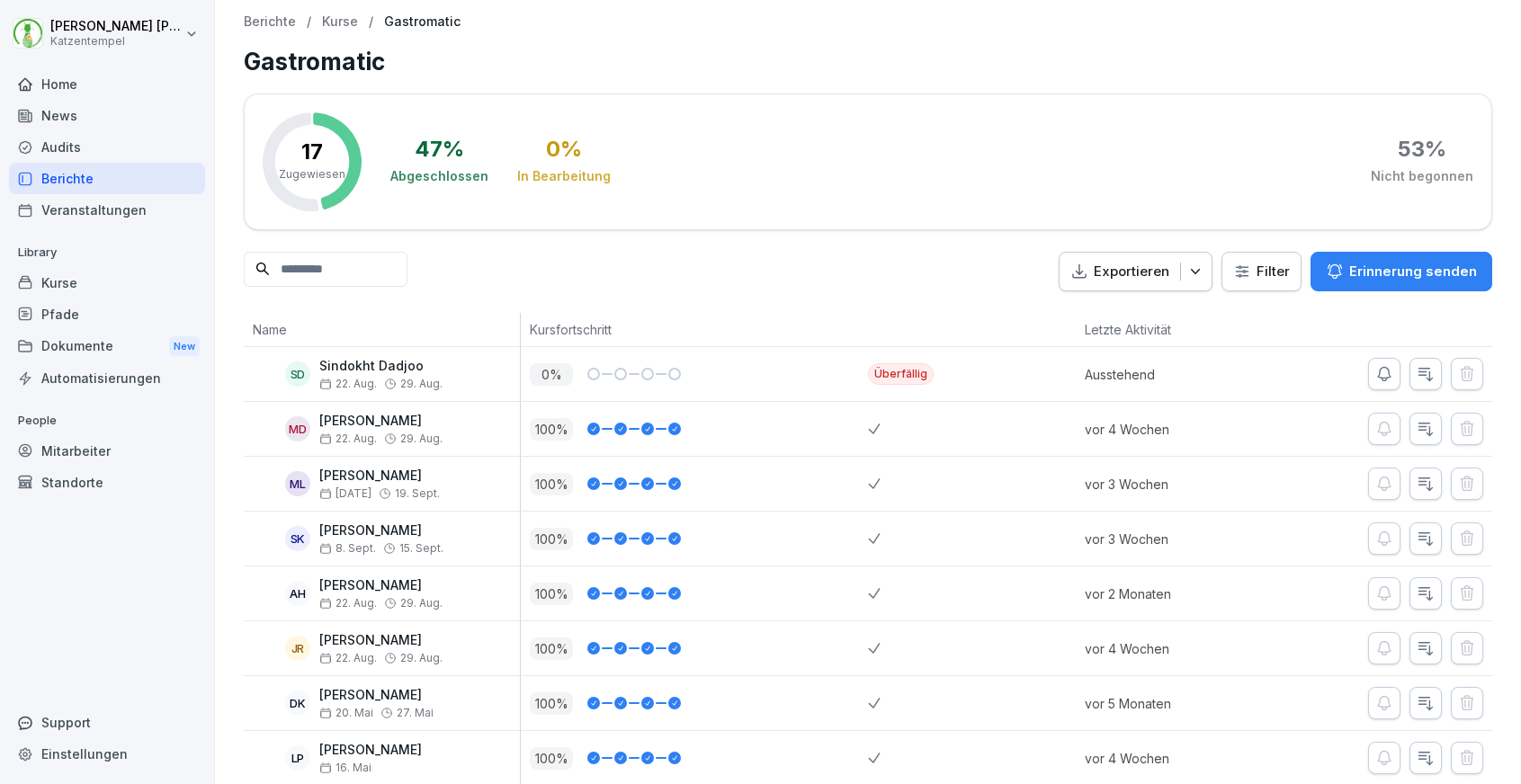
click at [1379, 268] on p "Erinnerung senden" at bounding box center [1412, 271] width 127 height 20
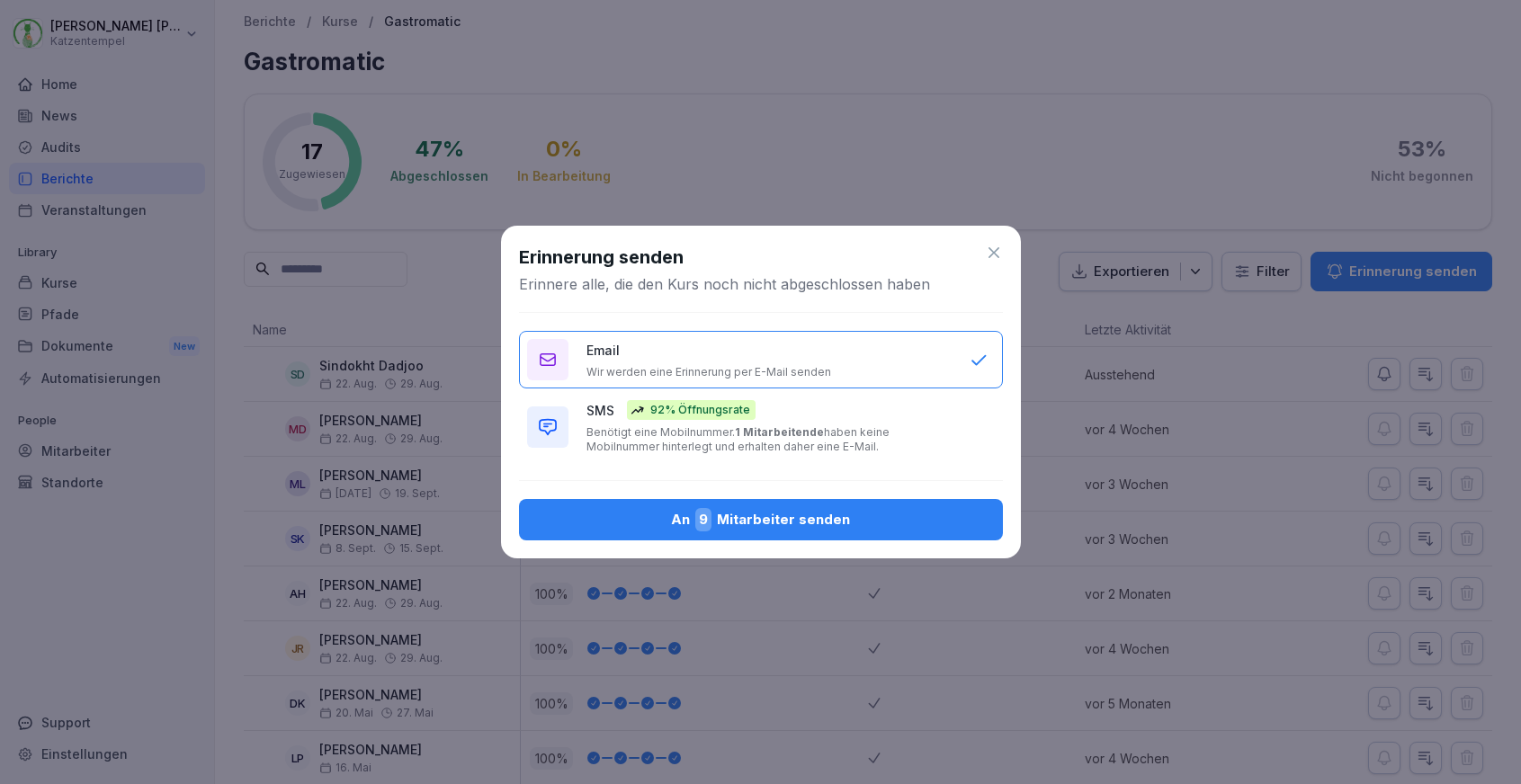
click at [752, 527] on div "An 9 Mitarbeiter senden" at bounding box center [760, 519] width 455 height 24
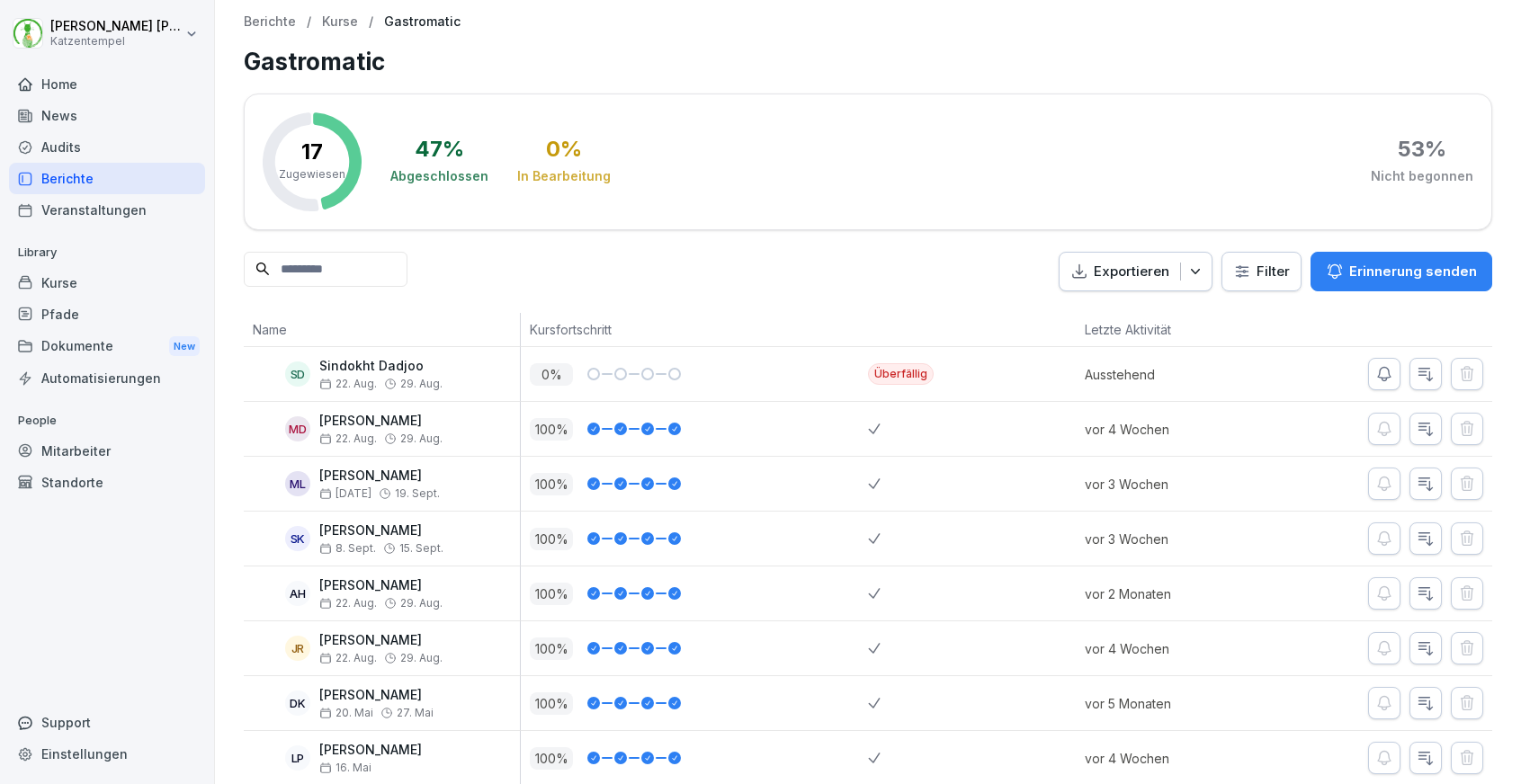
click at [96, 92] on div "Home" at bounding box center [107, 84] width 196 height 31
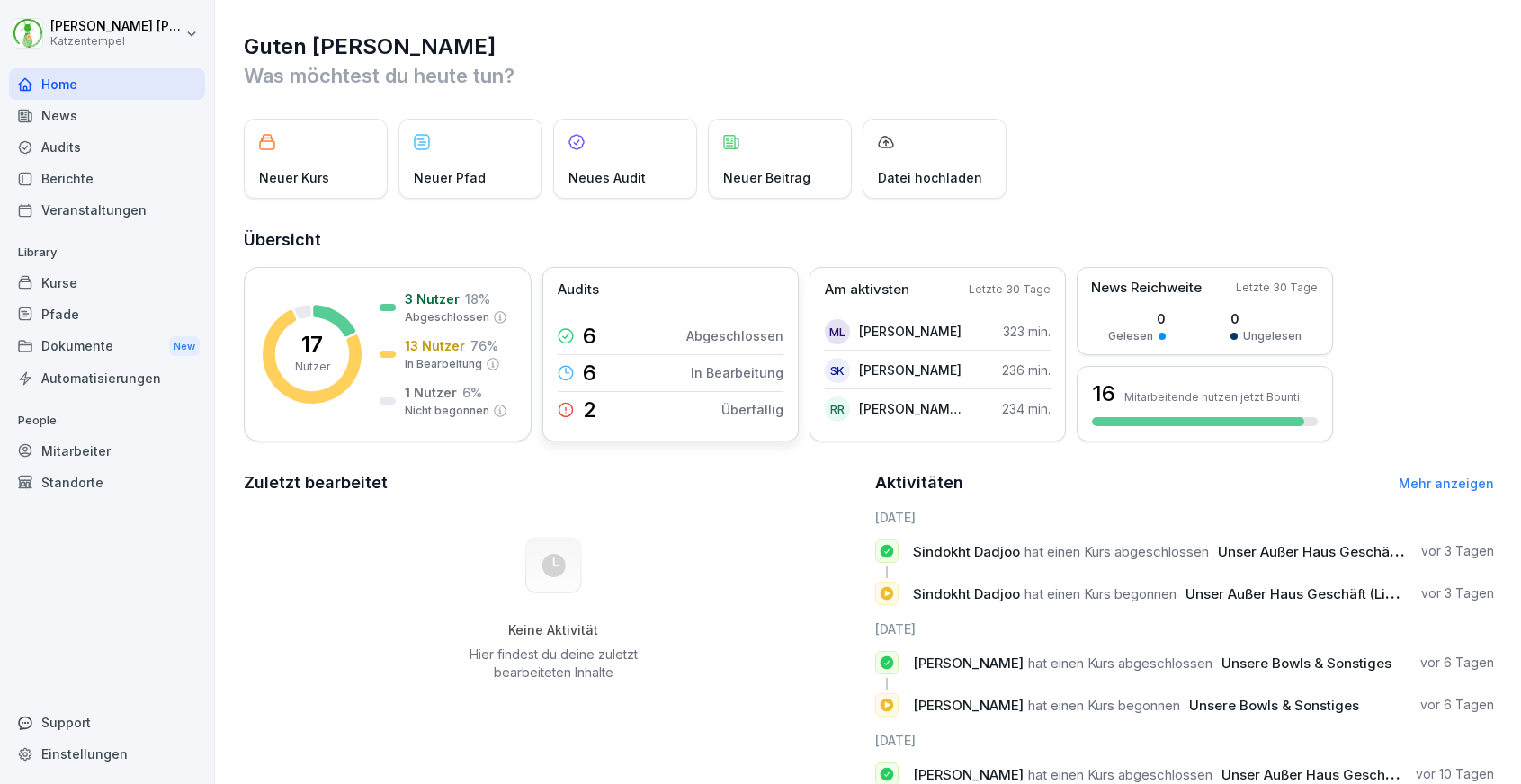
click at [621, 344] on div "6 Abgeschlossen" at bounding box center [670, 336] width 225 height 36
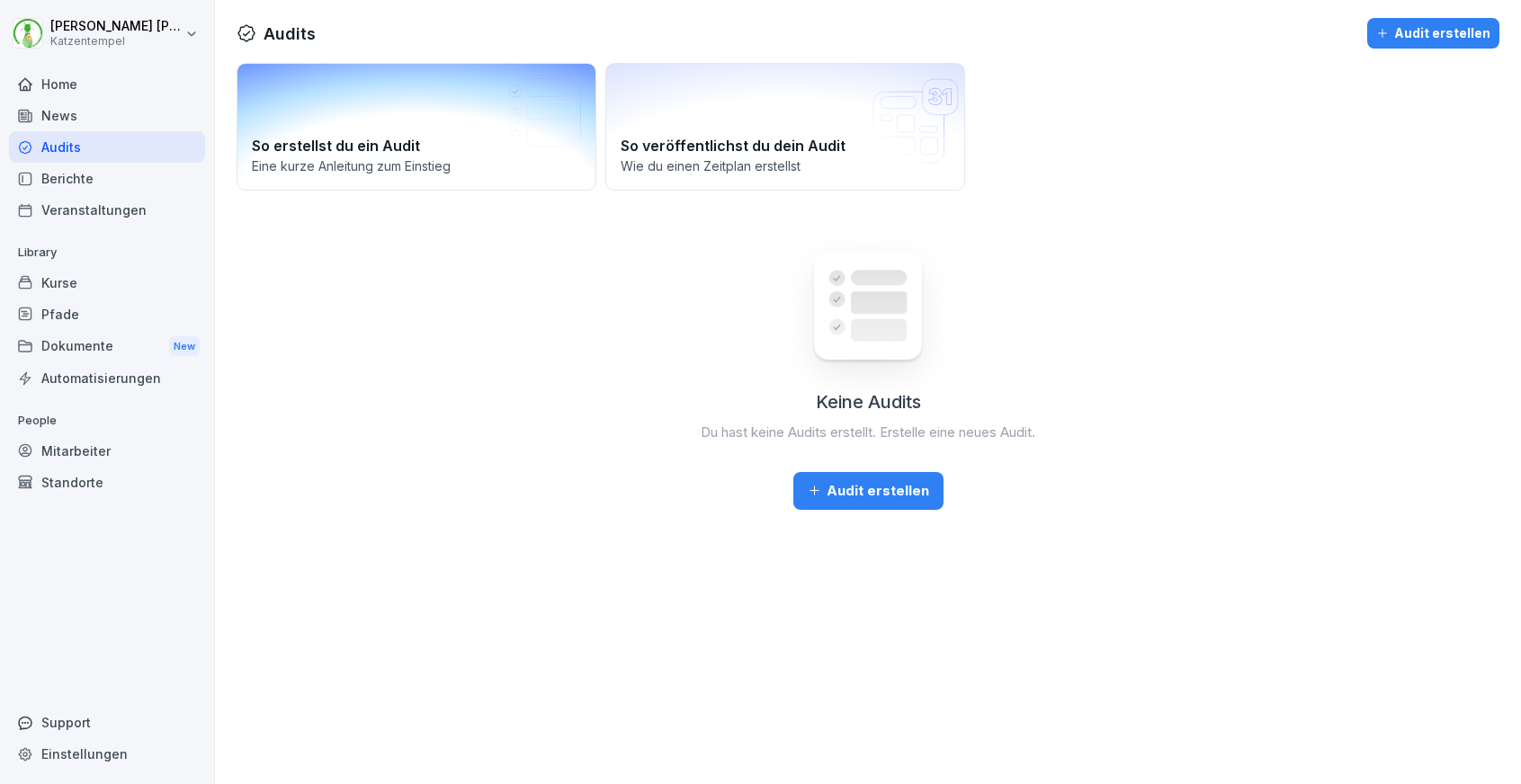
click at [397, 142] on h2 "So erstellst du ein Audit" at bounding box center [417, 146] width 329 height 22
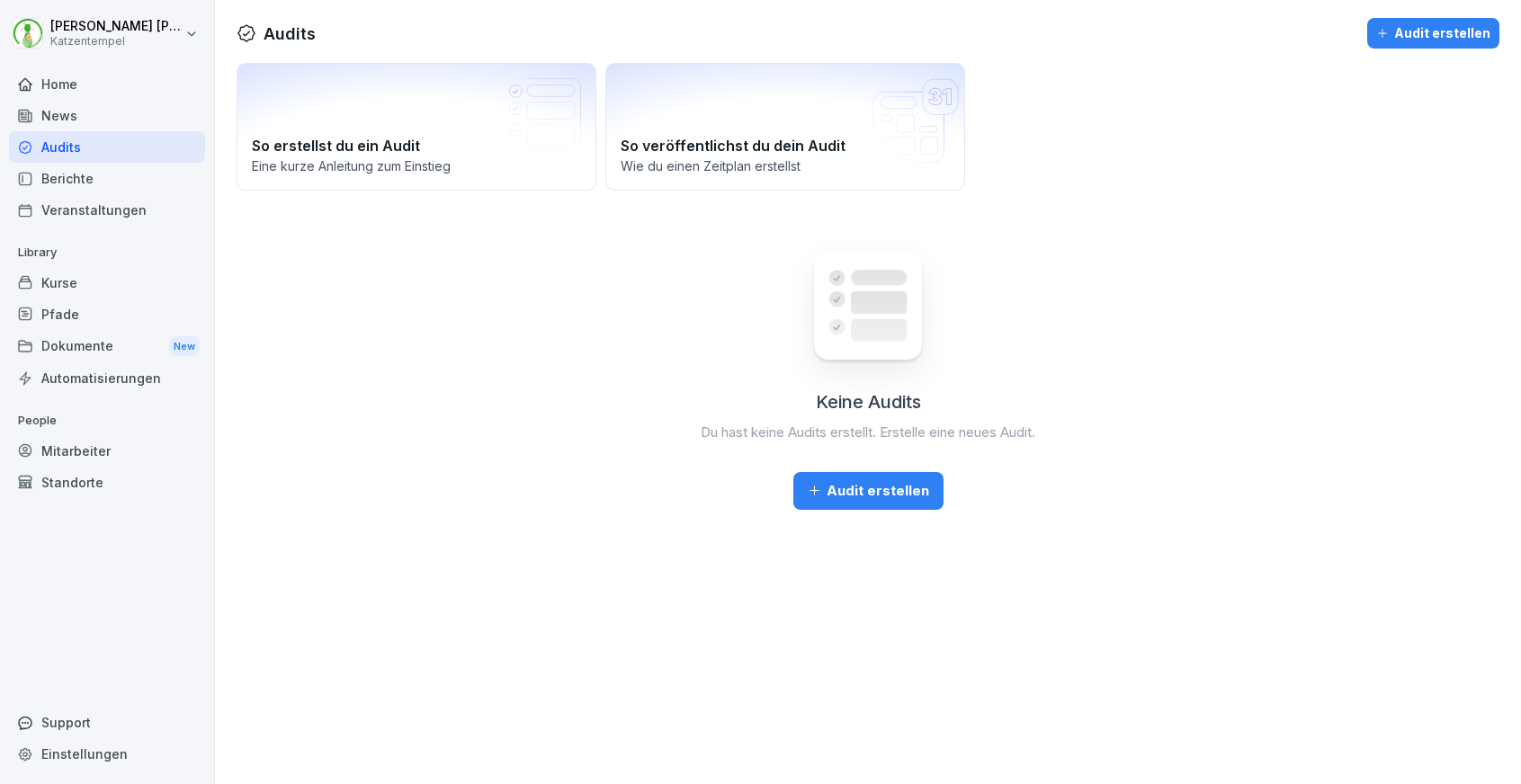
click at [123, 85] on div "Home" at bounding box center [107, 84] width 196 height 31
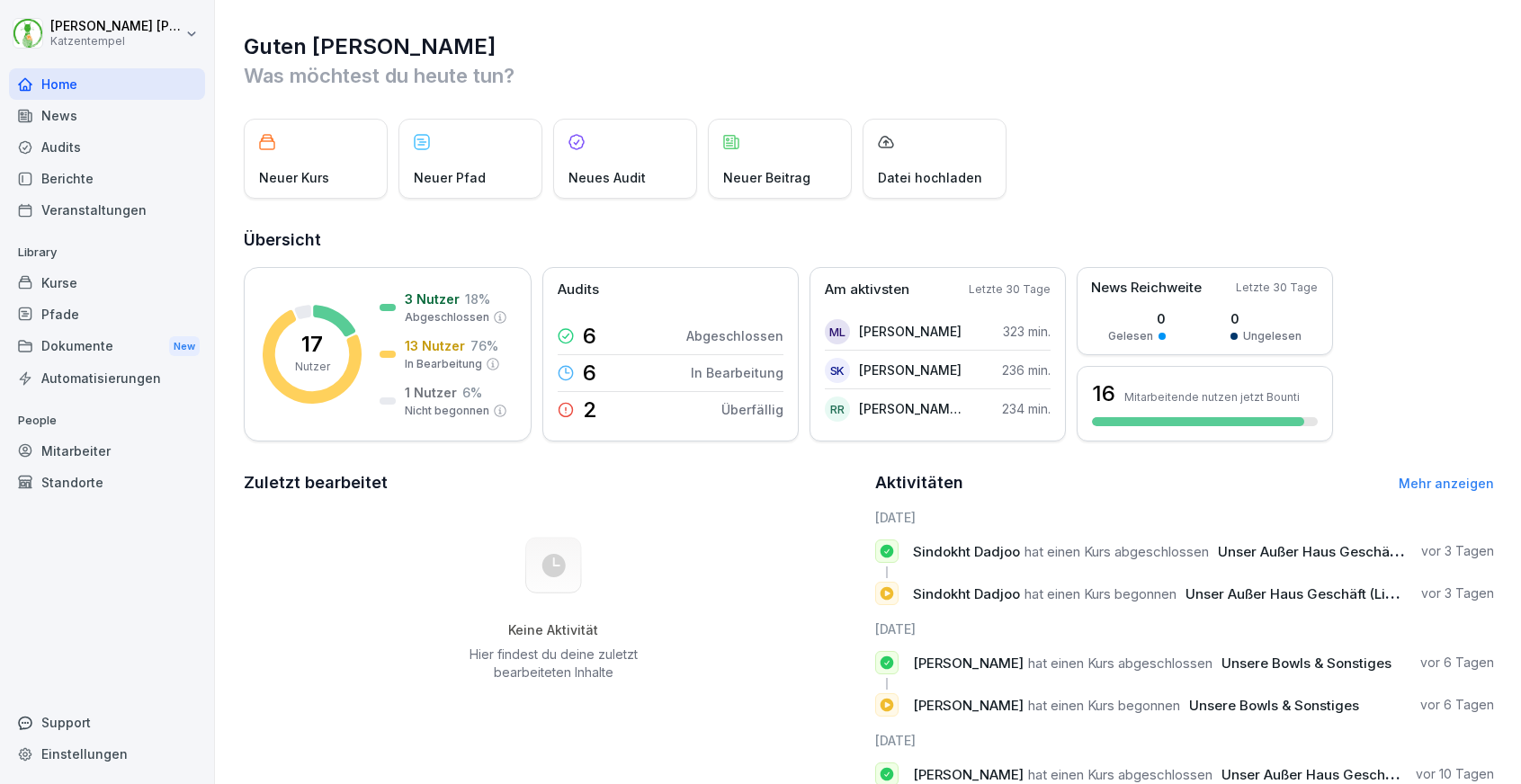
click at [124, 113] on div "News" at bounding box center [107, 116] width 196 height 31
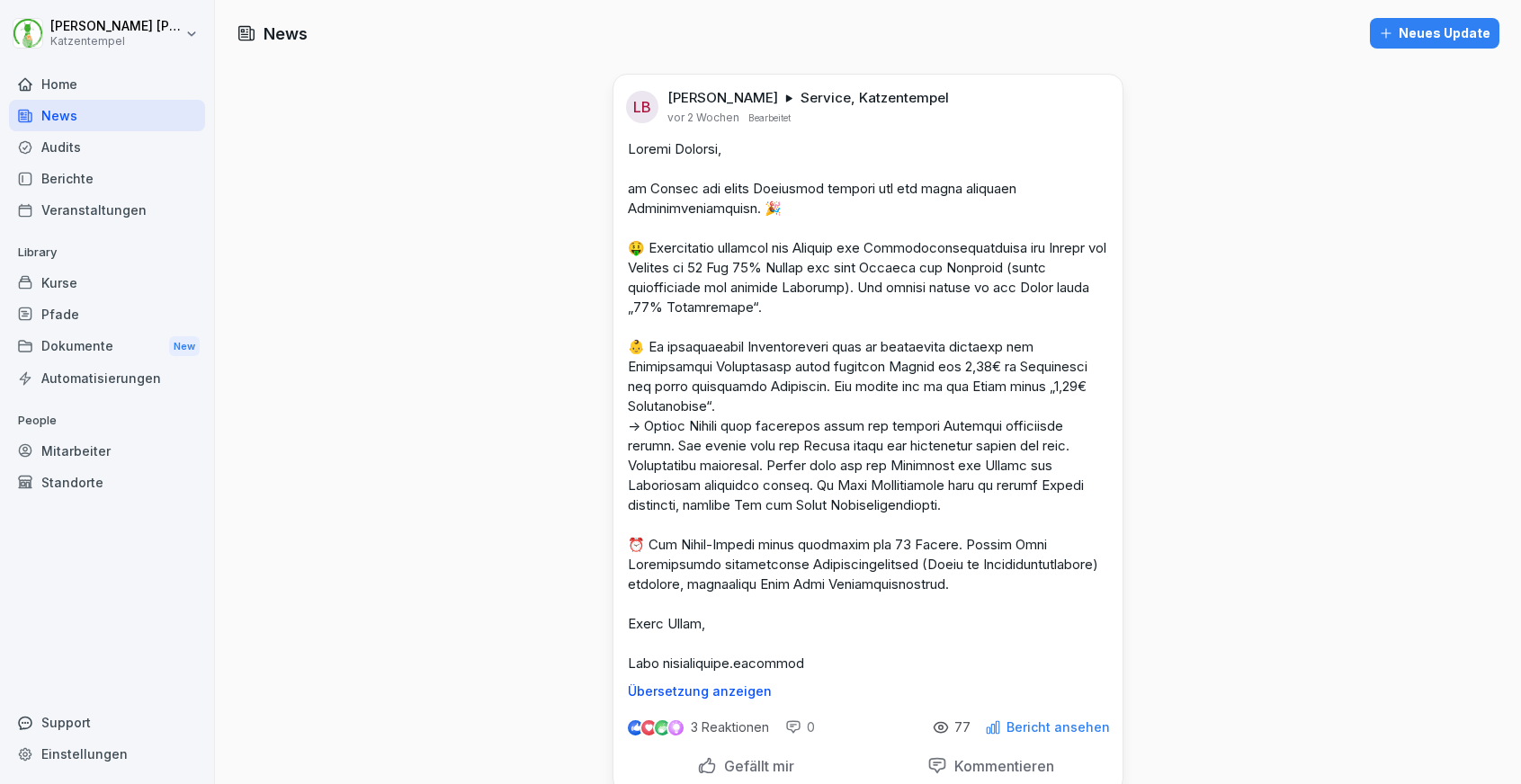
click at [1415, 36] on div "Neues Update" at bounding box center [1435, 33] width 112 height 20
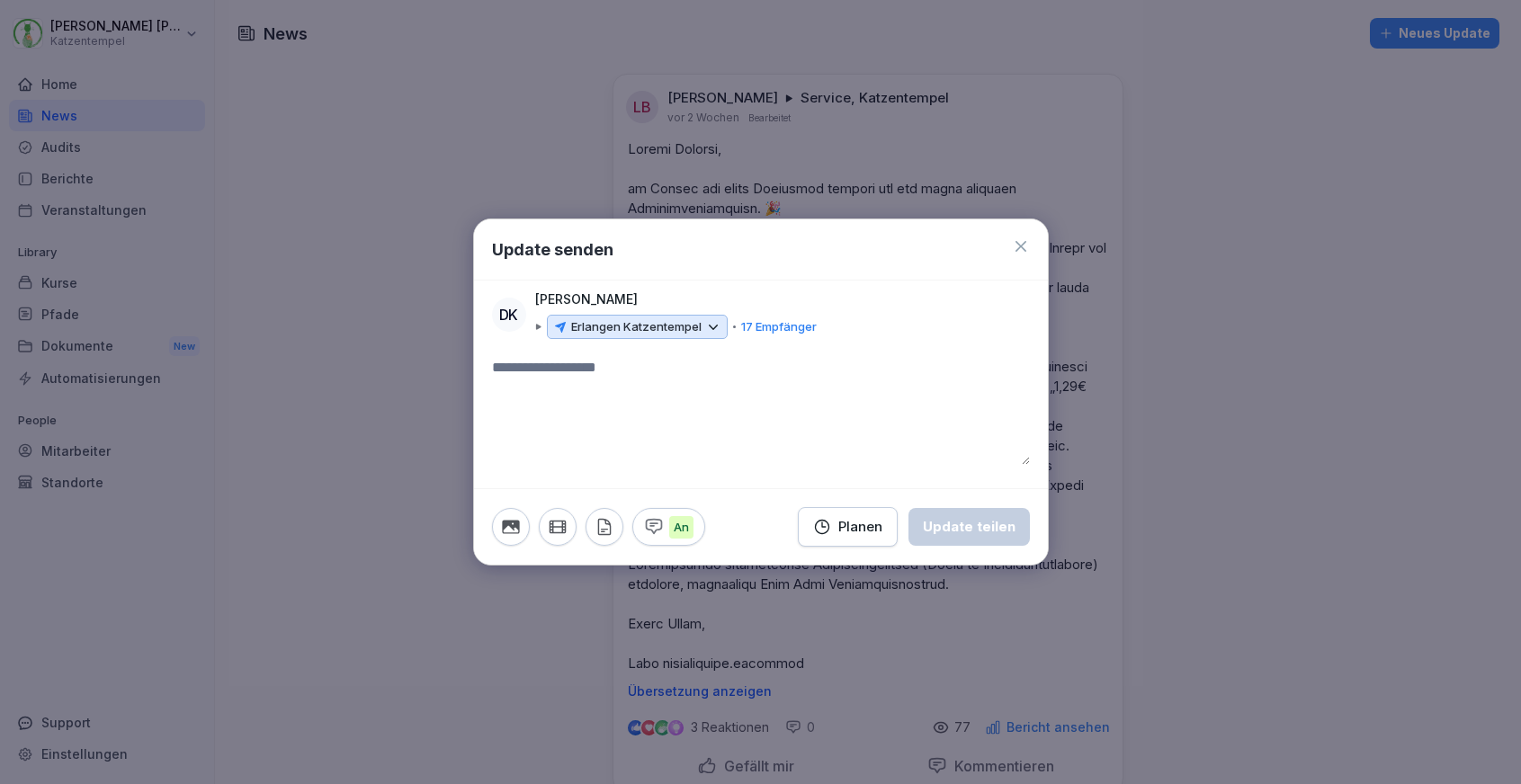
click at [711, 326] on icon at bounding box center [712, 327] width 17 height 17
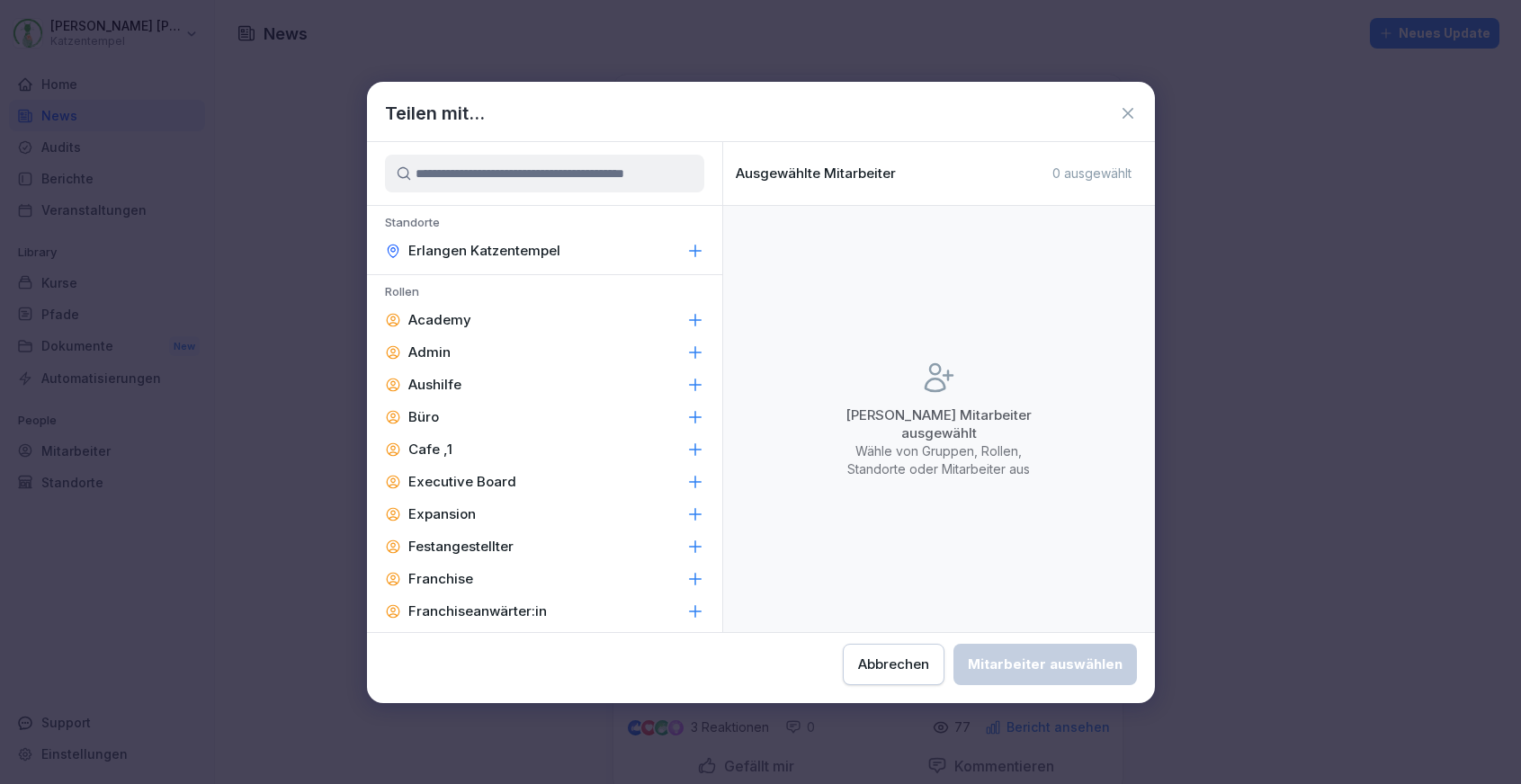
click at [660, 169] on input at bounding box center [545, 173] width 319 height 38
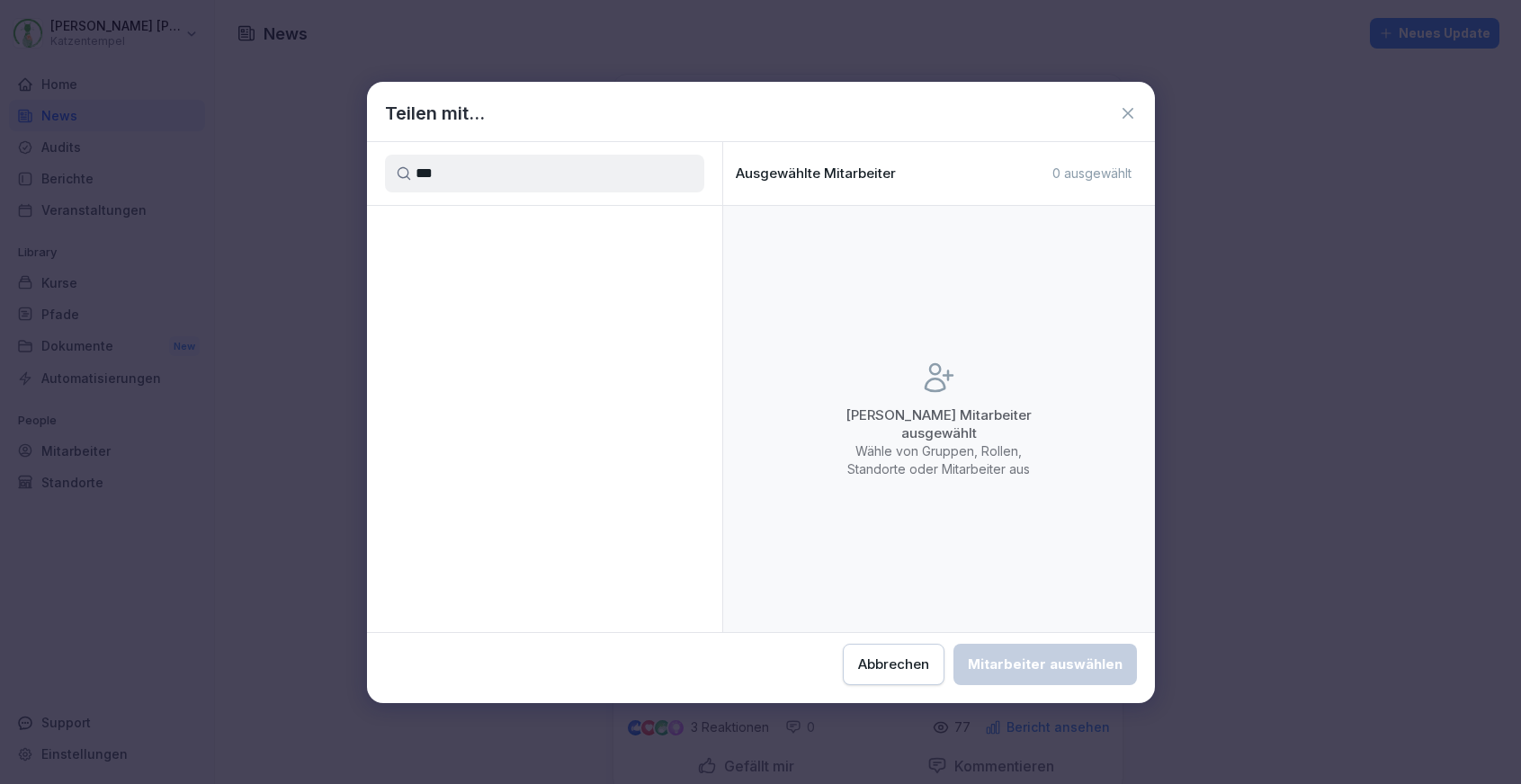
type input "****"
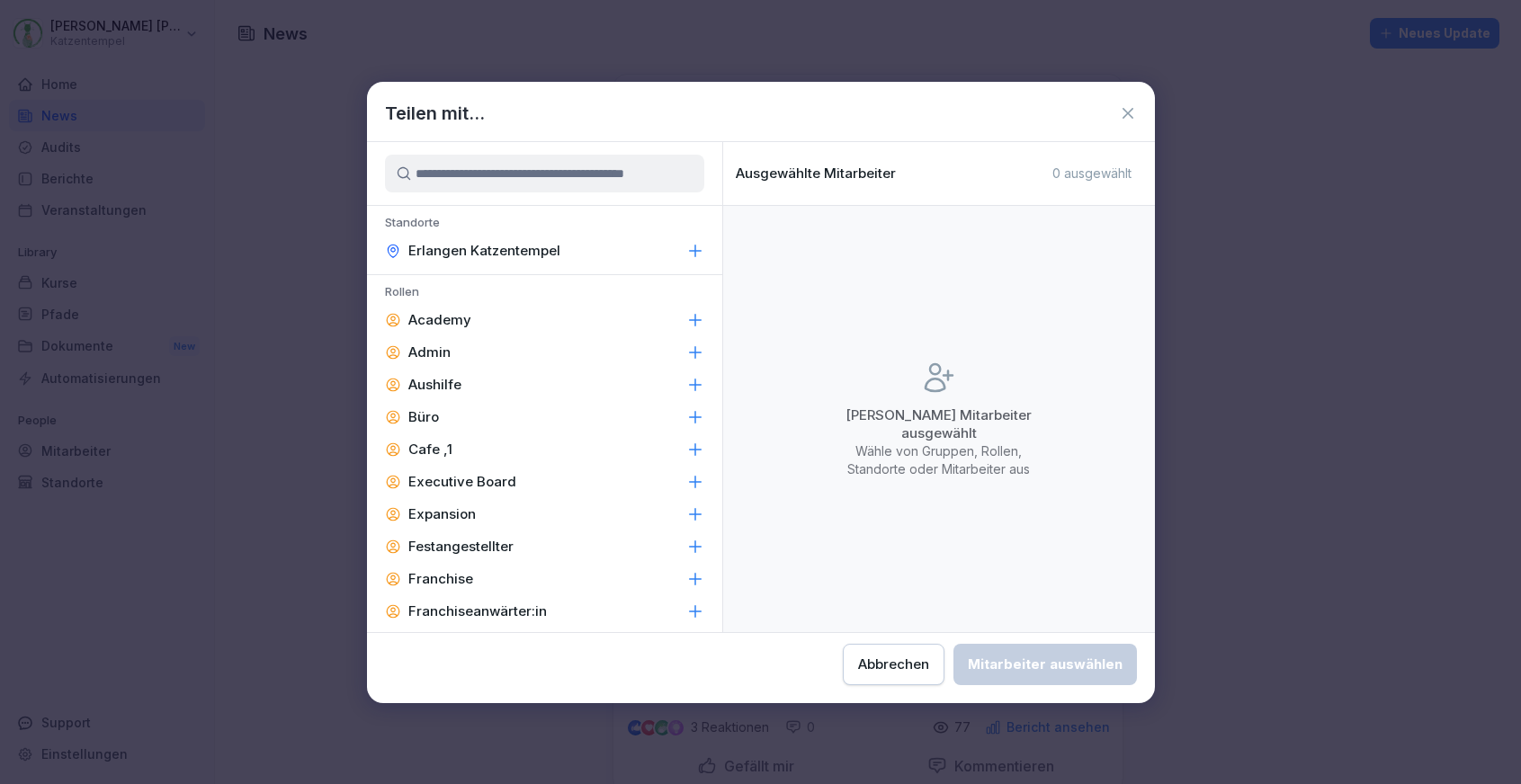
click at [657, 241] on div "Erlangen Katzentempel" at bounding box center [544, 250] width 355 height 32
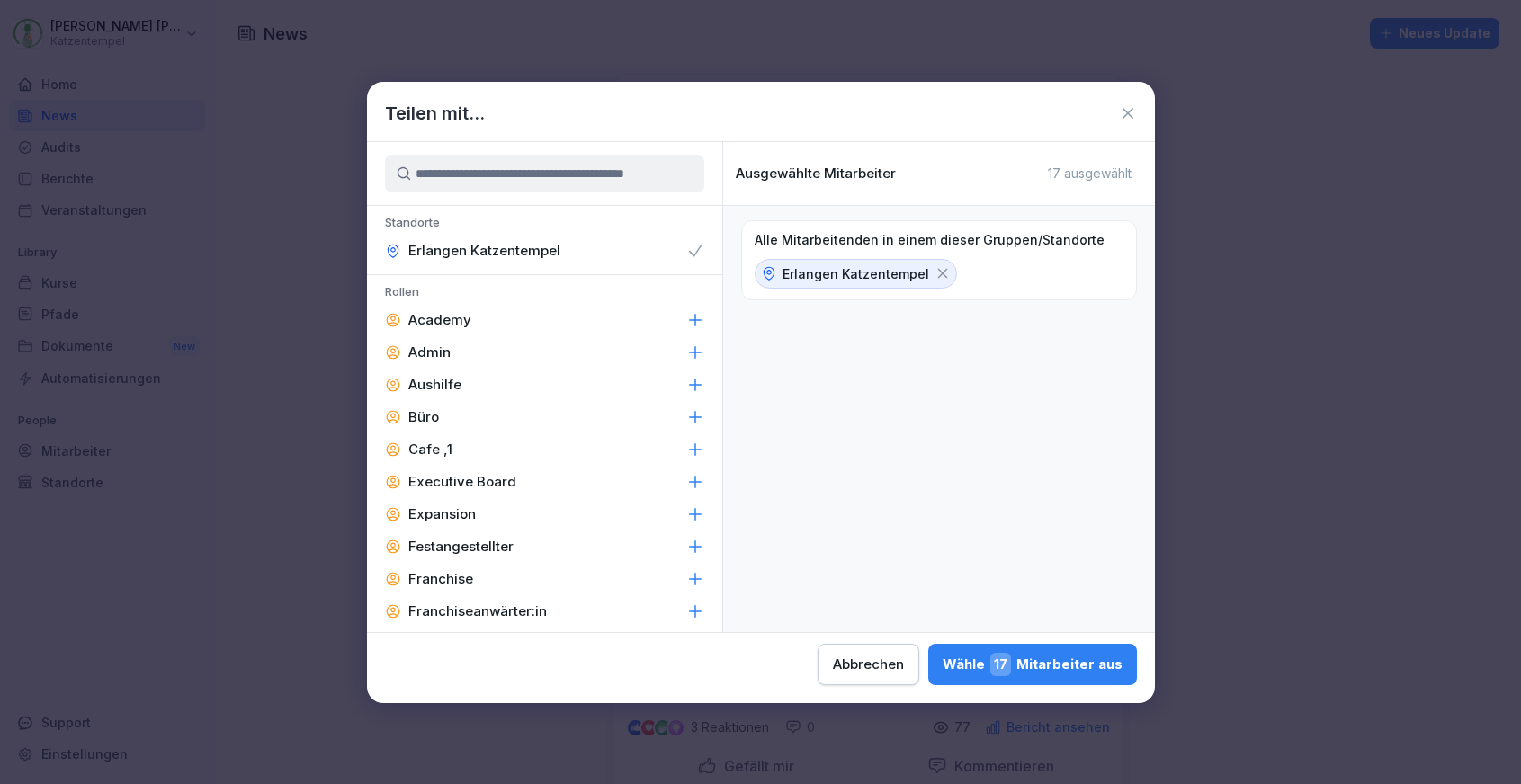
click at [934, 276] on icon at bounding box center [942, 273] width 17 height 17
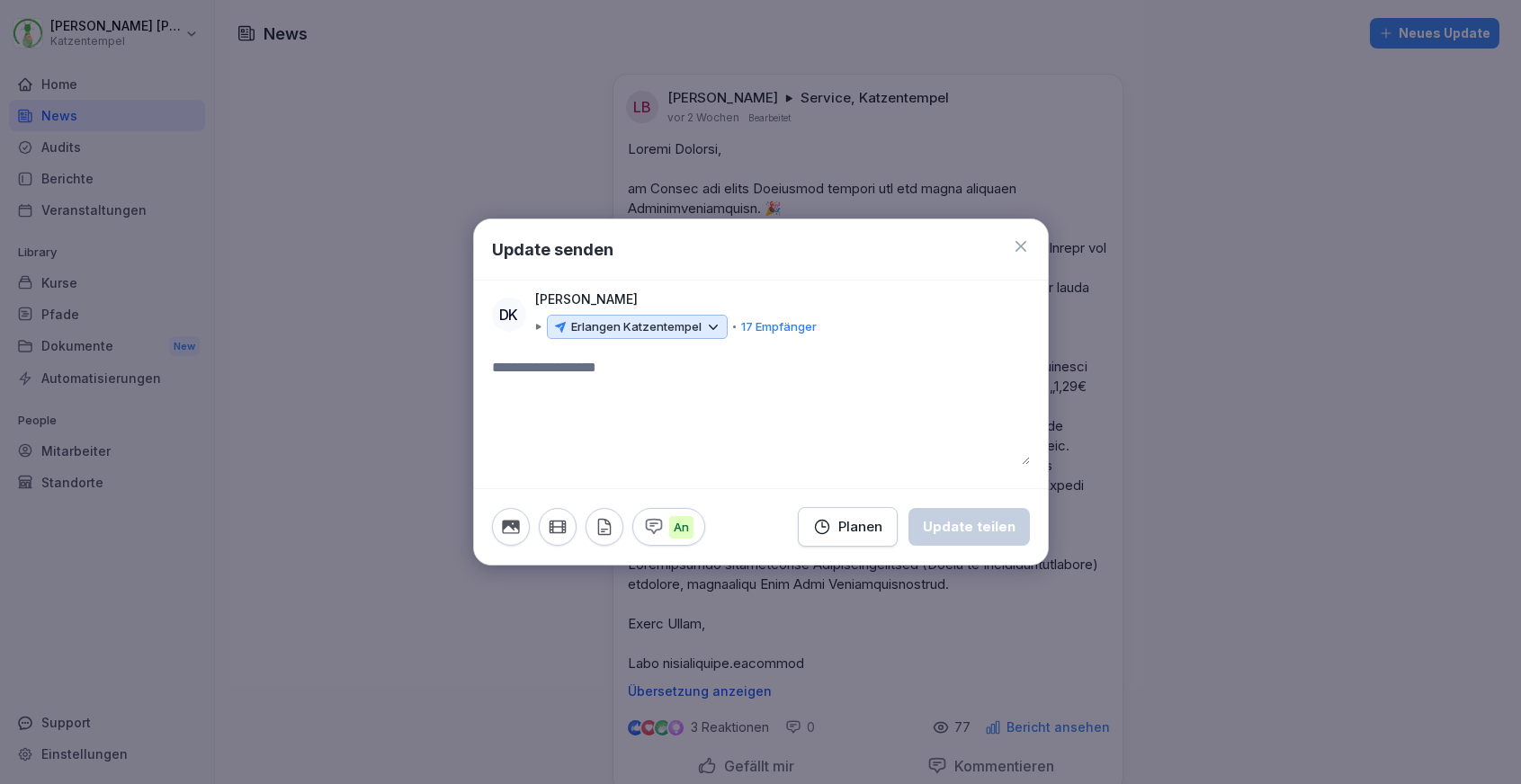
click at [93, 450] on div at bounding box center [760, 392] width 1521 height 784
click at [797, 330] on p "17 Empfänger" at bounding box center [778, 327] width 75 height 18
click at [1019, 249] on icon at bounding box center [1020, 246] width 11 height 11
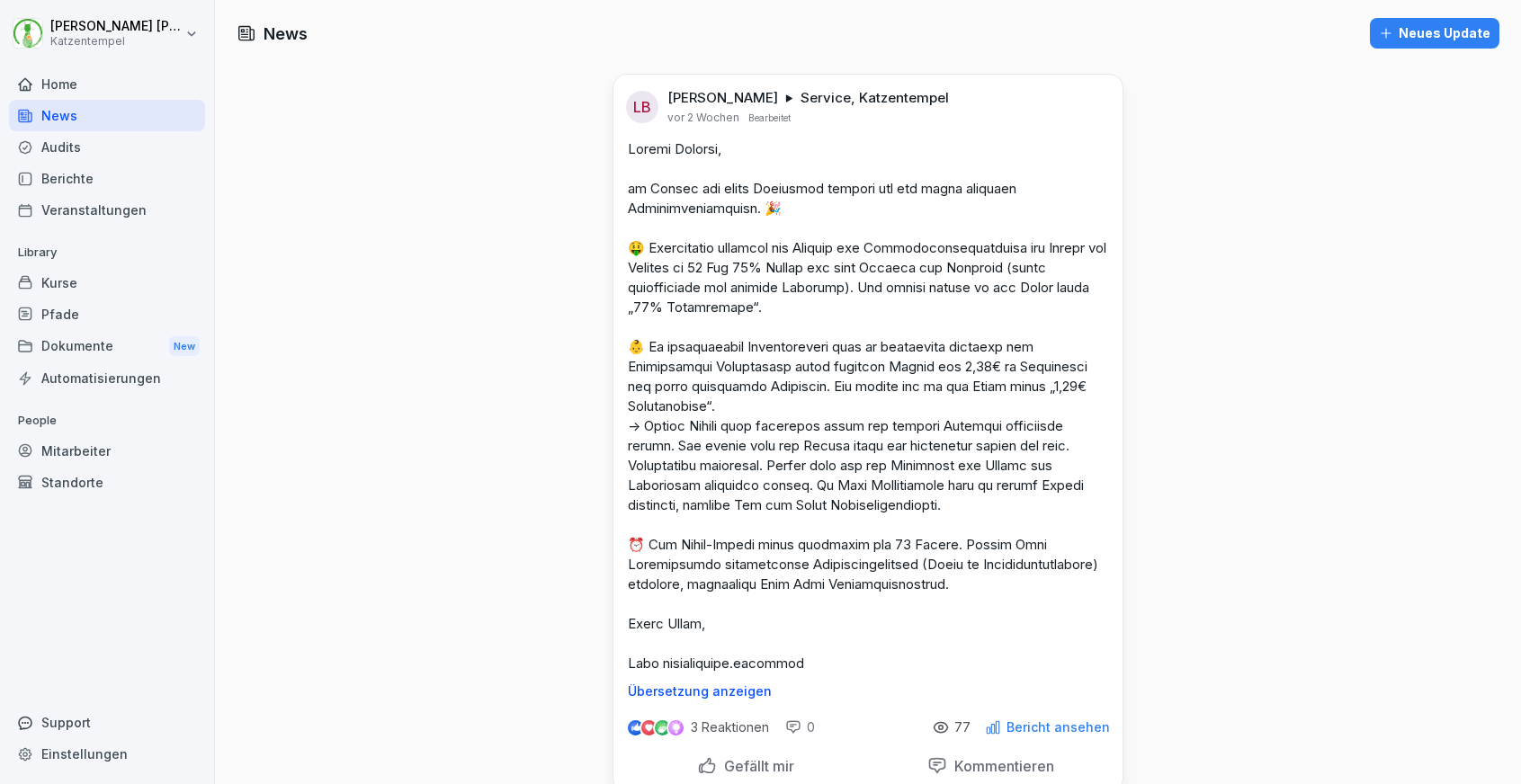
click at [90, 445] on div "Mitarbeiter" at bounding box center [107, 451] width 196 height 31
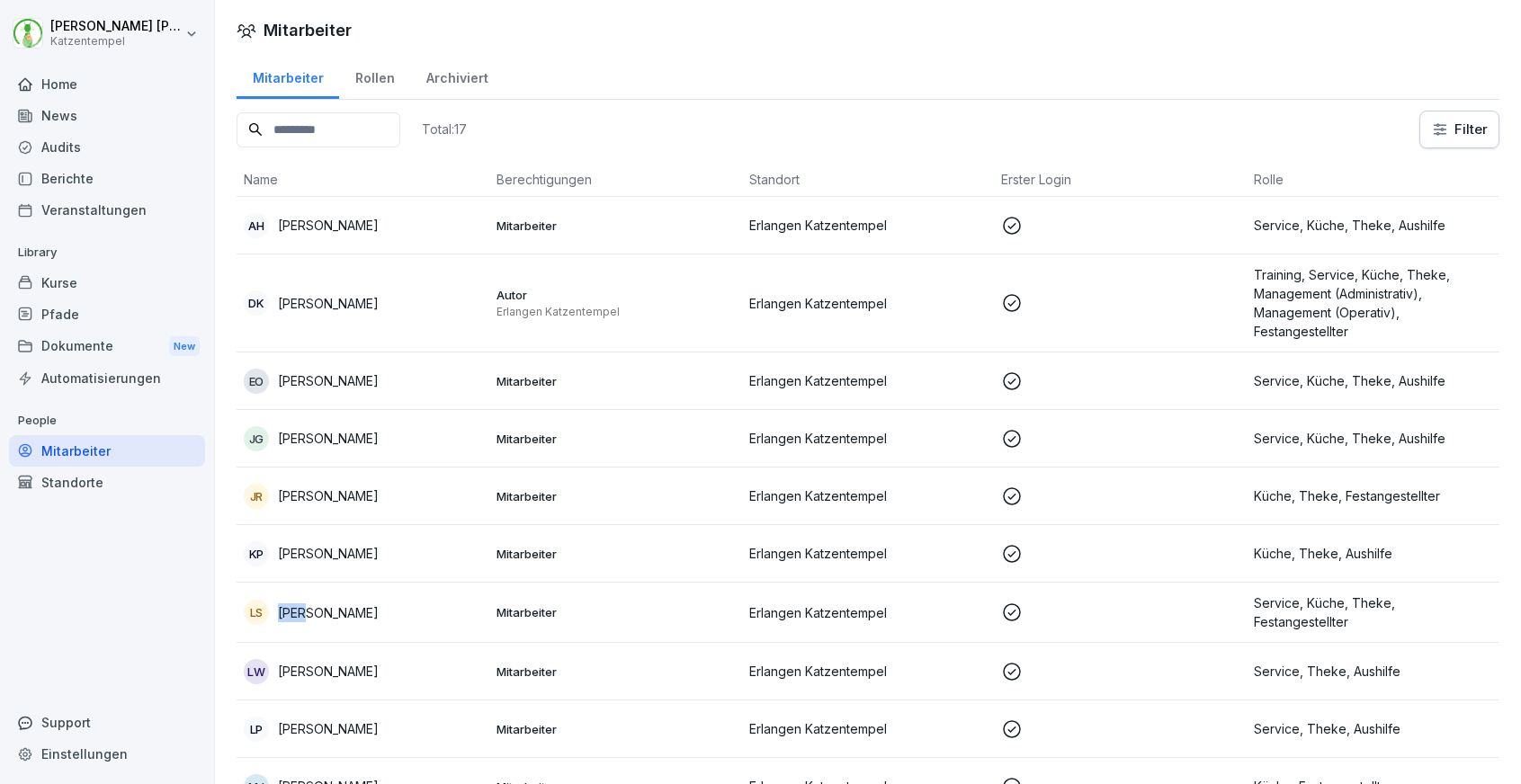
click at [378, 616] on div "LS Lara Schilhabel" at bounding box center [363, 612] width 238 height 25
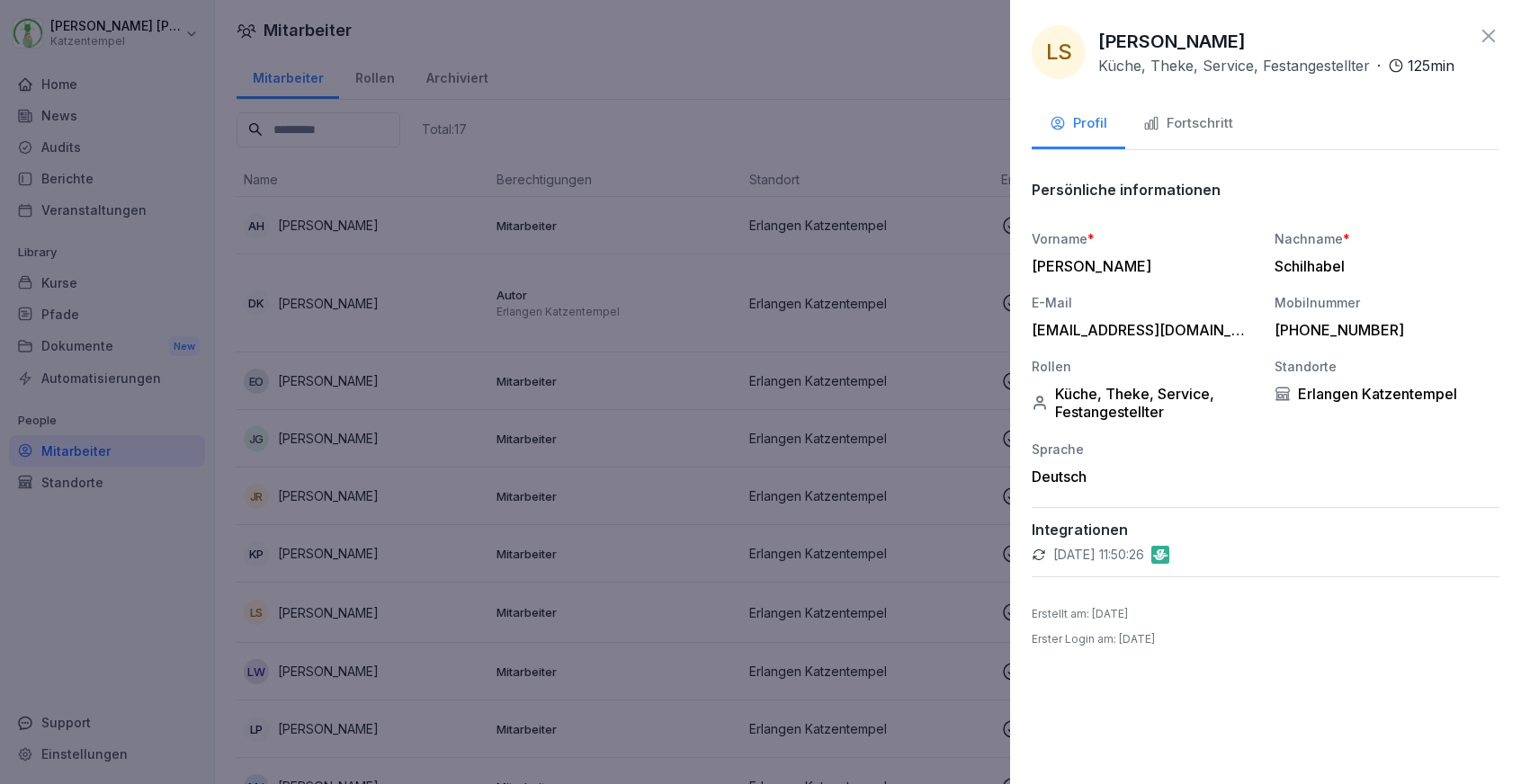
click at [1215, 118] on div "Fortschritt" at bounding box center [1188, 123] width 90 height 21
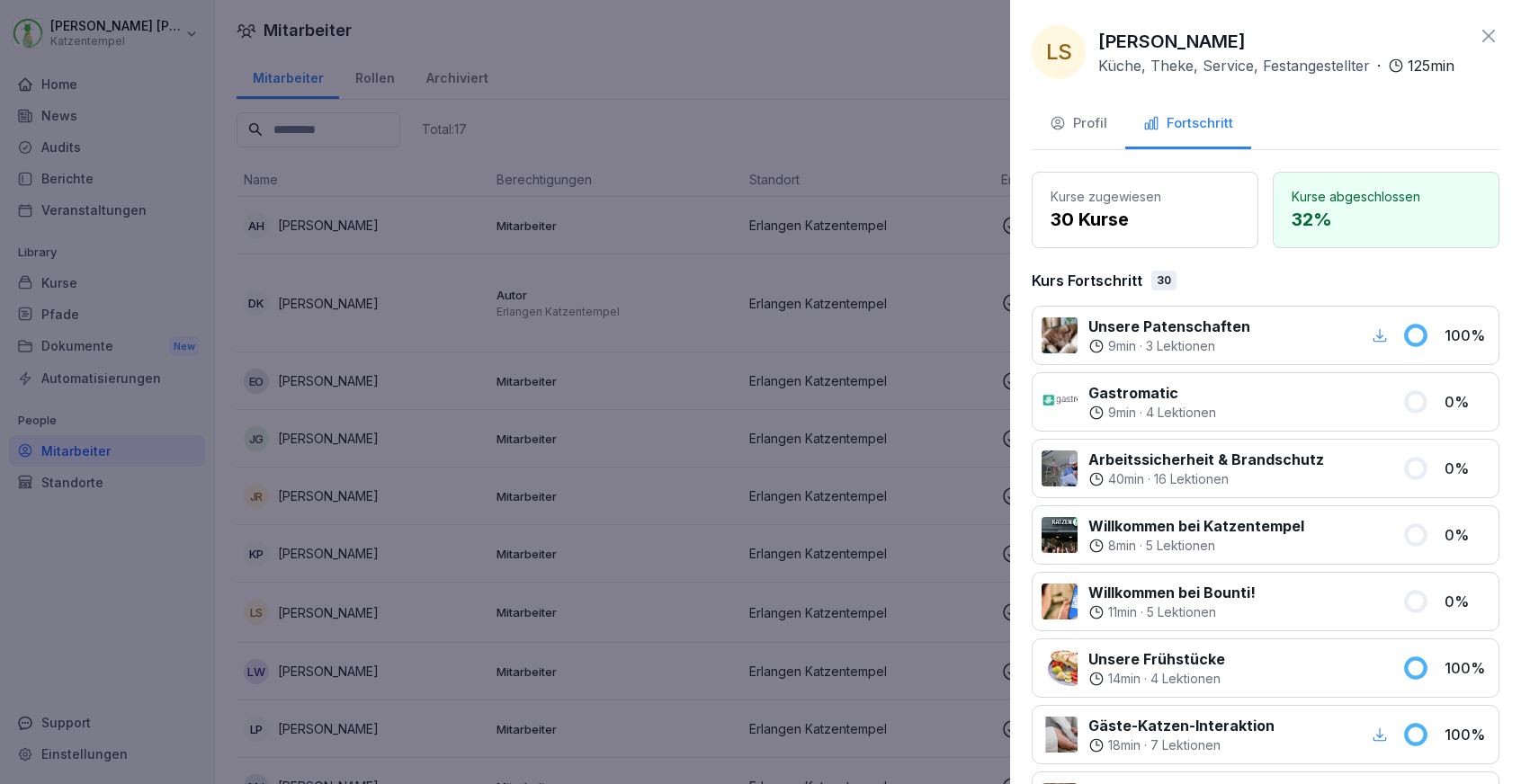
click at [812, 109] on div at bounding box center [760, 392] width 1521 height 784
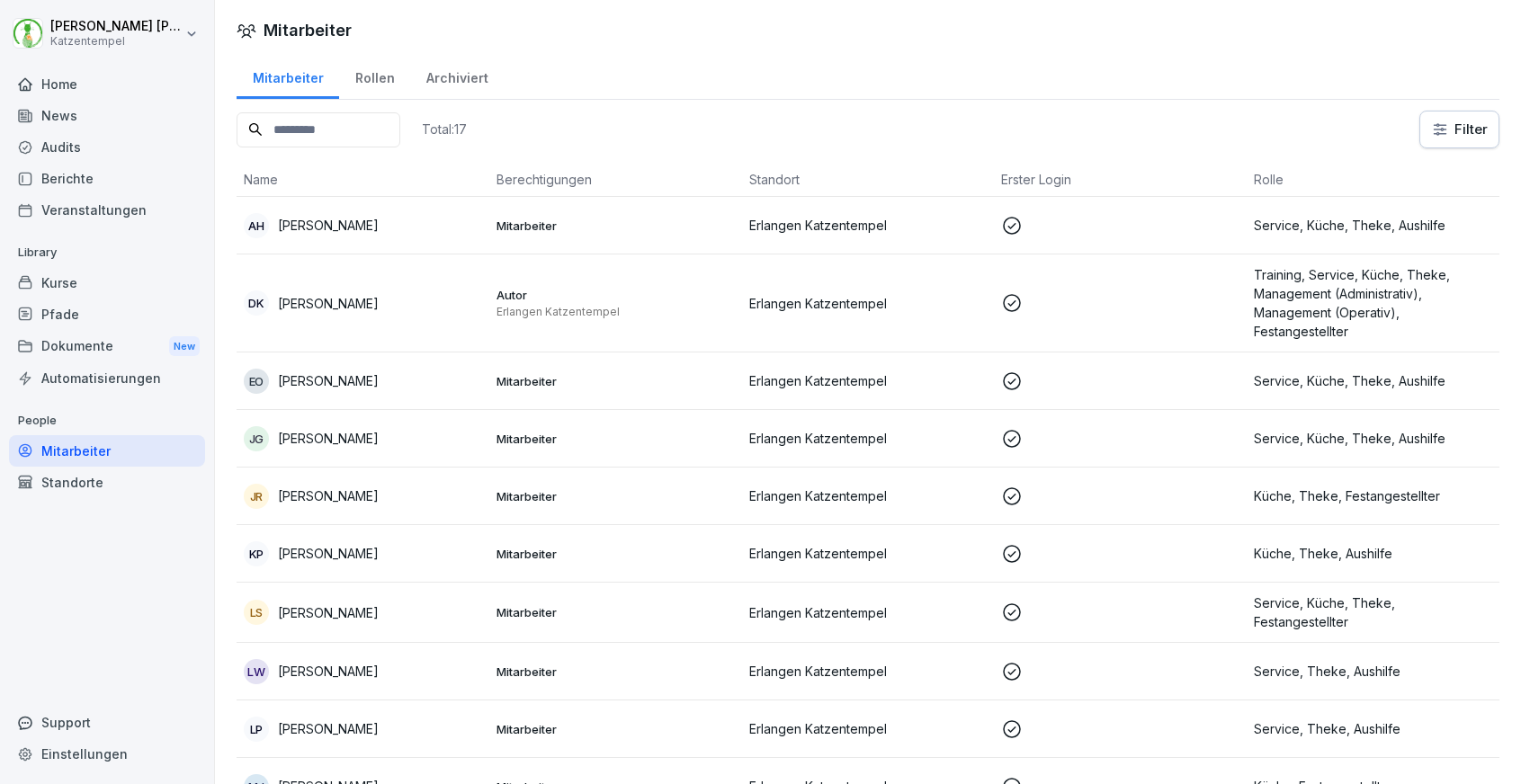
click at [536, 220] on p "Mitarbeiter" at bounding box center [615, 225] width 238 height 17
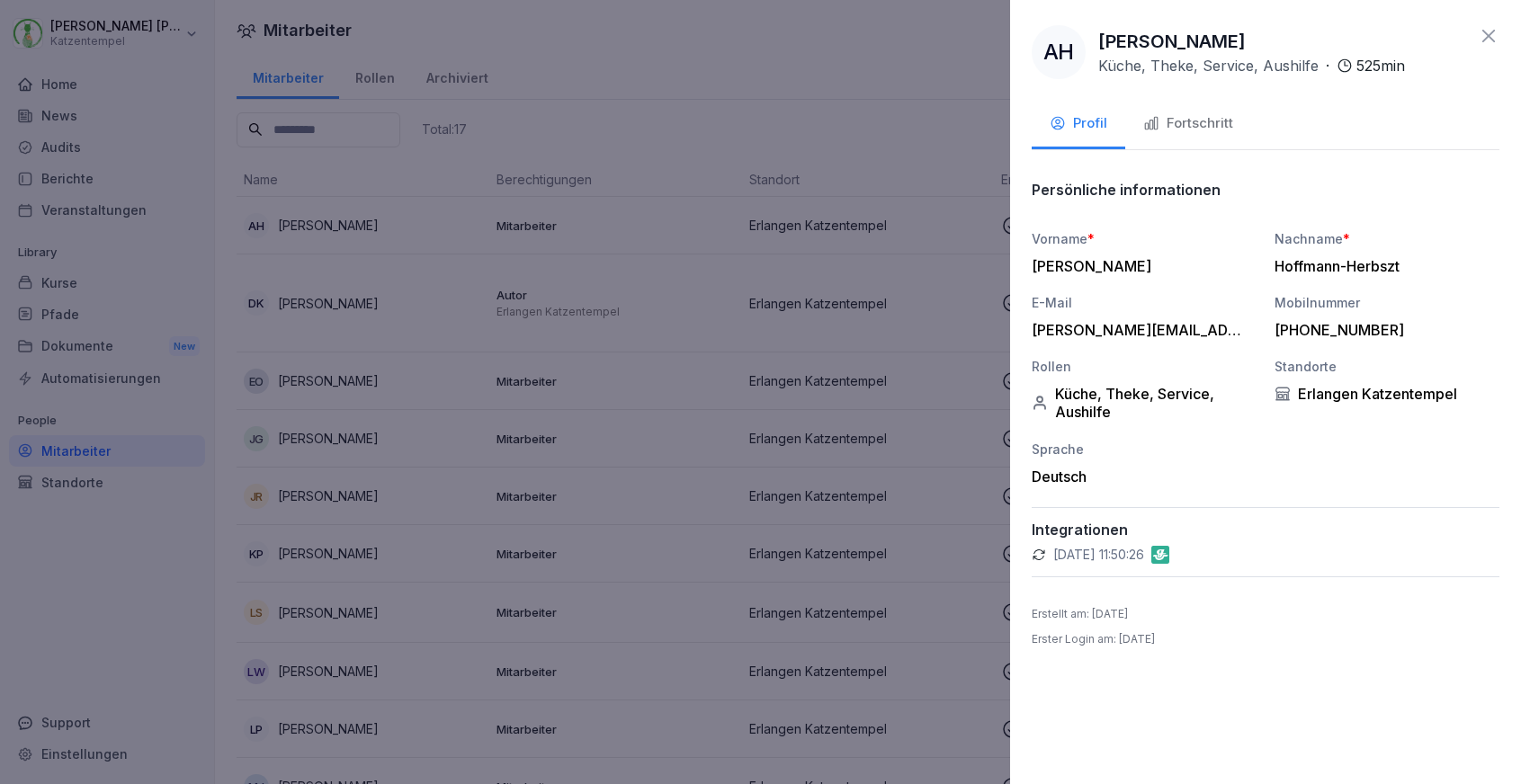
click at [1212, 122] on div "Fortschritt" at bounding box center [1188, 123] width 90 height 21
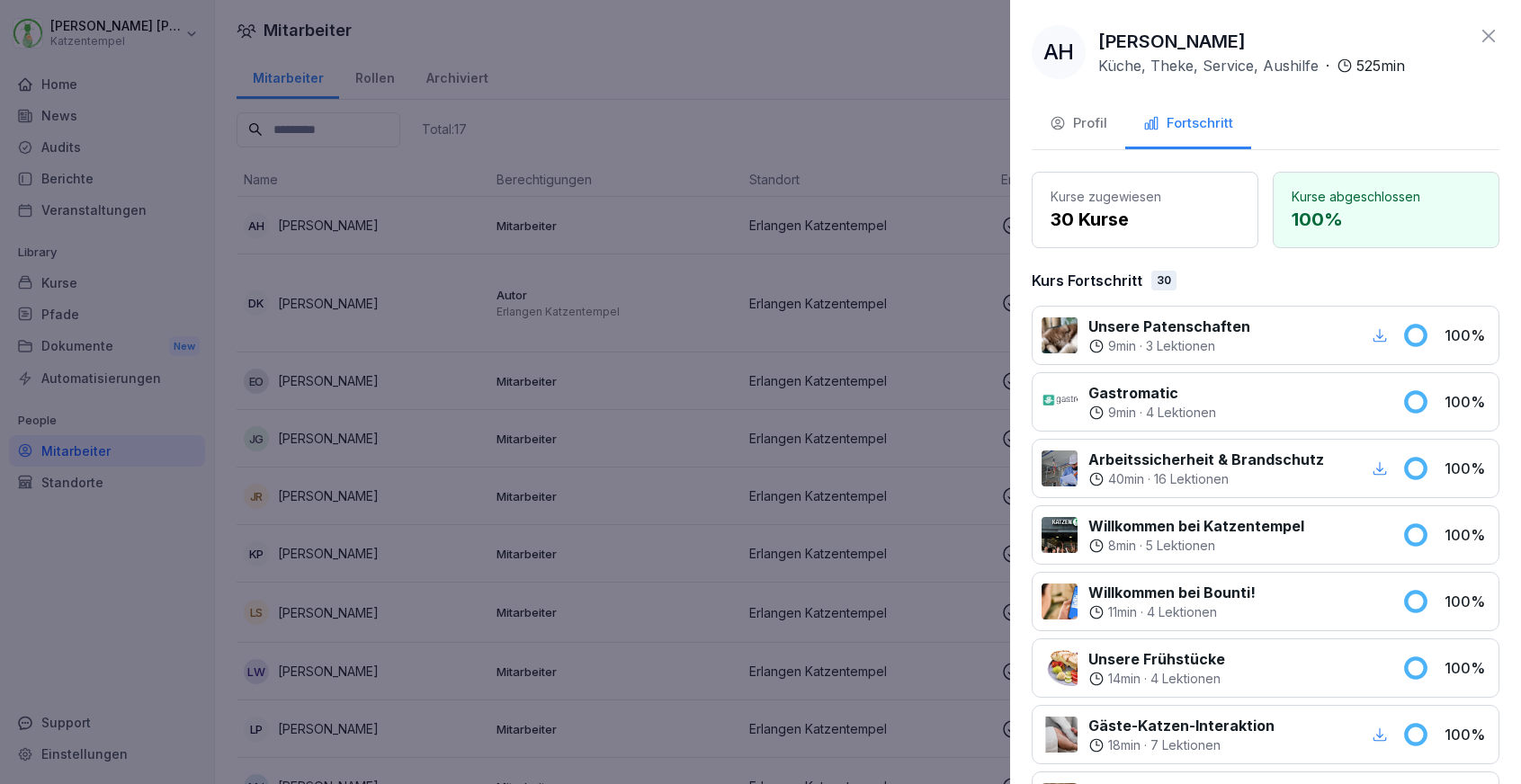
click at [1207, 218] on p "30 Kurse" at bounding box center [1145, 220] width 189 height 27
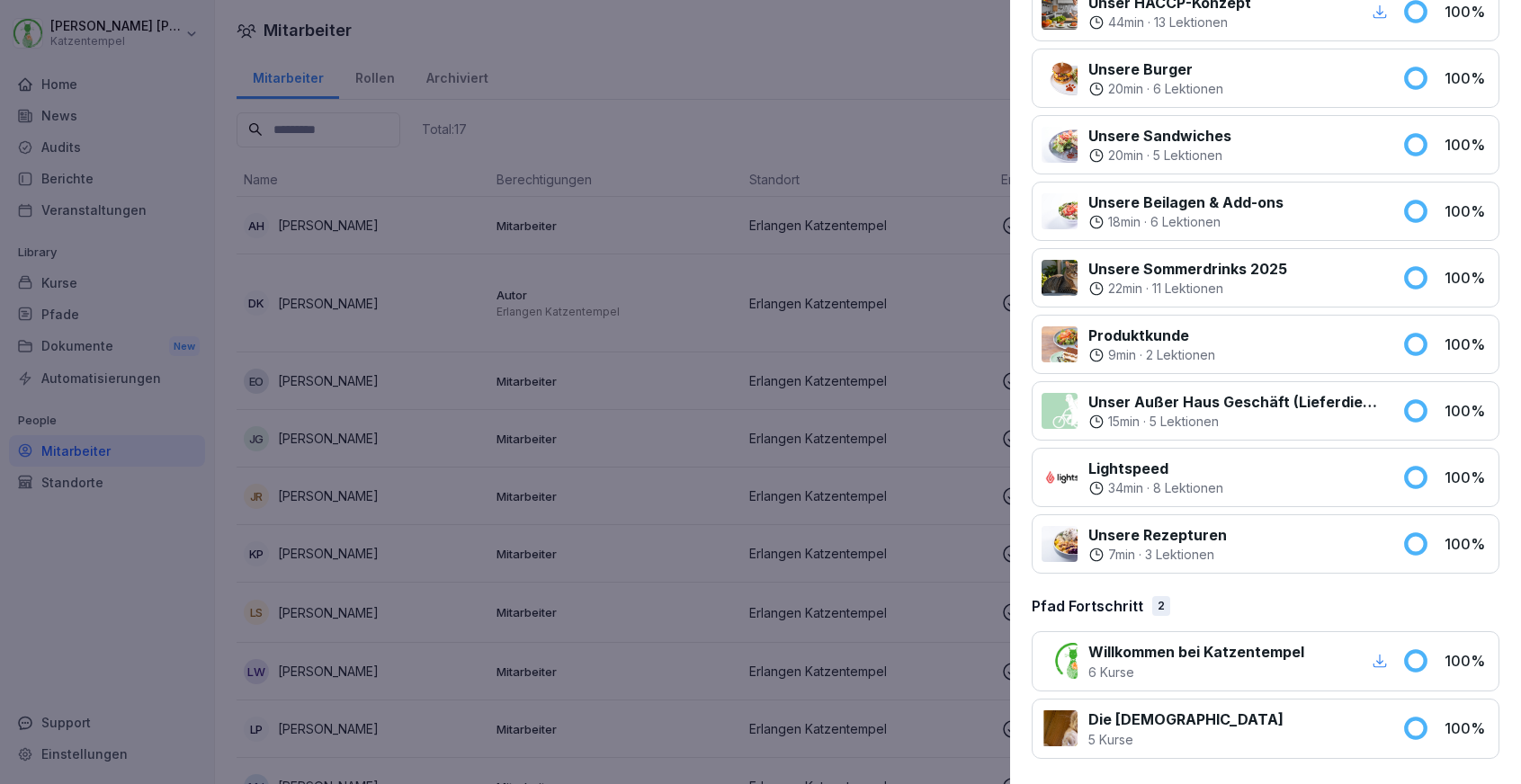
scroll to position [1720, 0]
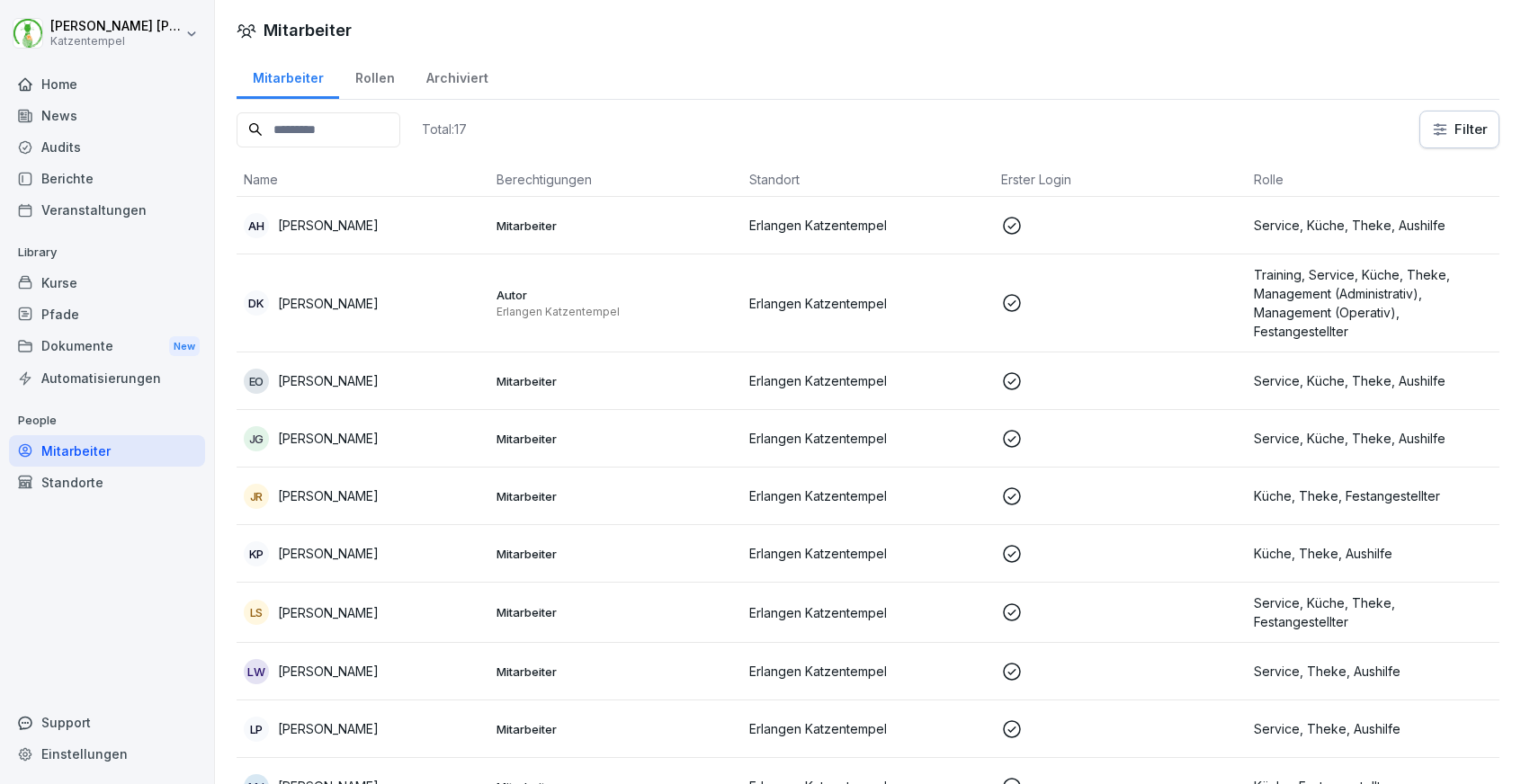
click at [392, 83] on div "Rollen" at bounding box center [374, 75] width 71 height 46
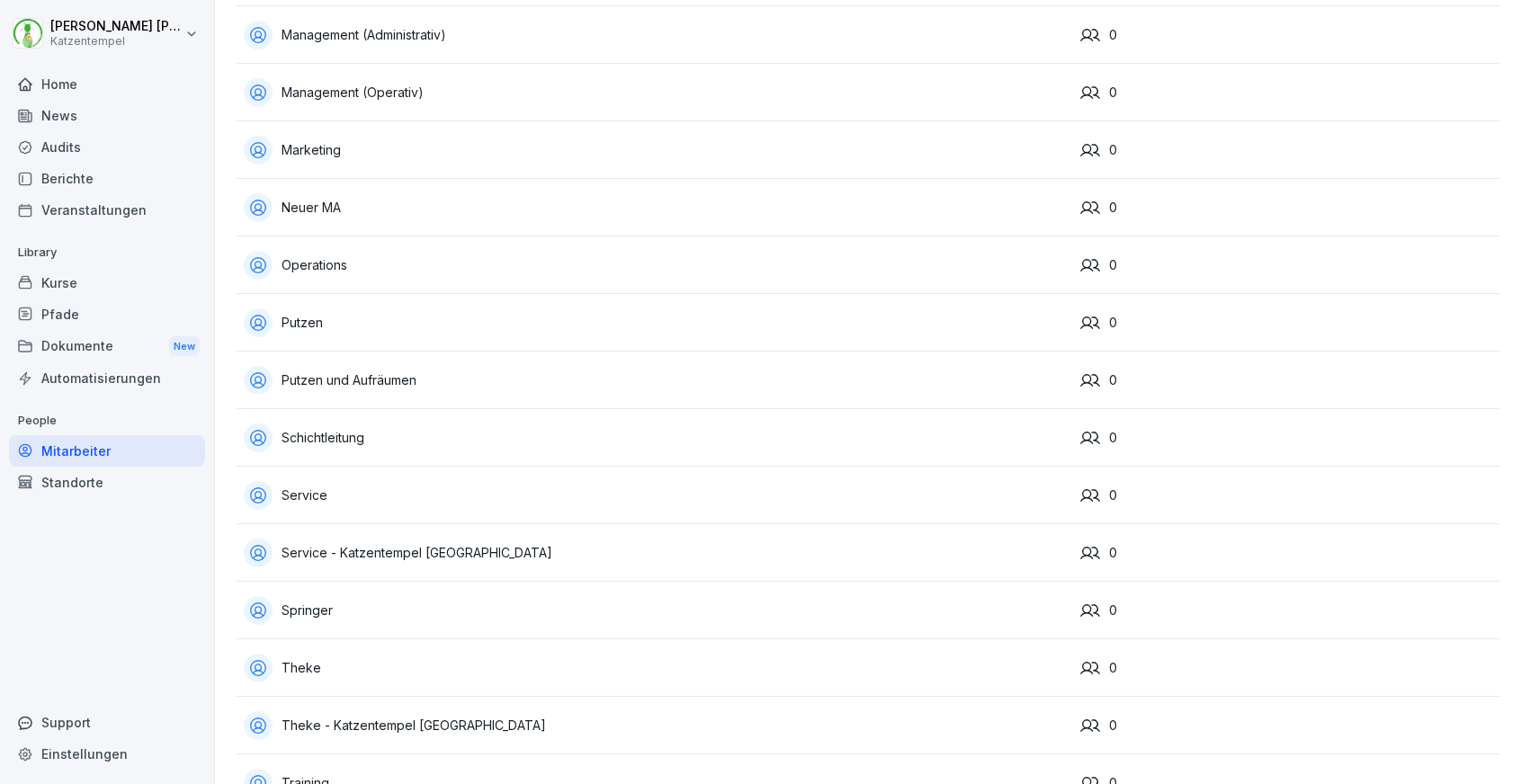
scroll to position [1176, 0]
click at [779, 496] on div "Service" at bounding box center [655, 493] width 822 height 28
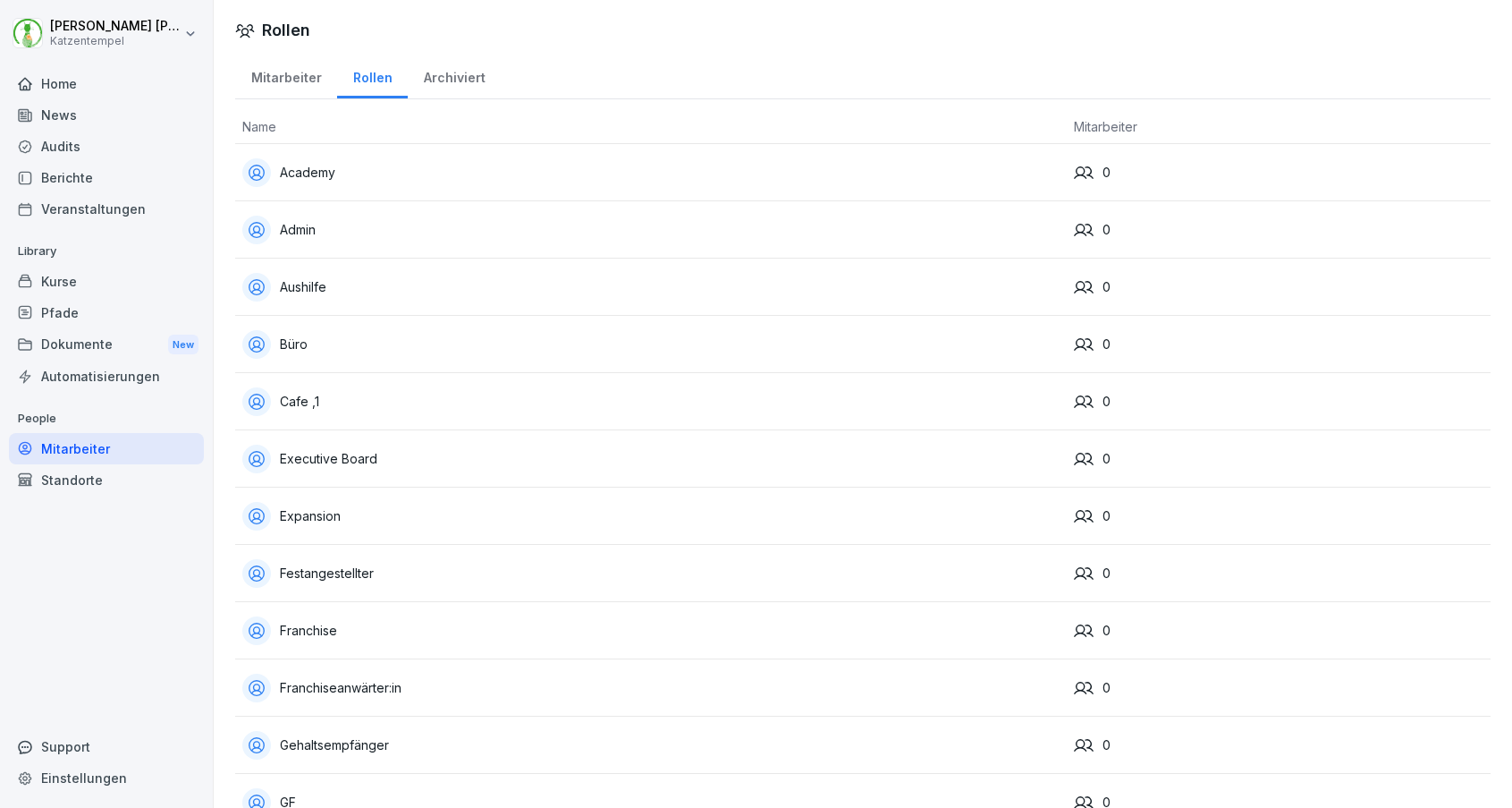
click at [1103, 552] on td "0" at bounding box center [1278, 573] width 424 height 58
click at [457, 81] on div "Archiviert" at bounding box center [453, 75] width 93 height 46
